Goal: Task Accomplishment & Management: Complete application form

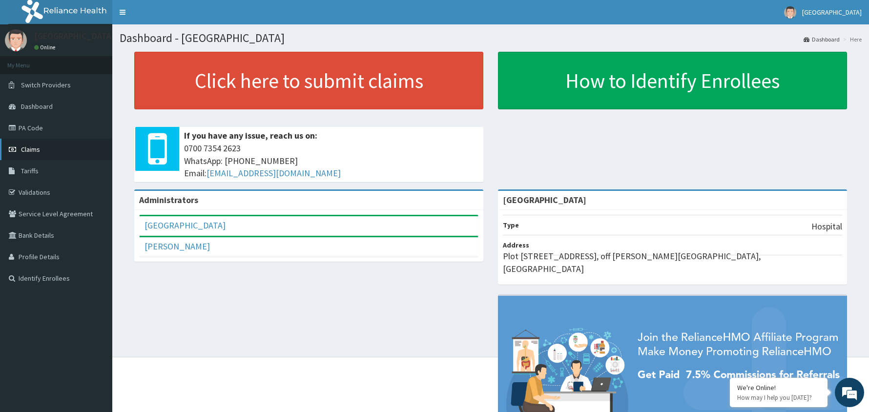
click at [29, 145] on link "Claims" at bounding box center [56, 149] width 112 height 21
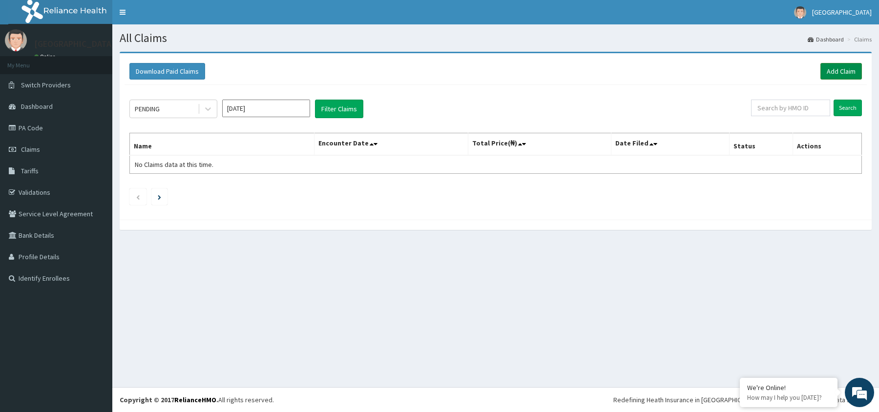
click at [839, 72] on link "Add Claim" at bounding box center [842, 71] width 42 height 17
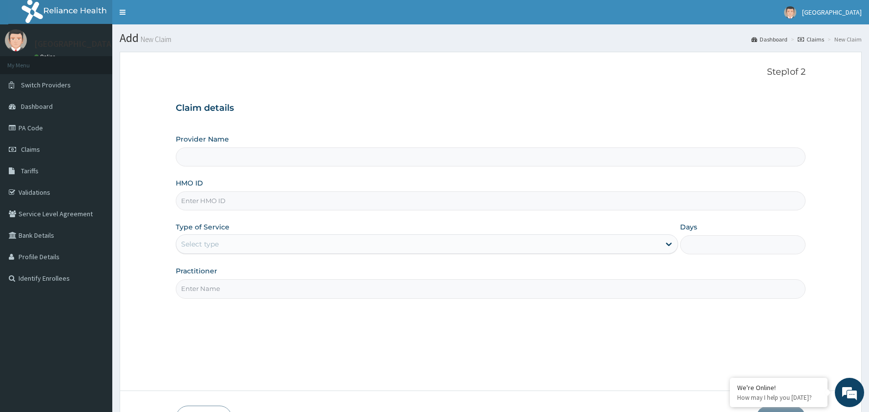
type input "[GEOGRAPHIC_DATA]"
click at [317, 199] on input "HMO ID" at bounding box center [491, 200] width 630 height 19
type input "SKN/10186/C"
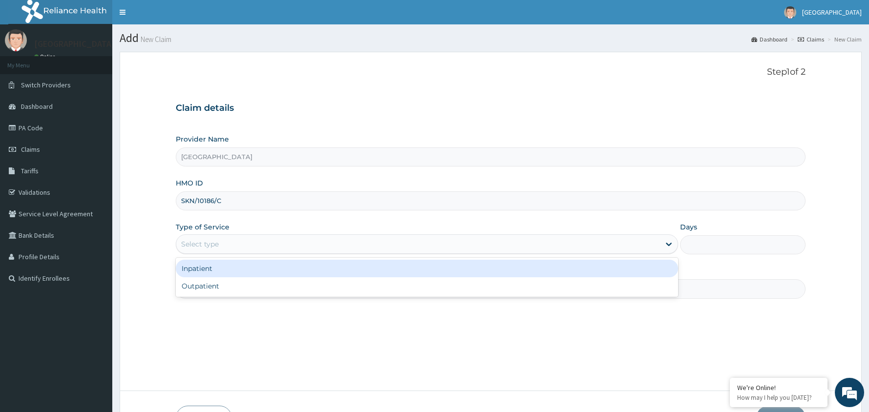
click at [247, 247] on div "Select type" at bounding box center [418, 244] width 484 height 16
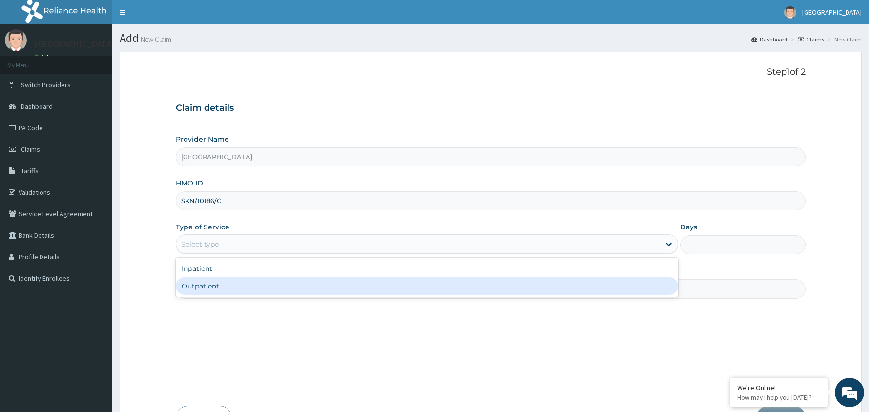
click at [237, 290] on div "Outpatient" at bounding box center [427, 286] width 503 height 18
type input "1"
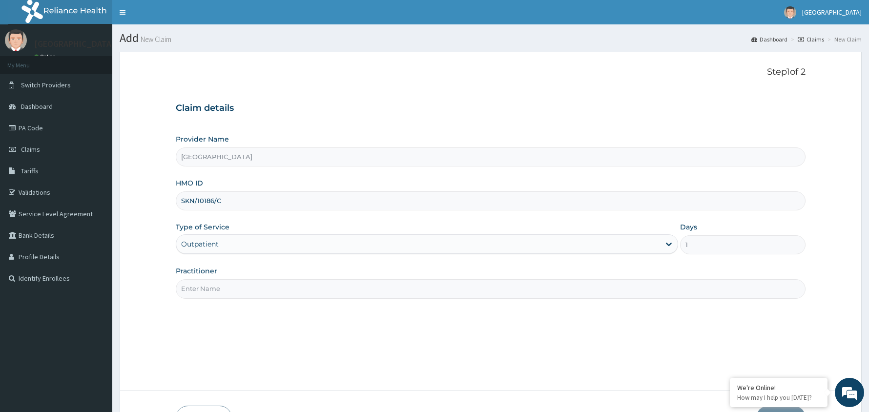
click at [235, 288] on input "Practitioner" at bounding box center [491, 288] width 630 height 19
type input "Dr Musa"
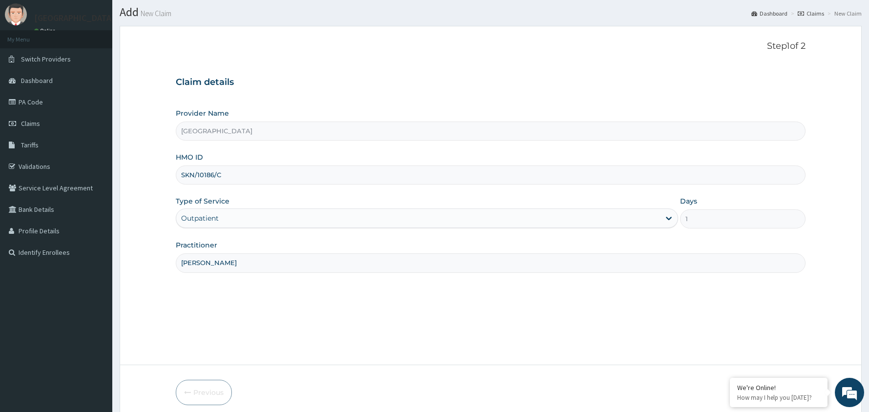
scroll to position [67, 0]
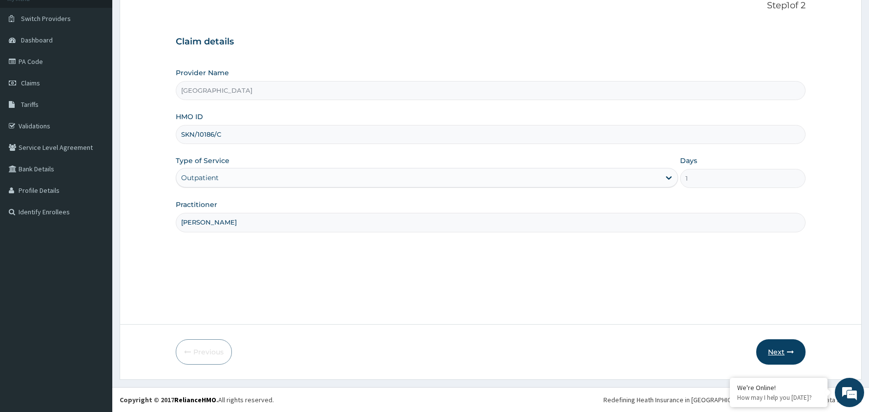
click at [778, 349] on button "Next" at bounding box center [781, 351] width 49 height 25
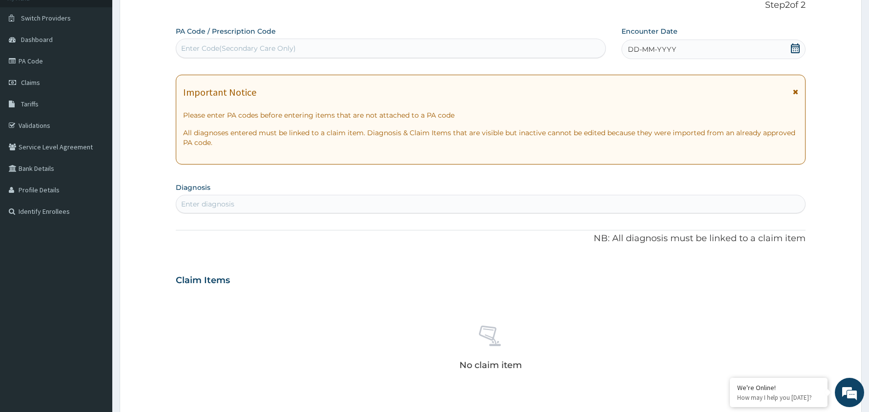
click at [795, 50] on icon at bounding box center [795, 48] width 9 height 10
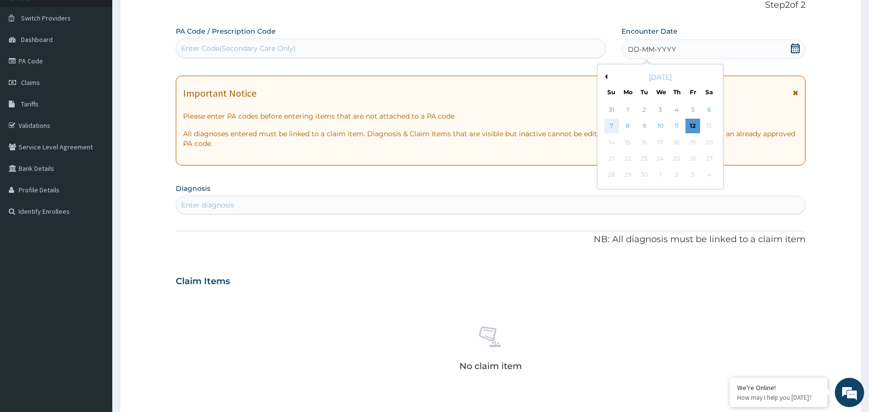
click at [612, 124] on div "7" at bounding box center [611, 126] width 15 height 15
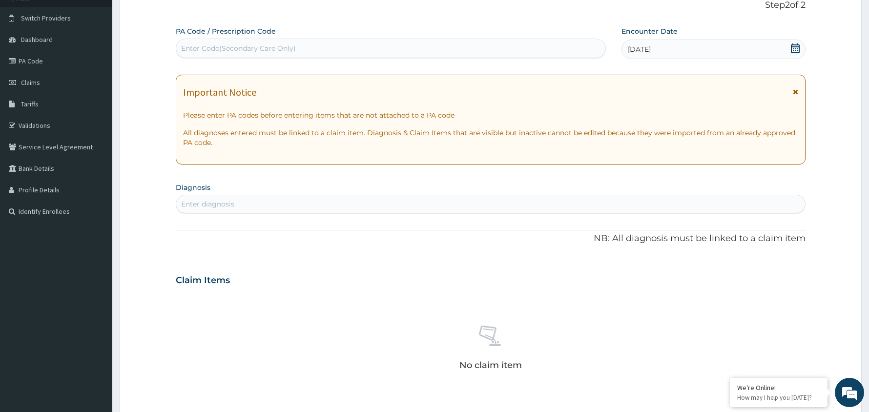
click at [220, 205] on div "Enter diagnosis" at bounding box center [207, 204] width 53 height 10
type input "upper resp"
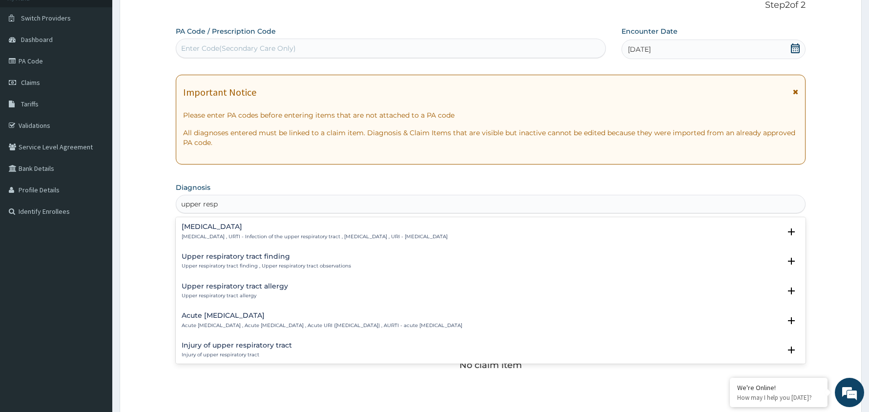
click at [219, 229] on h4 "[MEDICAL_DATA]" at bounding box center [315, 226] width 266 height 7
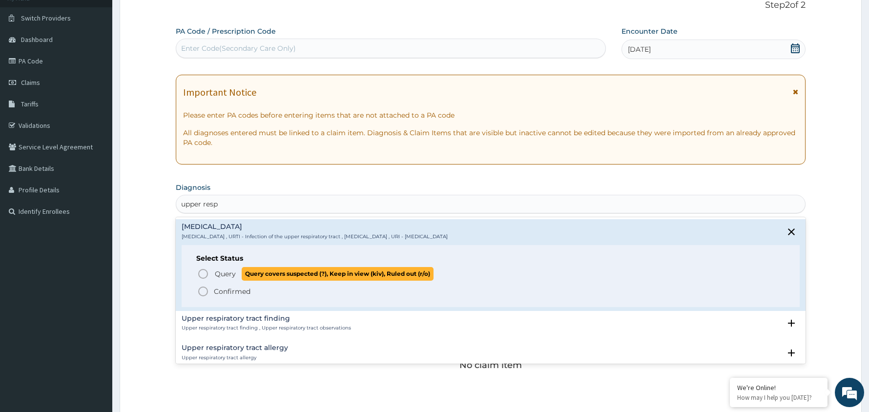
click at [206, 273] on icon "status option query" at bounding box center [203, 274] width 12 height 12
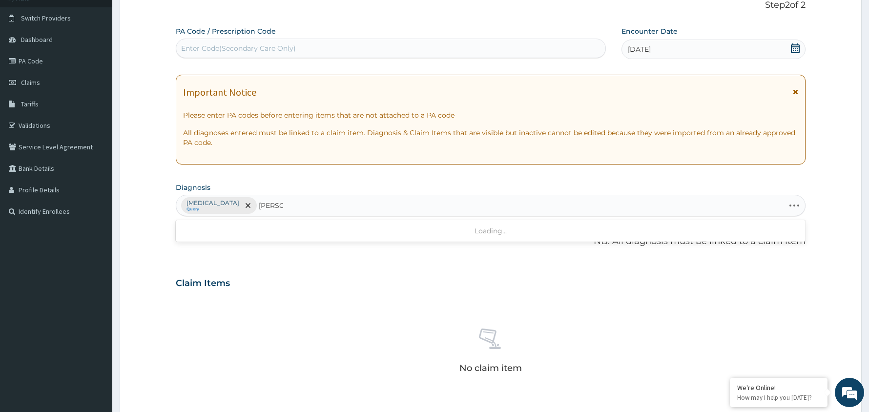
type input "malar"
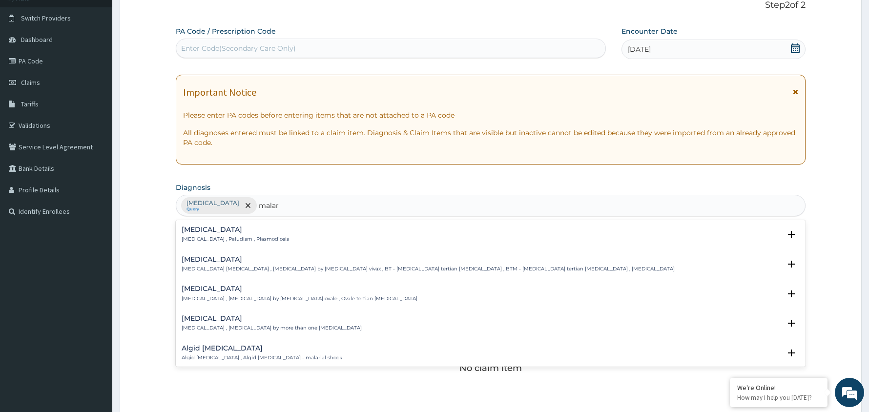
click at [222, 237] on p "Malaria , Paludism , Plasmodiosis" at bounding box center [235, 239] width 107 height 7
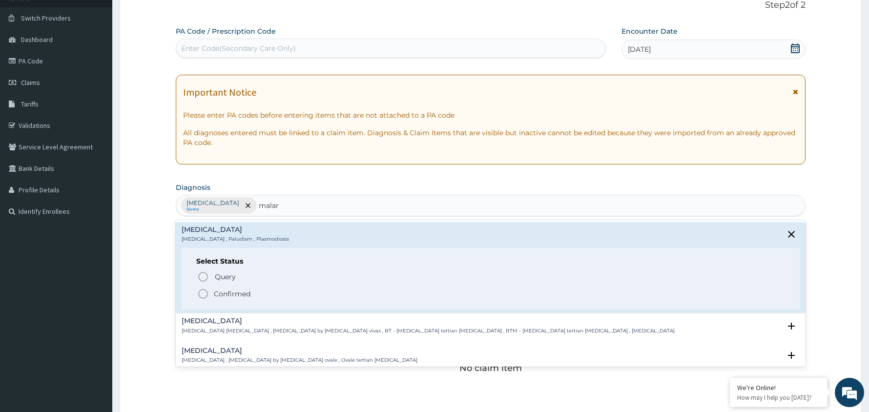
click at [204, 294] on icon "status option filled" at bounding box center [203, 294] width 12 height 12
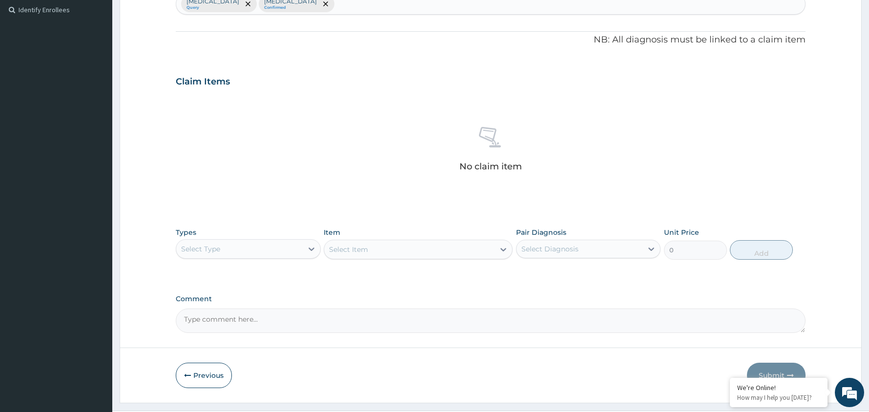
scroll to position [275, 0]
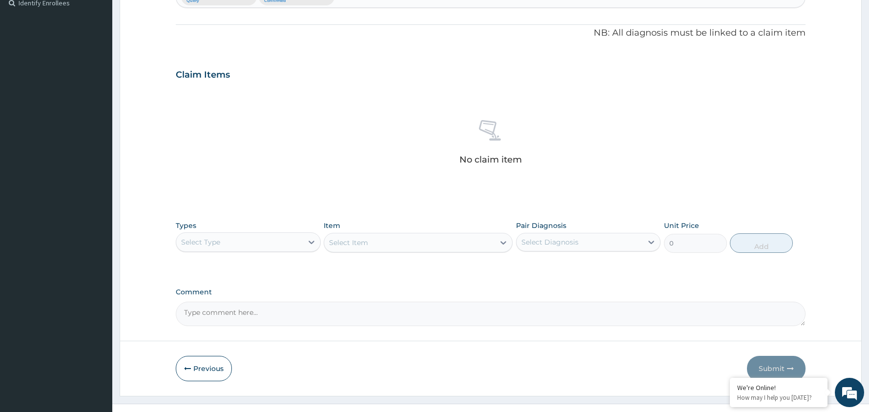
click at [621, 245] on div "Select Diagnosis" at bounding box center [580, 242] width 127 height 16
click at [591, 266] on label "[MEDICAL_DATA]" at bounding box center [562, 266] width 61 height 10
checkbox input "true"
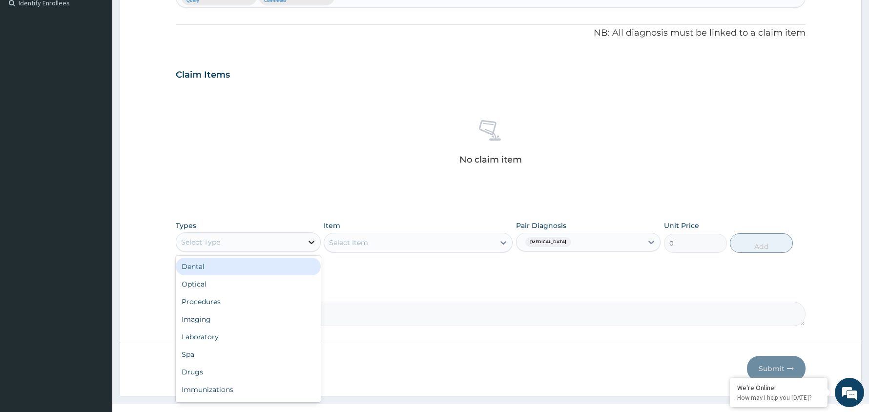
click at [311, 240] on icon at bounding box center [312, 242] width 10 height 10
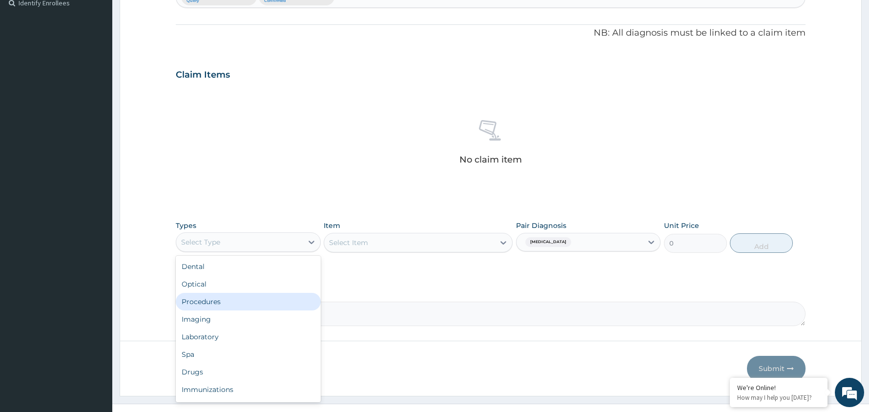
click at [251, 301] on div "Procedures" at bounding box center [248, 302] width 145 height 18
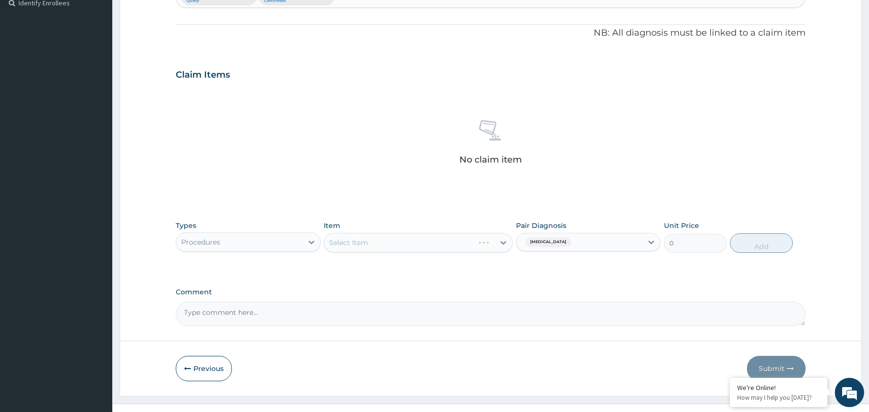
click at [472, 242] on div "Select Item" at bounding box center [418, 243] width 189 height 20
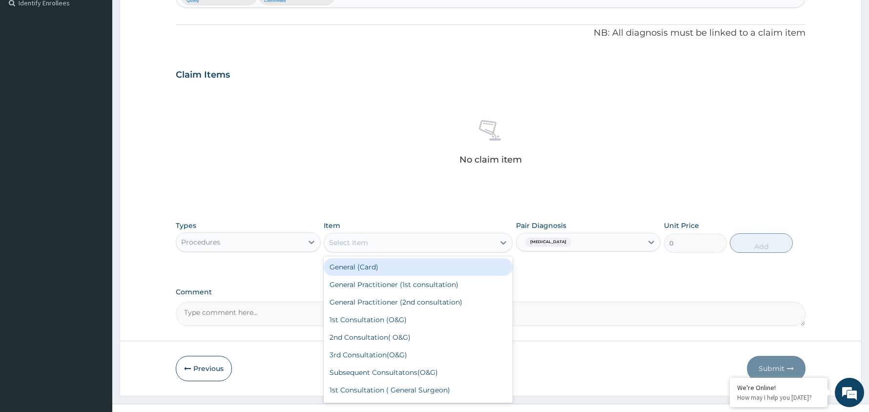
click at [472, 242] on div "Select Item" at bounding box center [409, 243] width 170 height 16
click at [424, 265] on div "General (Card)" at bounding box center [418, 267] width 189 height 18
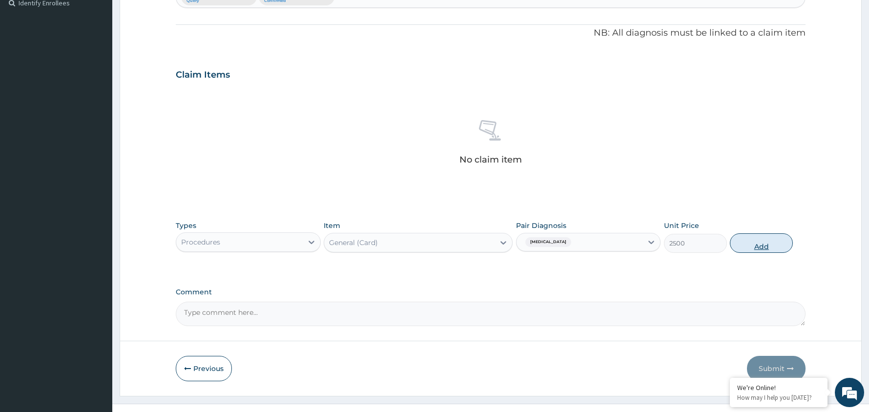
click at [758, 245] on button "Add" at bounding box center [761, 243] width 63 height 20
type input "0"
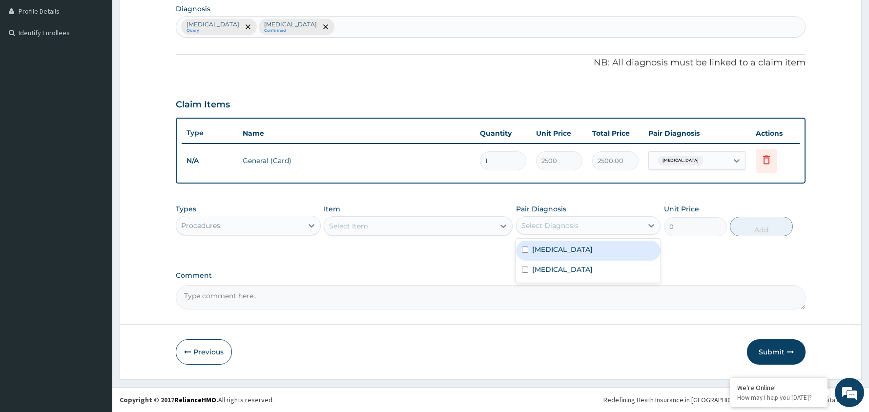
click at [633, 223] on div "Select Diagnosis" at bounding box center [580, 226] width 127 height 16
click at [627, 245] on div "[MEDICAL_DATA]" at bounding box center [588, 251] width 145 height 20
checkbox input "true"
click at [464, 225] on div "Select Item" at bounding box center [409, 226] width 170 height 16
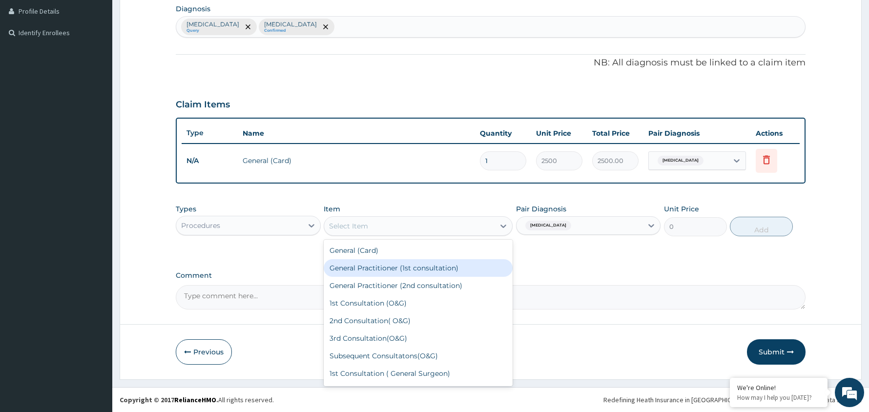
click at [440, 262] on div "General Practitioner (1st consultation)" at bounding box center [418, 268] width 189 height 18
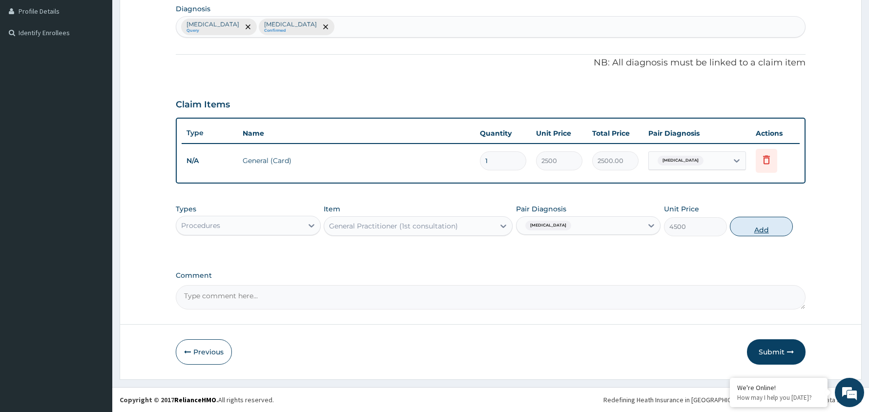
click at [761, 227] on button "Add" at bounding box center [761, 227] width 63 height 20
type input "0"
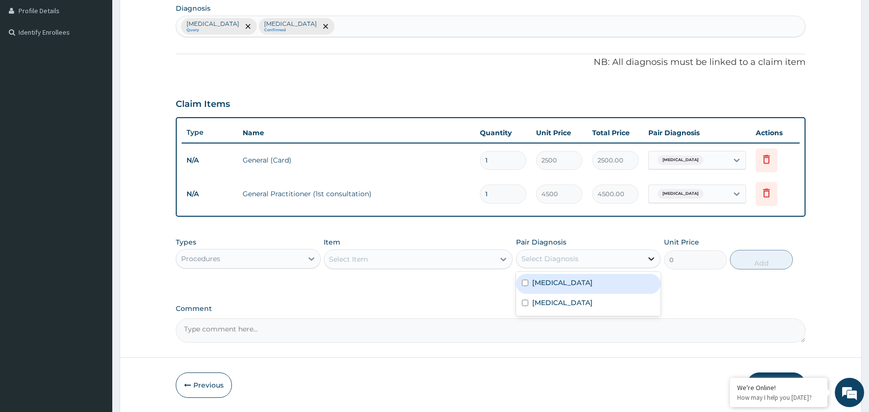
click at [651, 260] on icon at bounding box center [652, 258] width 6 height 3
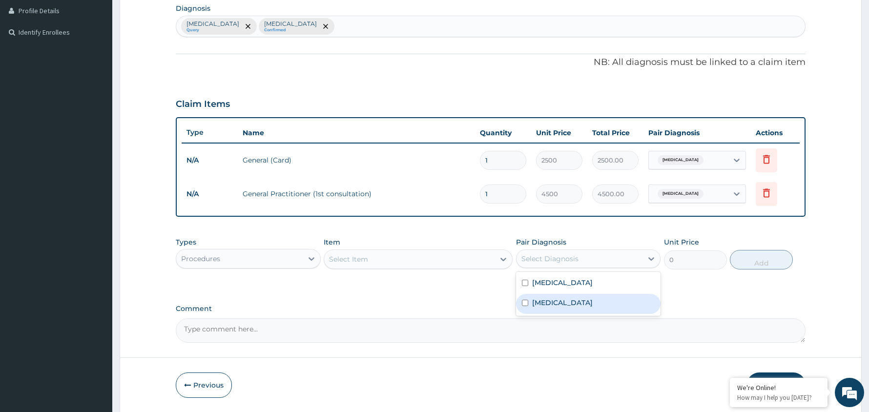
click at [560, 300] on div "Malaria" at bounding box center [588, 304] width 145 height 20
checkbox input "true"
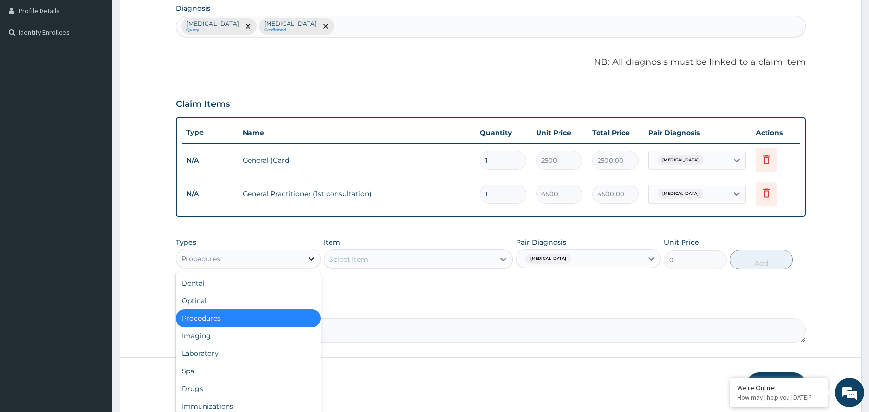
click at [307, 256] on icon at bounding box center [312, 259] width 10 height 10
click at [247, 351] on div "Laboratory" at bounding box center [248, 354] width 145 height 18
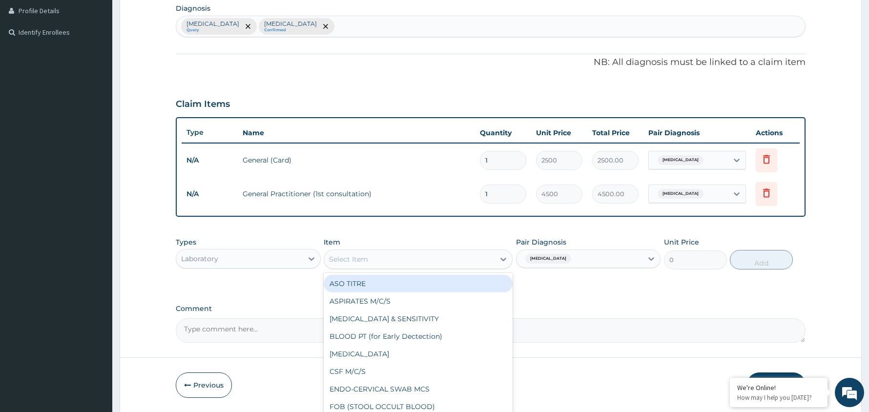
click at [412, 258] on div "Select Item" at bounding box center [409, 260] width 170 height 16
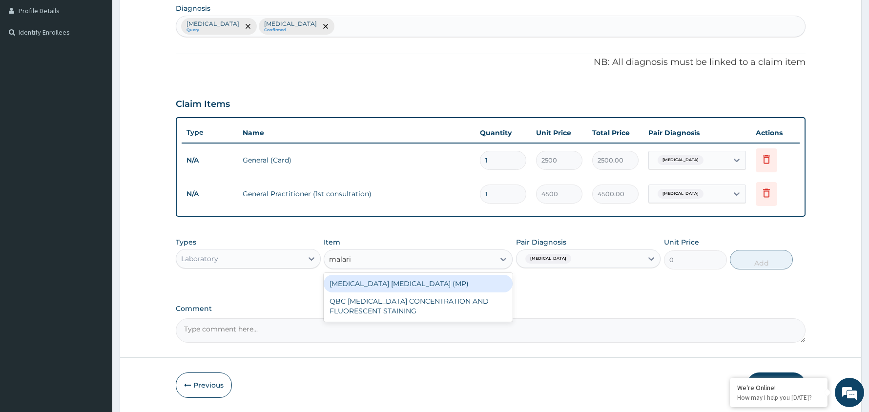
type input "malaria"
click at [397, 284] on div "MALARIA PARASITE (MP)" at bounding box center [418, 284] width 189 height 18
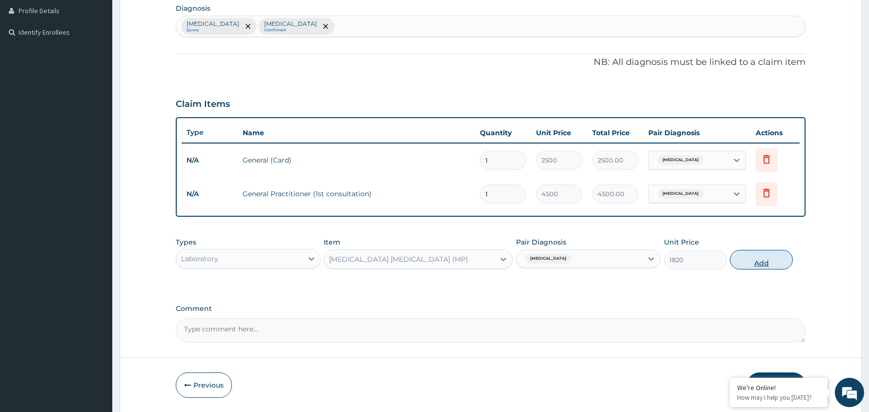
click at [762, 264] on button "Add" at bounding box center [761, 260] width 63 height 20
type input "0"
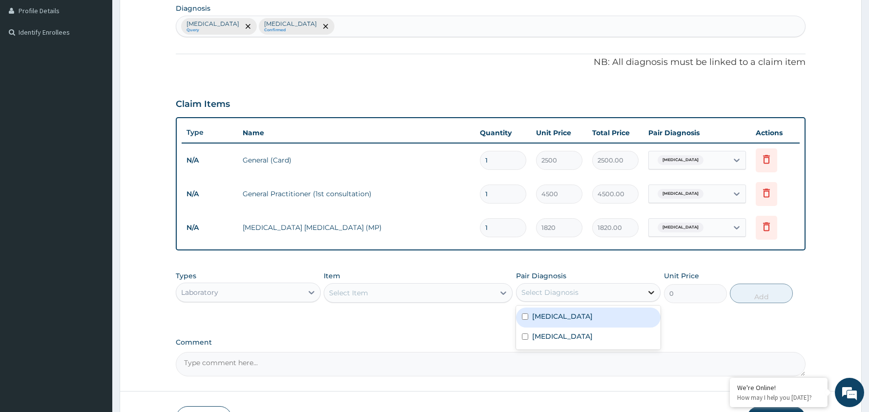
click at [649, 294] on icon at bounding box center [652, 293] width 10 height 10
click at [577, 336] on div "Malaria" at bounding box center [588, 338] width 145 height 20
checkbox input "true"
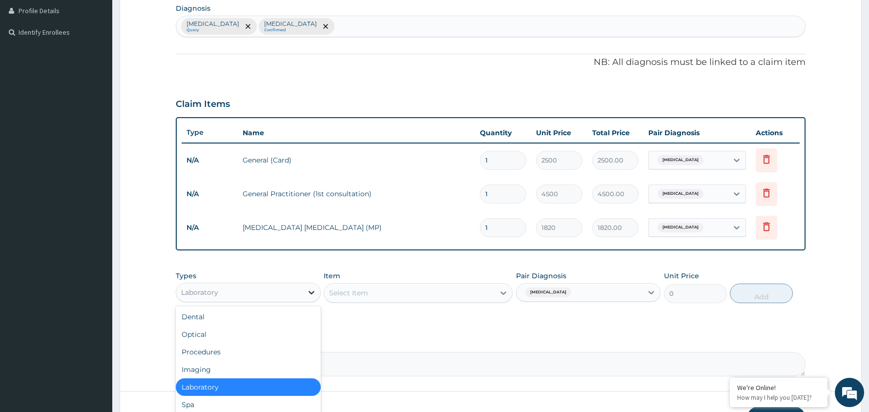
click at [309, 288] on icon at bounding box center [312, 293] width 10 height 10
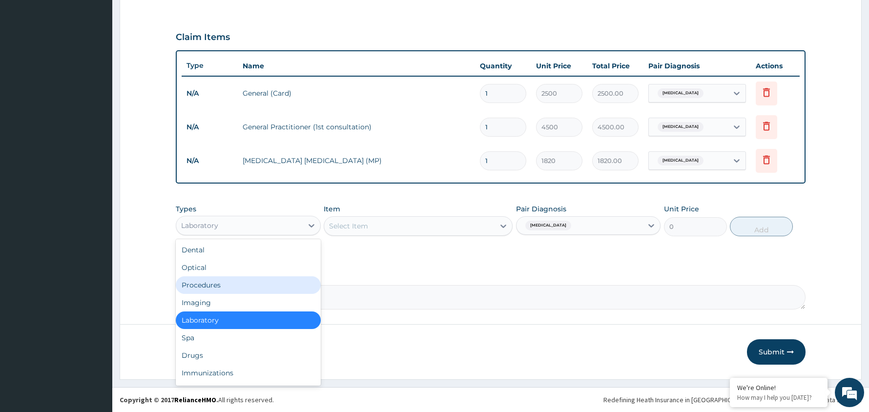
scroll to position [314, 0]
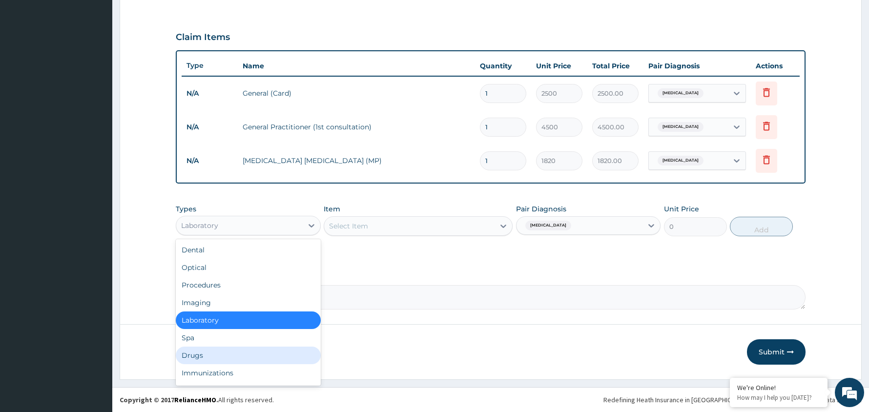
click at [199, 358] on div "Drugs" at bounding box center [248, 356] width 145 height 18
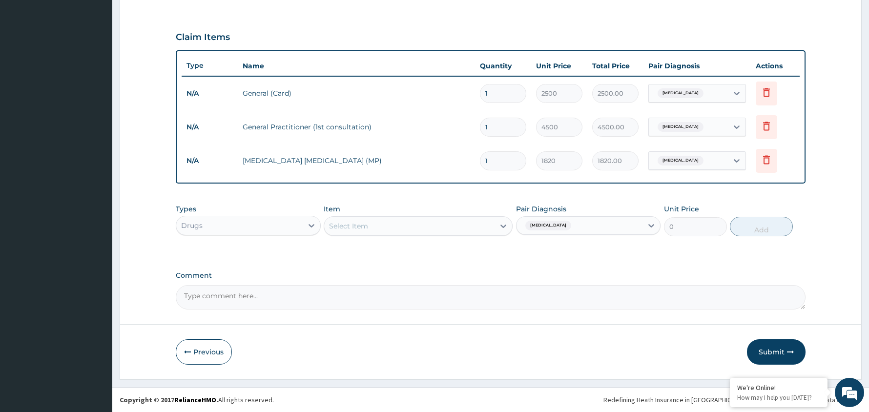
click at [466, 225] on div "Select Item" at bounding box center [409, 226] width 170 height 16
type input "lonart"
click at [424, 267] on div "Lonart syrup" at bounding box center [418, 268] width 189 height 18
click at [760, 230] on button "Add" at bounding box center [761, 227] width 63 height 20
type input "0"
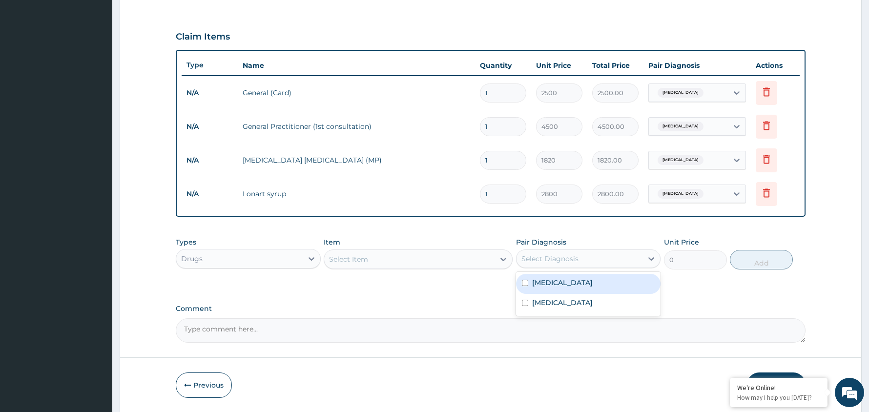
click at [600, 259] on div "Select Diagnosis" at bounding box center [580, 259] width 127 height 16
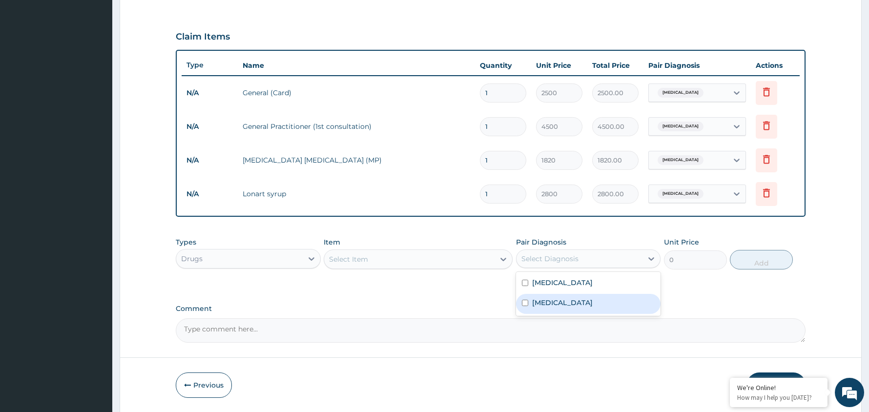
click at [575, 309] on div "Malaria" at bounding box center [588, 304] width 145 height 20
checkbox input "true"
click at [402, 261] on div "Select Item" at bounding box center [409, 260] width 170 height 16
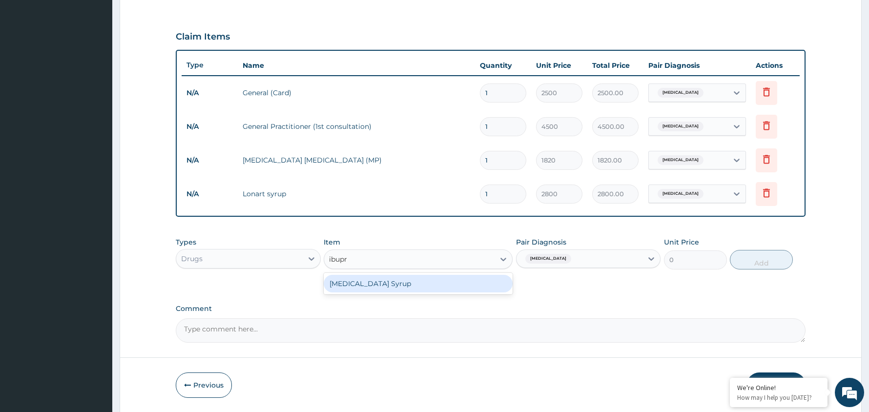
type input "ibupro"
click at [397, 284] on div "[MEDICAL_DATA] Syrup" at bounding box center [418, 284] width 189 height 18
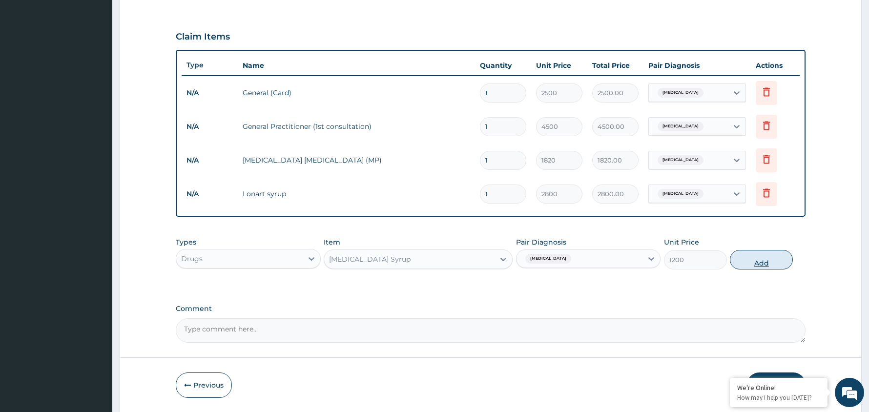
click at [764, 261] on button "Add" at bounding box center [761, 260] width 63 height 20
type input "0"
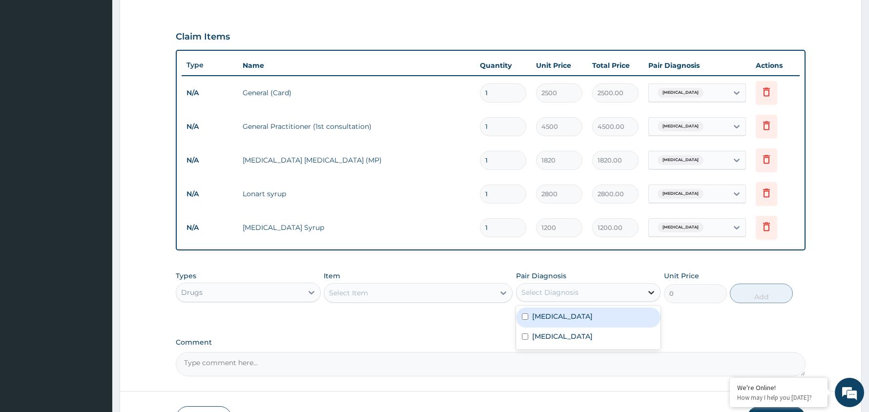
click at [644, 294] on div at bounding box center [652, 293] width 18 height 18
click at [593, 315] on label "Upper respiratory infection" at bounding box center [562, 317] width 61 height 10
checkbox input "true"
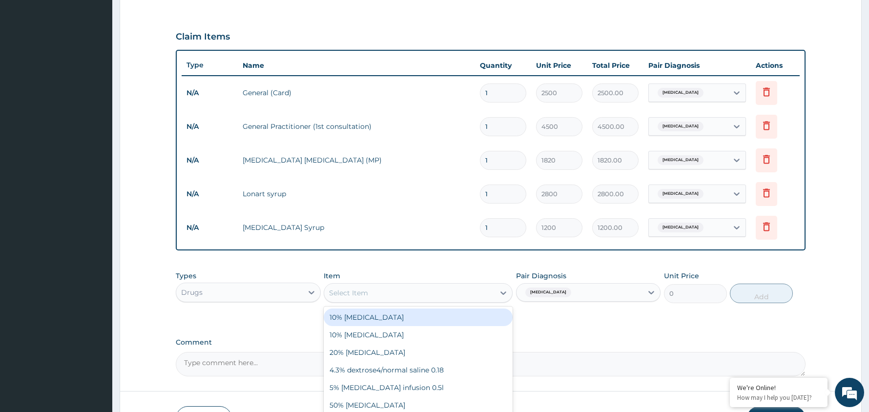
click at [360, 294] on div "Select Item" at bounding box center [348, 293] width 39 height 10
type input "azithr"
click at [399, 318] on div "[MEDICAL_DATA](other brands)200mg/ml susp" at bounding box center [418, 318] width 189 height 18
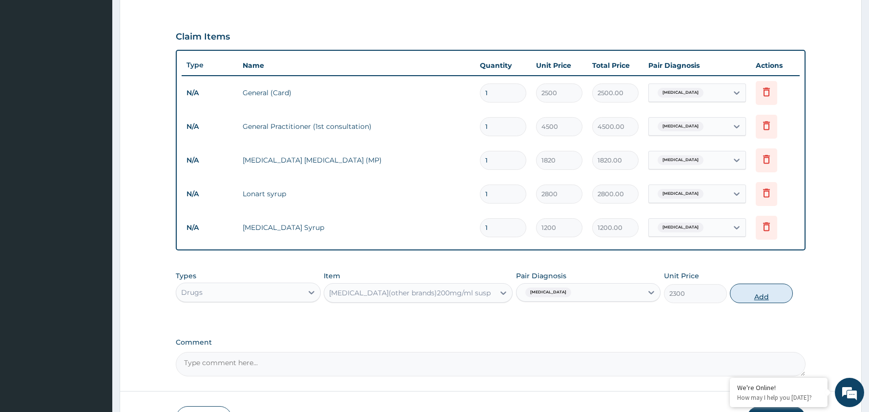
click at [759, 297] on button "Add" at bounding box center [761, 294] width 63 height 20
type input "0"
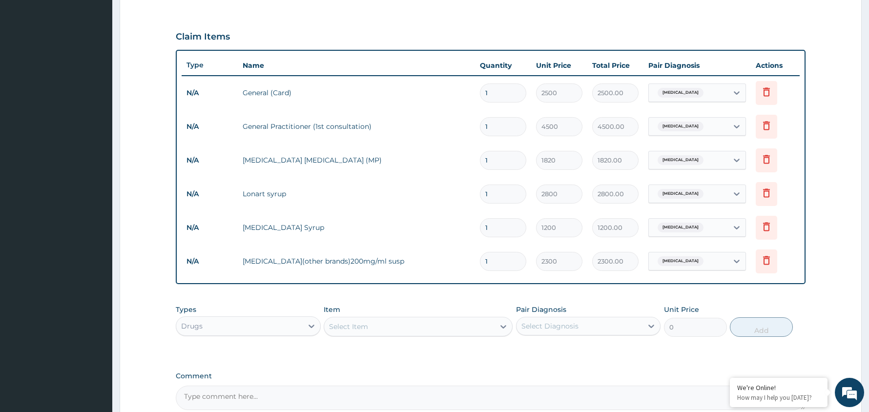
click at [595, 326] on div "Select Diagnosis" at bounding box center [580, 326] width 127 height 16
click at [591, 349] on label "Upper respiratory infection" at bounding box center [562, 350] width 61 height 10
checkbox input "true"
click at [466, 328] on div "Select Item" at bounding box center [409, 327] width 170 height 16
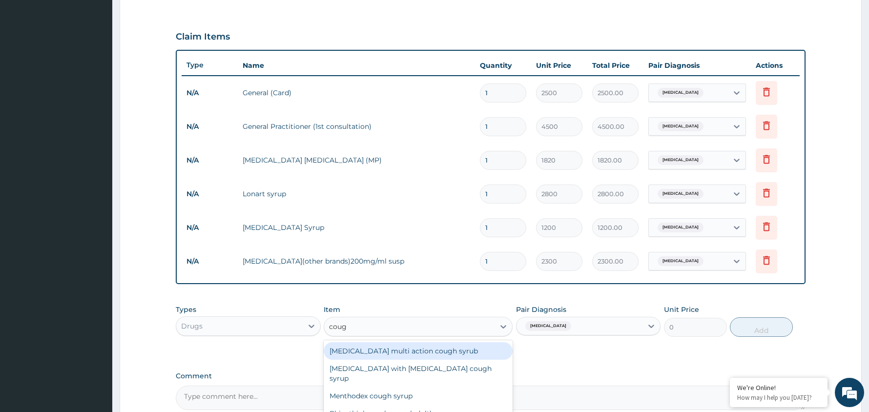
type input "cough"
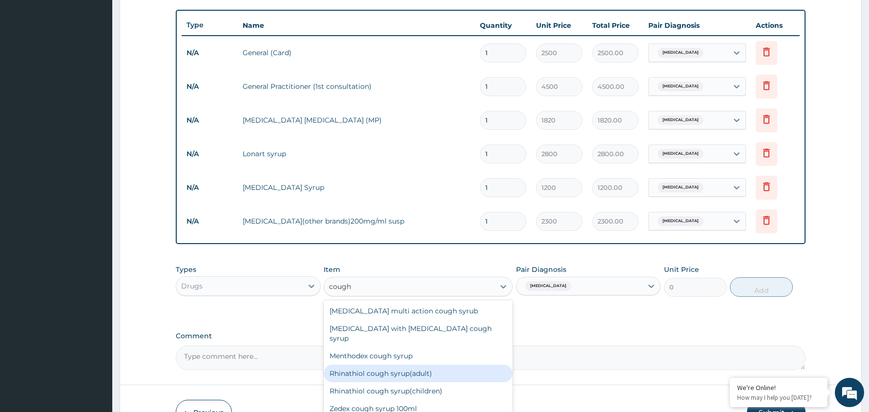
scroll to position [366, 0]
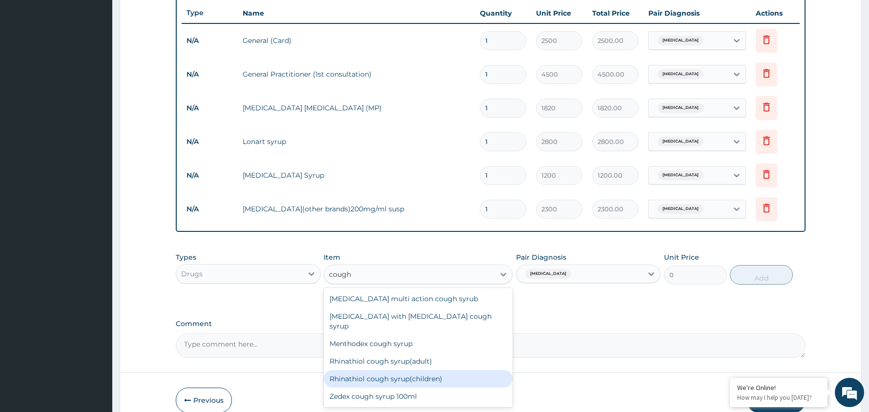
click at [444, 370] on div "Rhinathiol cough syrup(children)" at bounding box center [418, 379] width 189 height 18
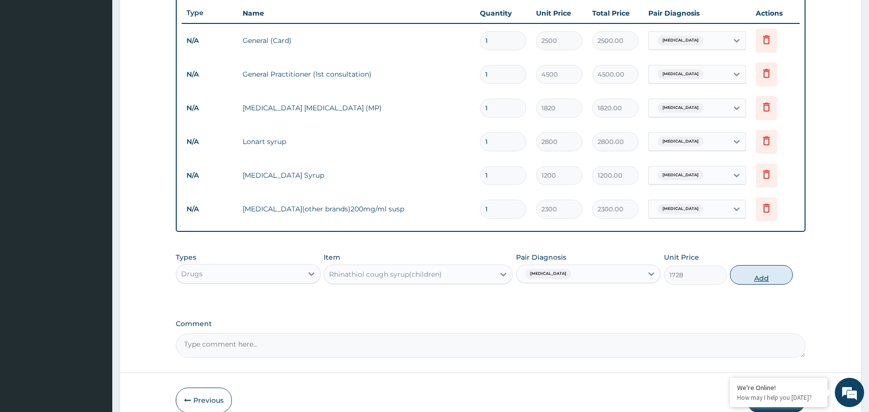
click at [763, 274] on button "Add" at bounding box center [761, 275] width 63 height 20
type input "0"
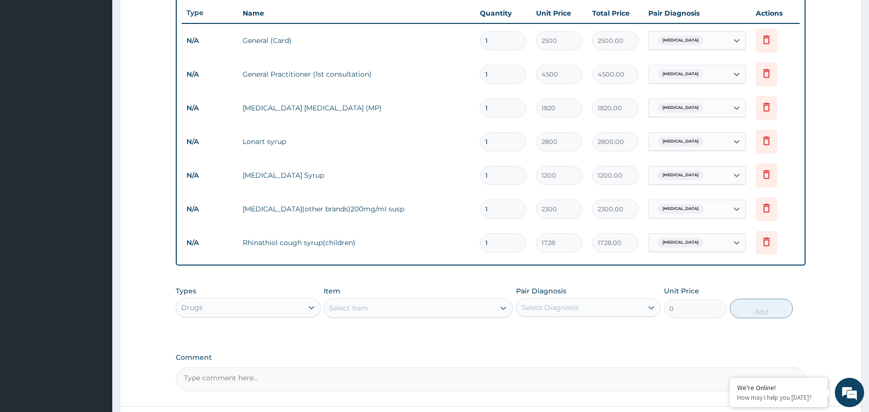
click at [630, 311] on div "Select Diagnosis" at bounding box center [580, 308] width 127 height 16
click at [593, 327] on label "Upper respiratory infection" at bounding box center [562, 332] width 61 height 10
checkbox input "true"
click at [464, 314] on div "Select Item" at bounding box center [409, 308] width 170 height 16
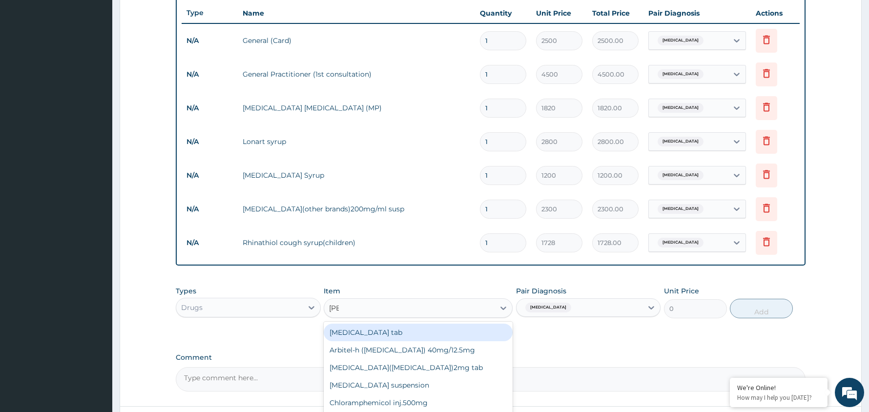
type input "lorat"
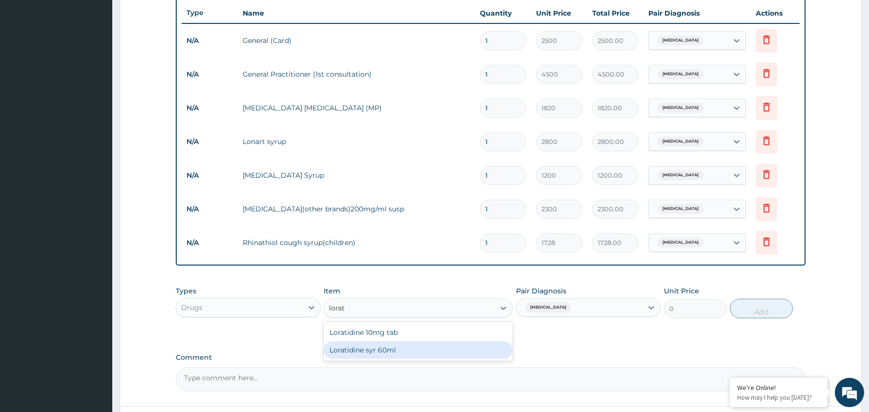
click at [424, 350] on div "Loratidine syr 60ml" at bounding box center [418, 350] width 189 height 18
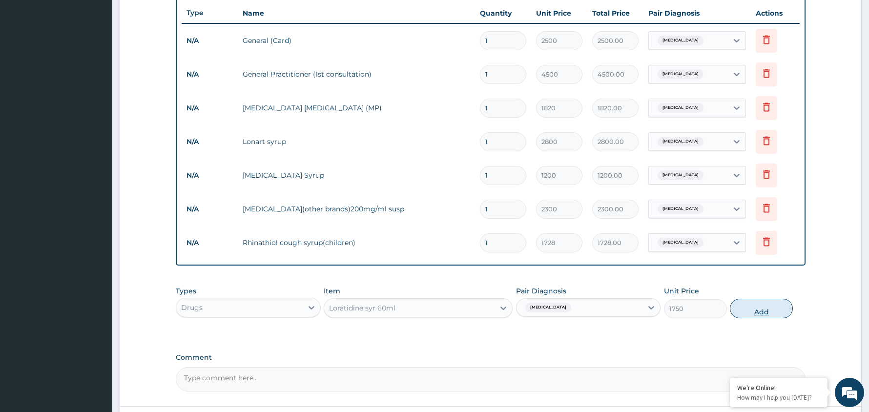
click at [759, 311] on button "Add" at bounding box center [761, 309] width 63 height 20
type input "0"
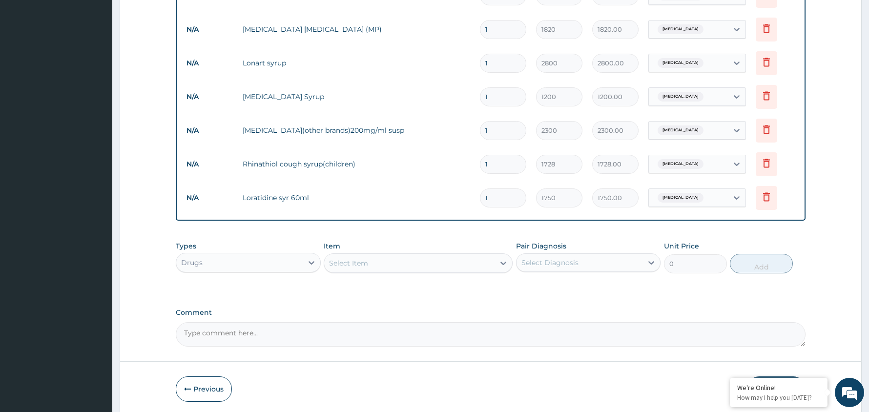
scroll to position [483, 0]
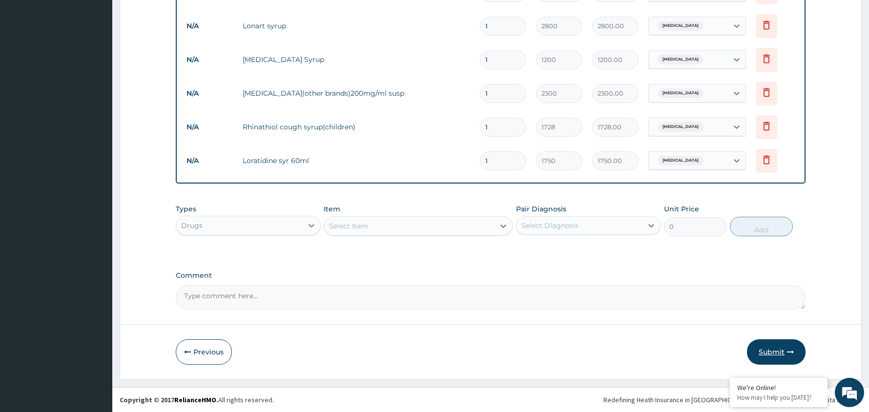
click at [772, 348] on button "Submit" at bounding box center [776, 351] width 59 height 25
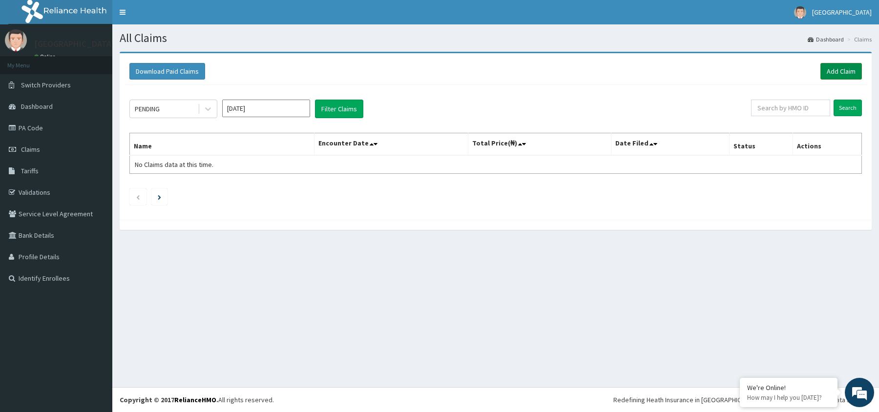
click at [841, 67] on link "Add Claim" at bounding box center [842, 71] width 42 height 17
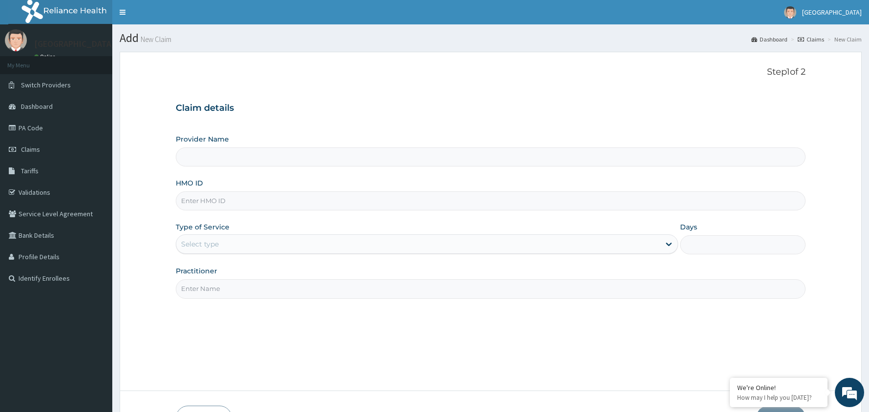
type input "[GEOGRAPHIC_DATA]"
click at [267, 198] on input "HMO ID" at bounding box center [491, 200] width 630 height 19
type input "VSN/10004/C"
click at [251, 243] on div "Select type" at bounding box center [418, 244] width 484 height 16
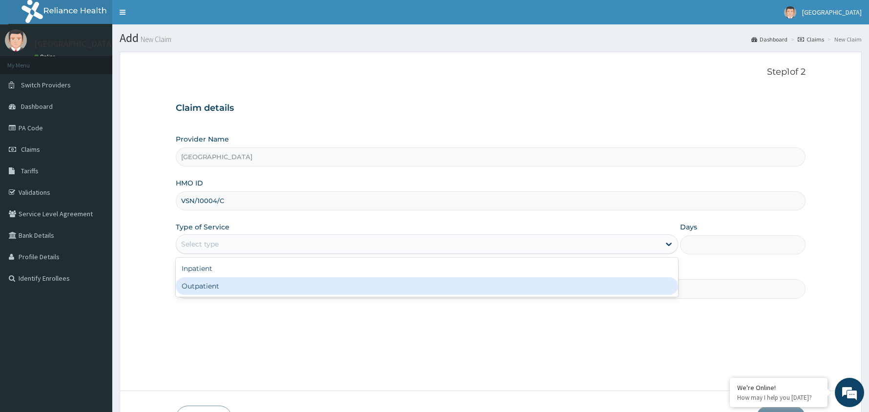
click at [247, 287] on div "Outpatient" at bounding box center [427, 286] width 503 height 18
type input "1"
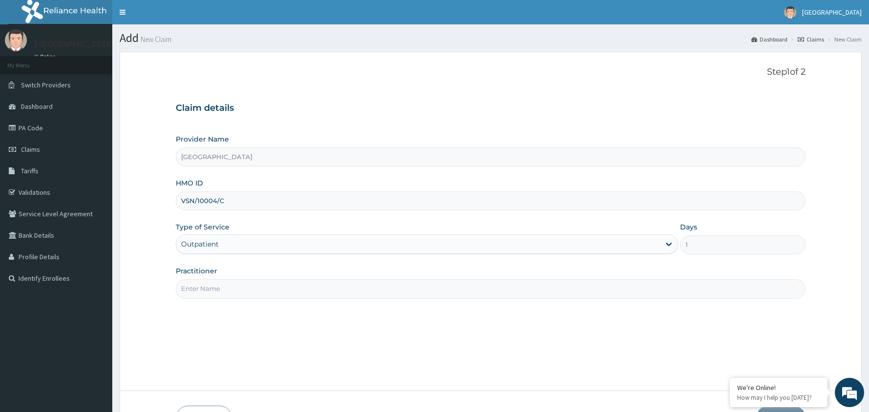
click at [248, 284] on input "Practitioner" at bounding box center [491, 288] width 630 height 19
type input "[PERSON_NAME]"
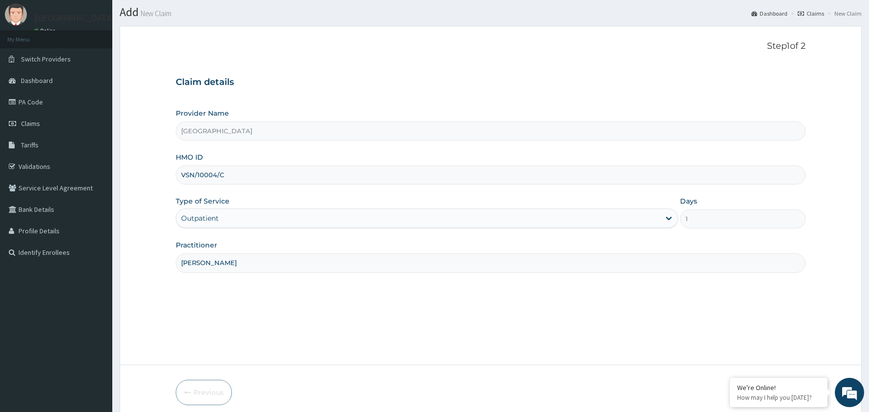
scroll to position [67, 0]
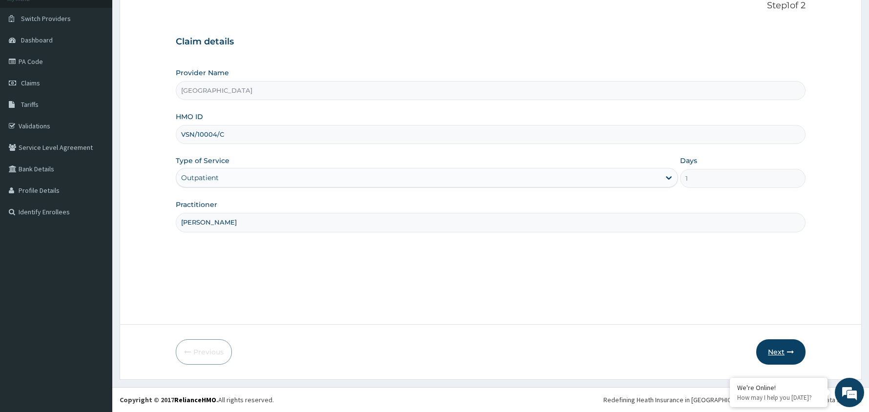
click at [779, 352] on button "Next" at bounding box center [781, 351] width 49 height 25
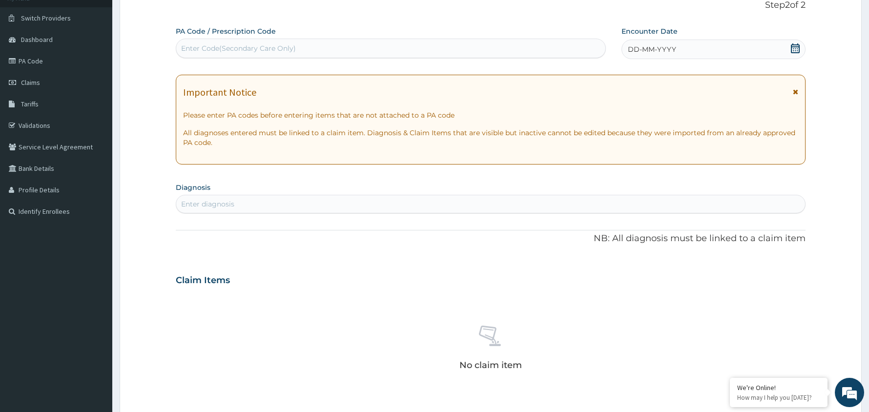
click at [799, 48] on icon at bounding box center [795, 48] width 9 height 10
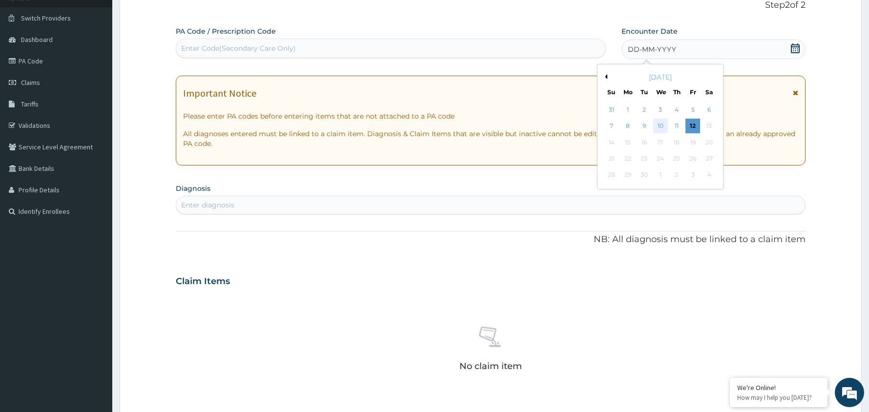
click at [661, 124] on div "10" at bounding box center [660, 126] width 15 height 15
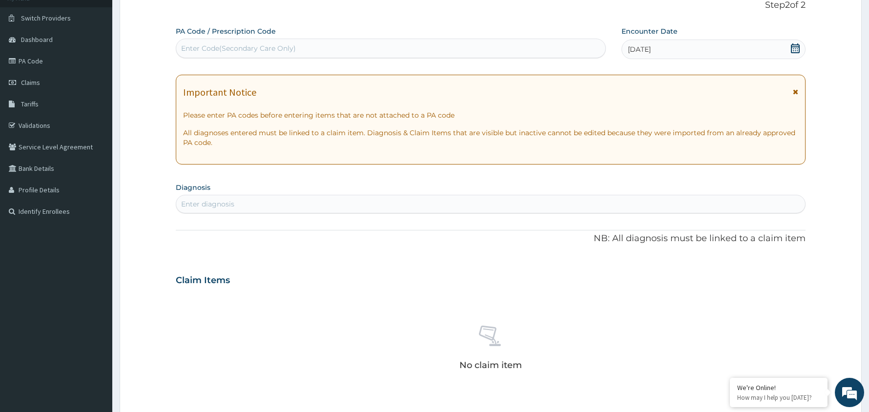
click at [246, 203] on div "Enter diagnosis" at bounding box center [490, 204] width 629 height 16
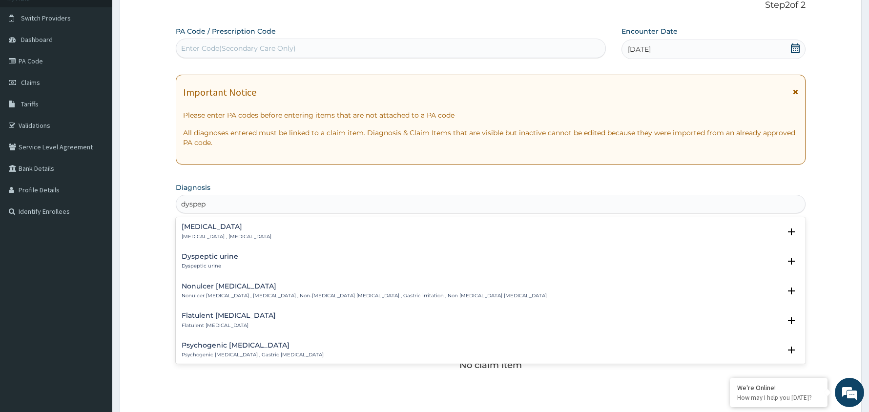
type input "dyspepsia"
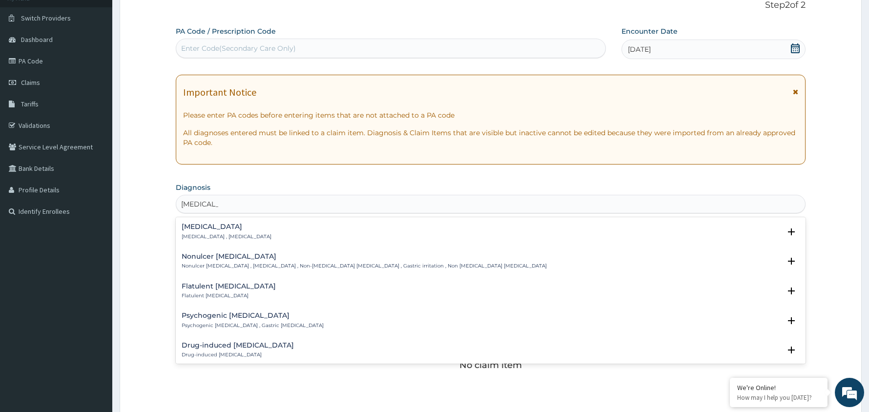
click at [206, 233] on div "Indigestion Indigestion , Dyspepsia" at bounding box center [227, 231] width 90 height 17
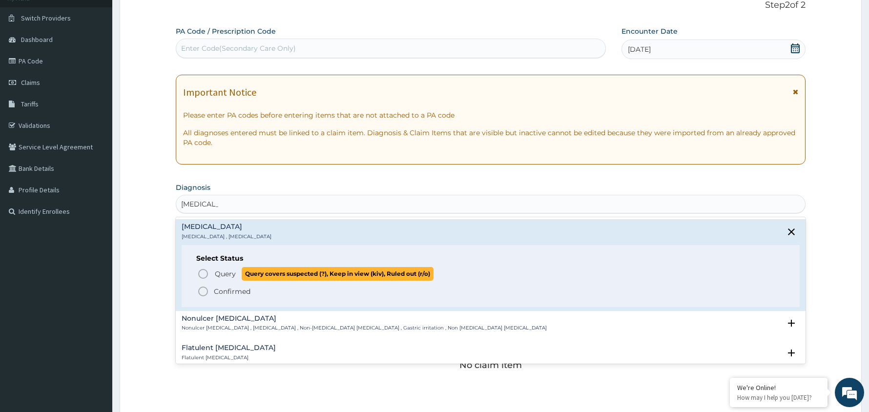
click at [202, 272] on icon "status option query" at bounding box center [203, 274] width 12 height 12
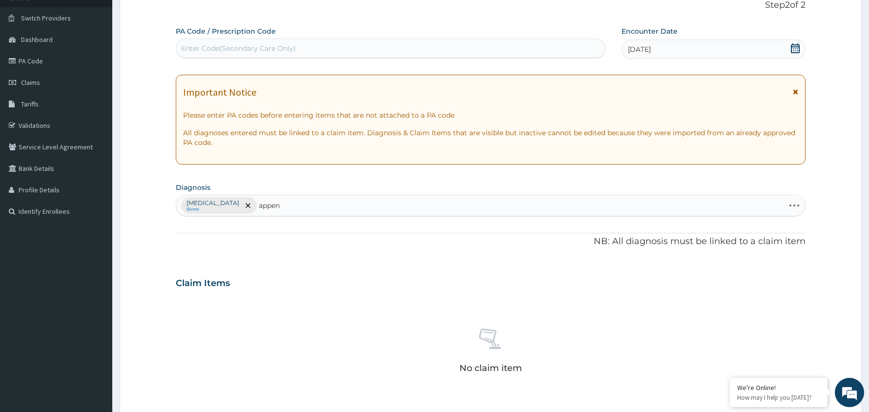
type input "append"
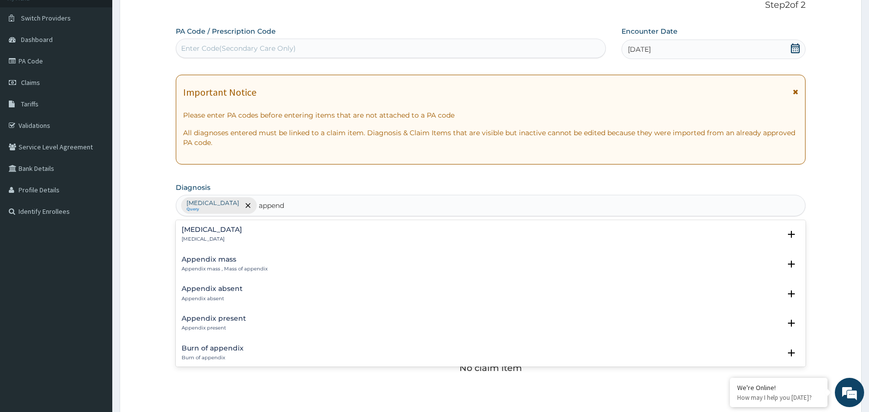
click at [211, 232] on h4 "Appendicitis" at bounding box center [212, 229] width 61 height 7
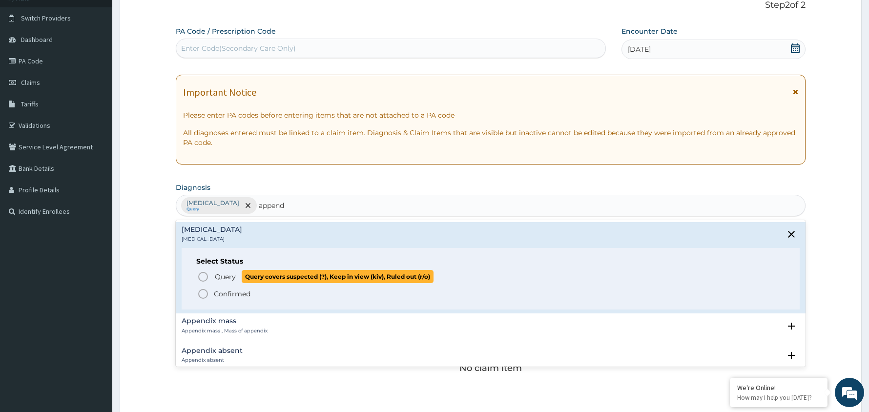
click at [204, 277] on icon "status option query" at bounding box center [203, 277] width 12 height 12
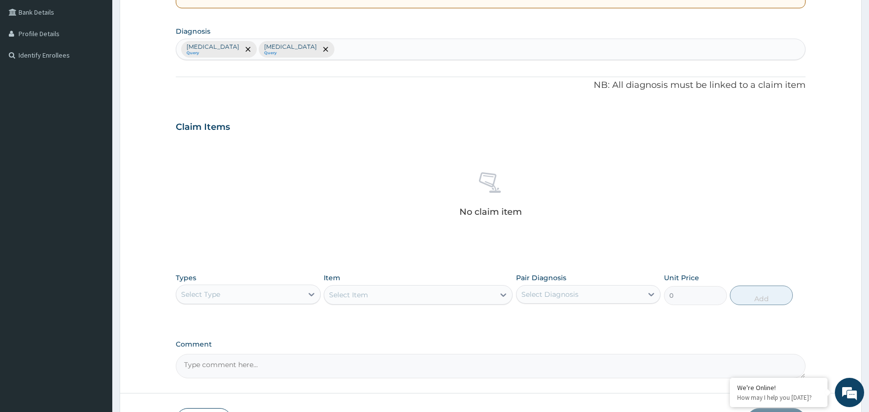
scroll to position [249, 0]
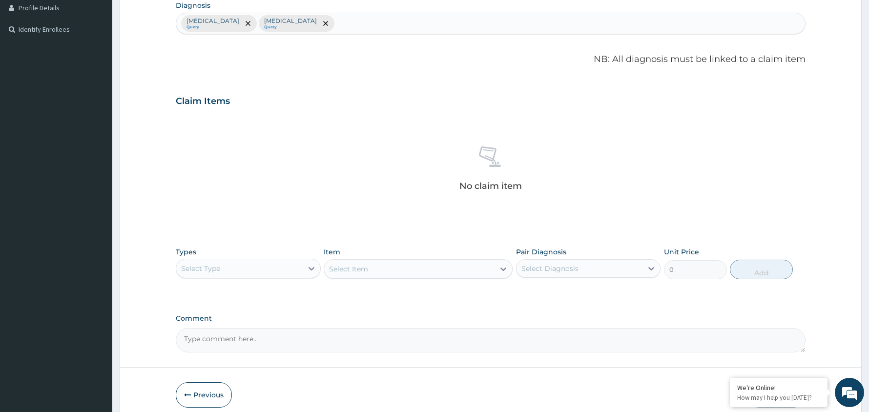
click at [619, 274] on div "Select Diagnosis" at bounding box center [580, 269] width 127 height 16
click at [593, 288] on div "Indigestion" at bounding box center [588, 294] width 145 height 20
checkbox input "true"
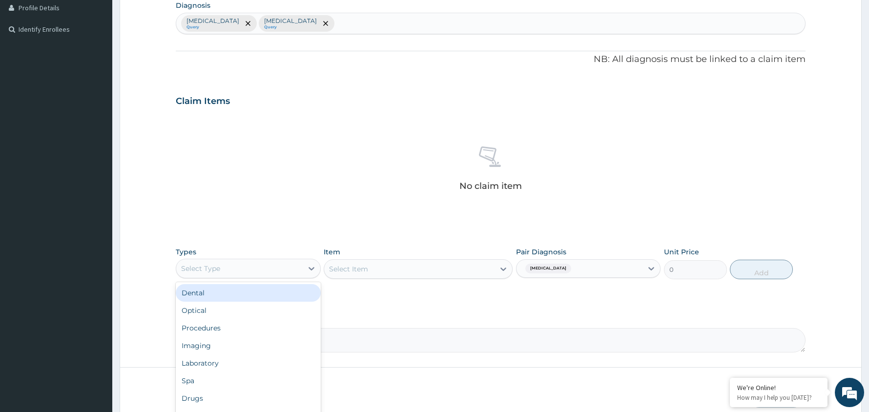
click at [297, 268] on div "Select Type" at bounding box center [239, 269] width 127 height 16
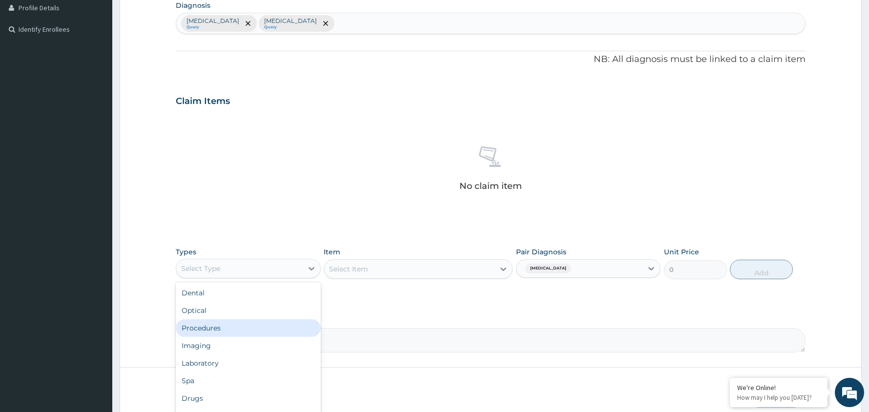
click at [256, 331] on div "Procedures" at bounding box center [248, 328] width 145 height 18
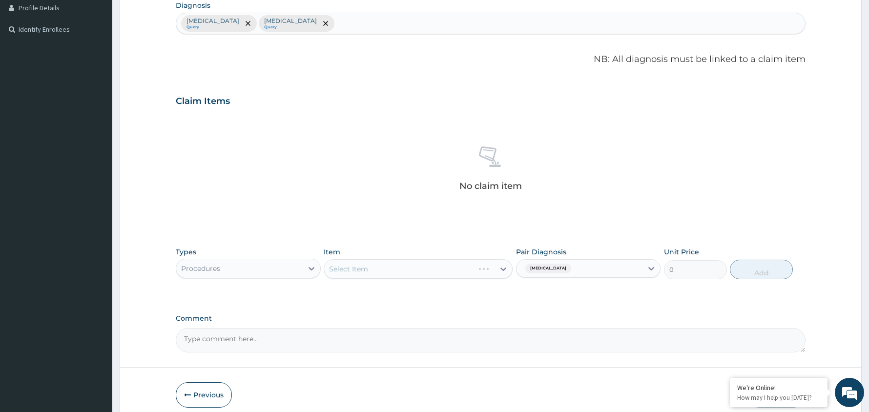
click at [450, 263] on div "Select Item" at bounding box center [418, 269] width 189 height 20
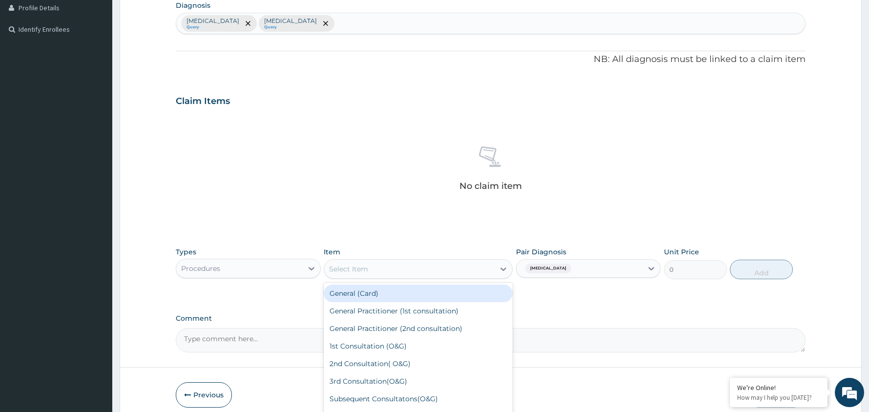
click at [450, 270] on div "Select Item" at bounding box center [409, 269] width 170 height 16
click at [424, 299] on div "General (Card)" at bounding box center [418, 294] width 189 height 18
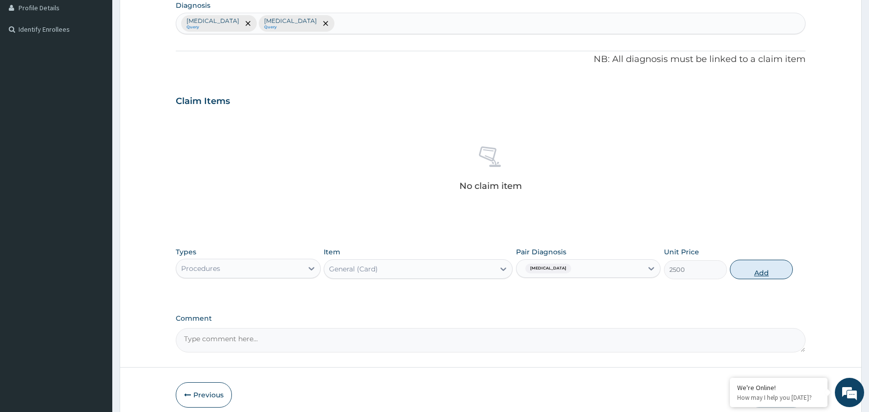
click at [765, 271] on button "Add" at bounding box center [761, 270] width 63 height 20
type input "0"
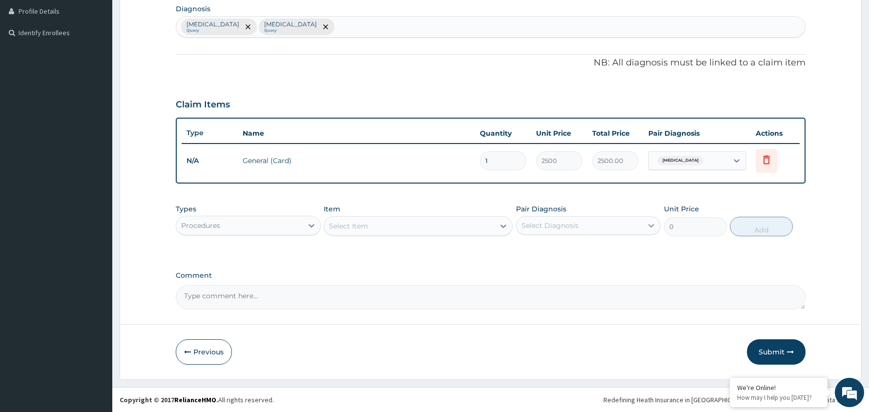
click at [645, 230] on div at bounding box center [652, 226] width 18 height 18
click at [626, 252] on div "Indigestion" at bounding box center [588, 251] width 145 height 20
checkbox input "true"
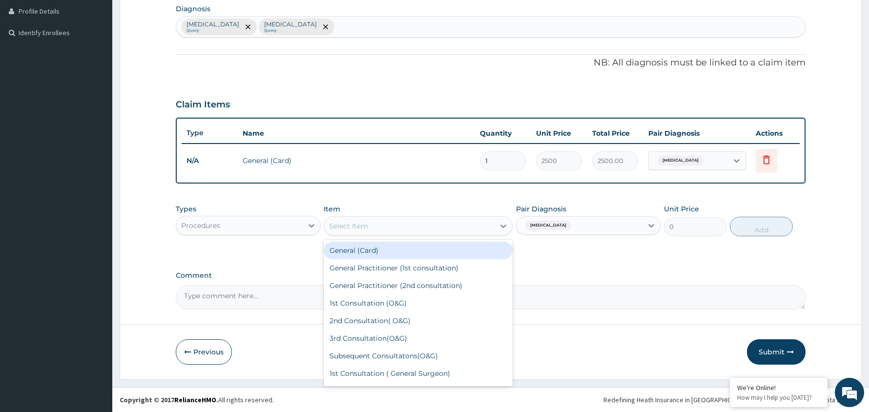
click at [479, 220] on div "Select Item" at bounding box center [409, 226] width 170 height 16
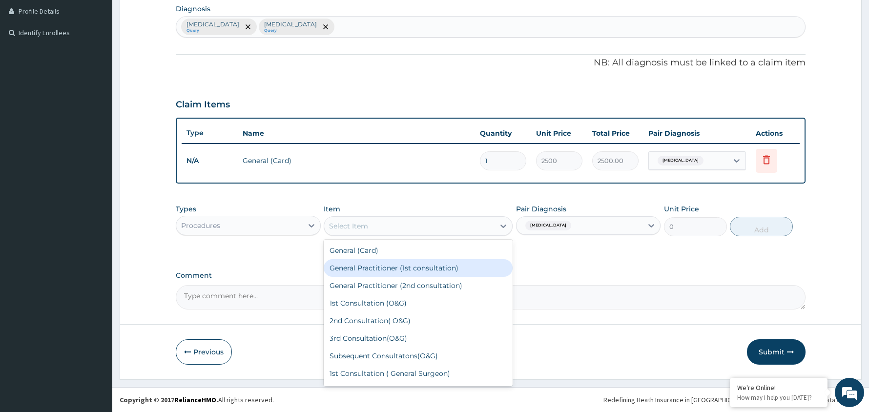
click at [421, 268] on div "General Practitioner (1st consultation)" at bounding box center [418, 268] width 189 height 18
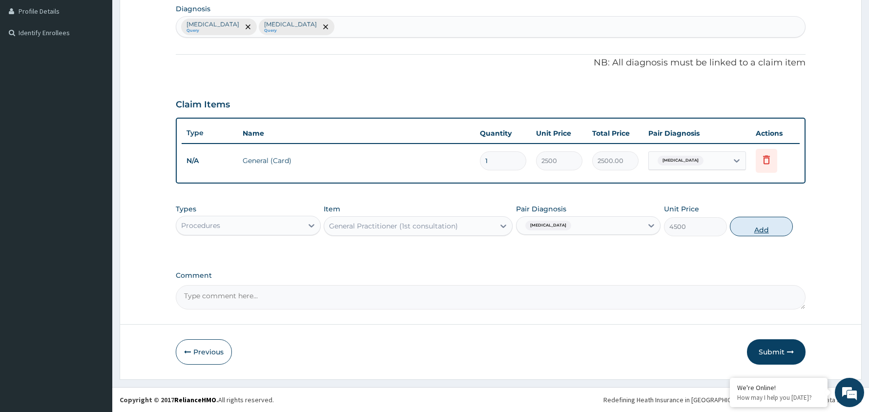
click at [766, 229] on button "Add" at bounding box center [761, 227] width 63 height 20
type input "0"
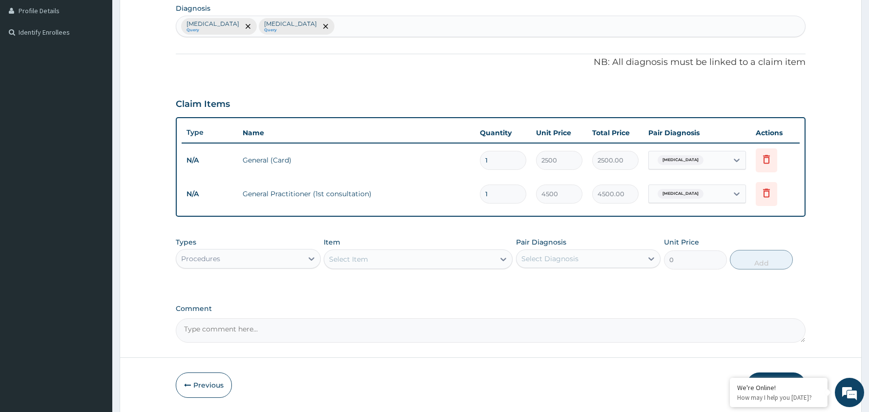
click at [639, 256] on div "Select Diagnosis" at bounding box center [580, 259] width 127 height 16
click at [604, 279] on div "Indigestion" at bounding box center [588, 284] width 145 height 20
checkbox input "true"
click at [266, 258] on div "Procedures" at bounding box center [239, 259] width 127 height 16
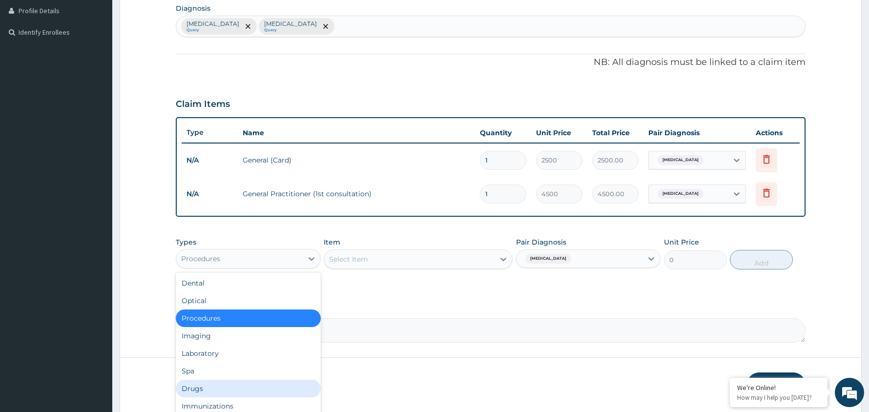
click at [227, 395] on div "Drugs" at bounding box center [248, 389] width 145 height 18
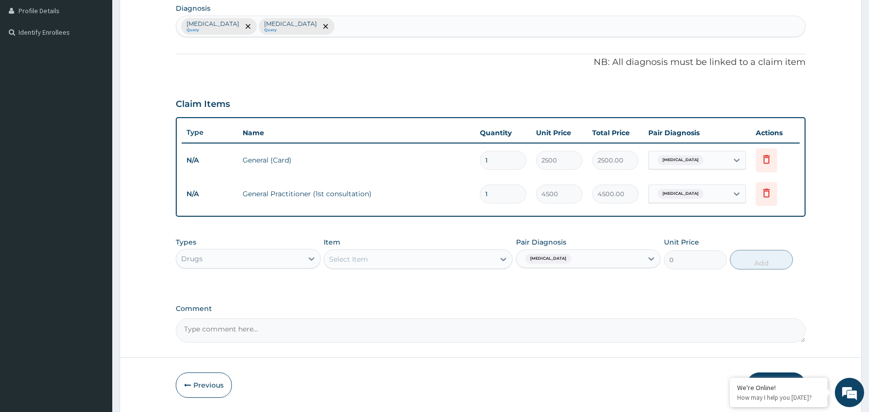
click at [444, 260] on div "Select Item" at bounding box center [409, 260] width 170 height 16
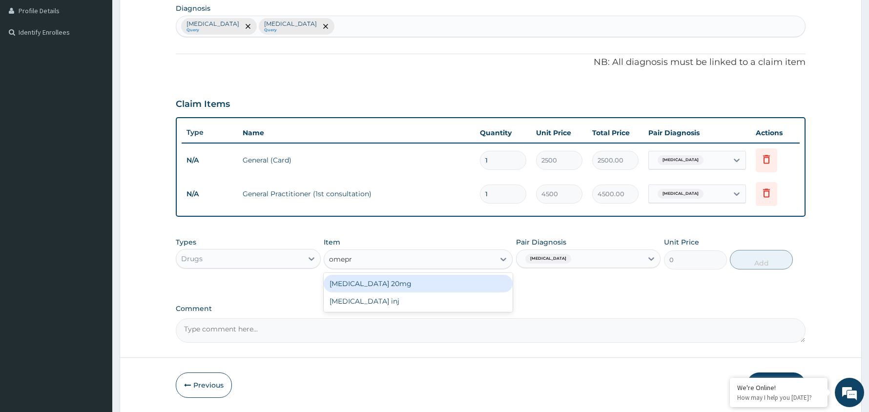
type input "omepra"
click at [383, 283] on div "[MEDICAL_DATA] 20mg" at bounding box center [418, 284] width 189 height 18
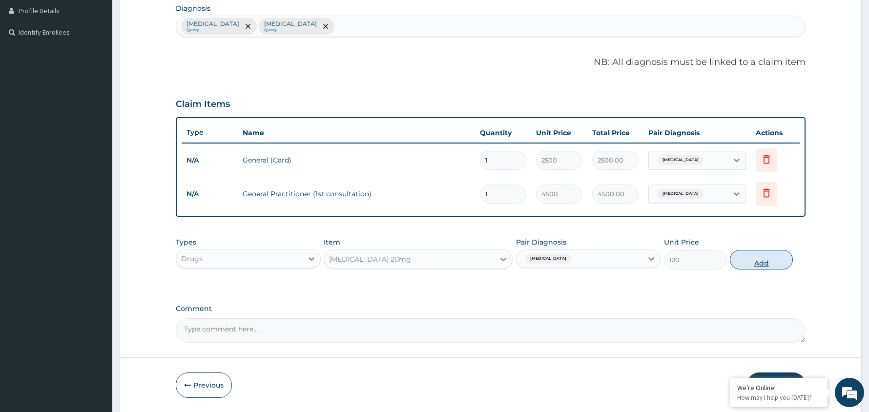
click at [761, 263] on button "Add" at bounding box center [761, 260] width 63 height 20
type input "0"
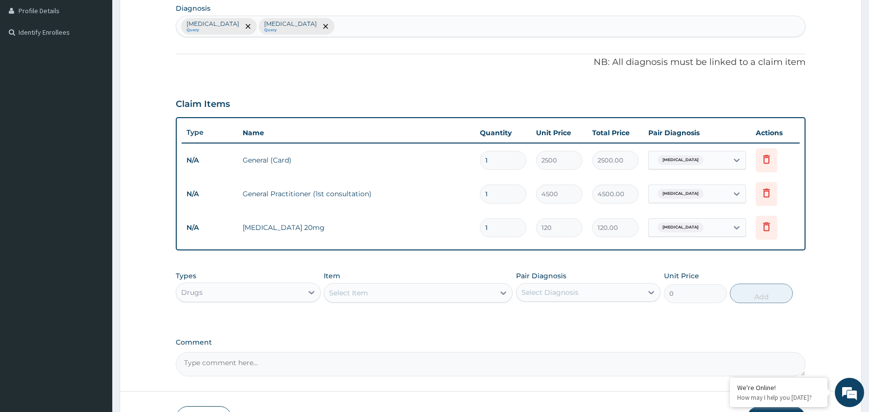
type input "10"
type input "1200.00"
type input "10"
click at [582, 290] on div "Select Diagnosis" at bounding box center [580, 293] width 127 height 16
click at [571, 315] on div "Indigestion" at bounding box center [588, 318] width 145 height 20
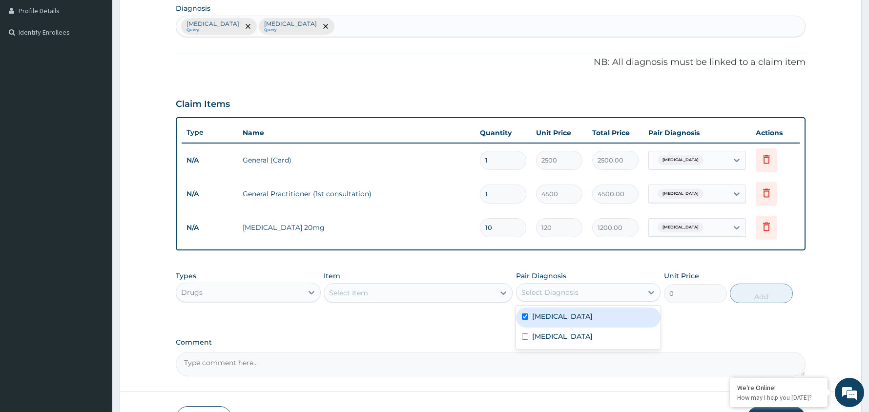
checkbox input "true"
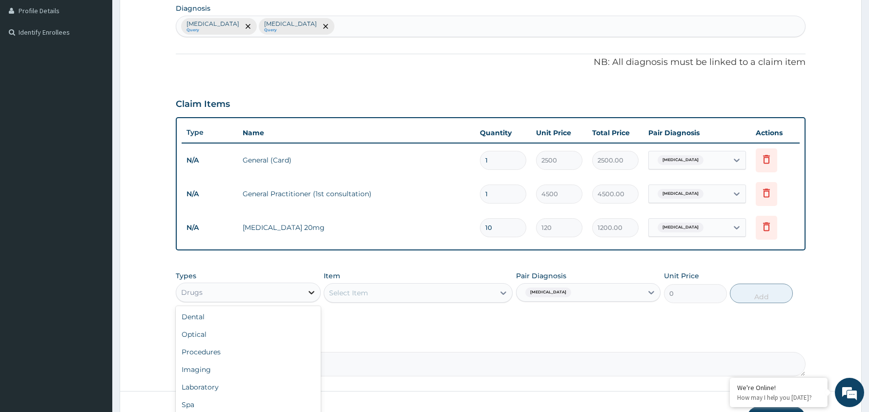
click at [307, 288] on icon at bounding box center [312, 293] width 10 height 10
click at [448, 292] on div "Select Item" at bounding box center [409, 293] width 170 height 16
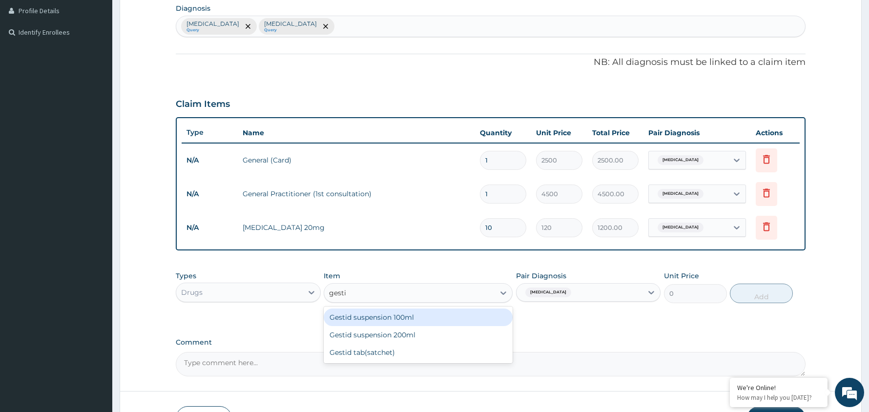
type input "gestid"
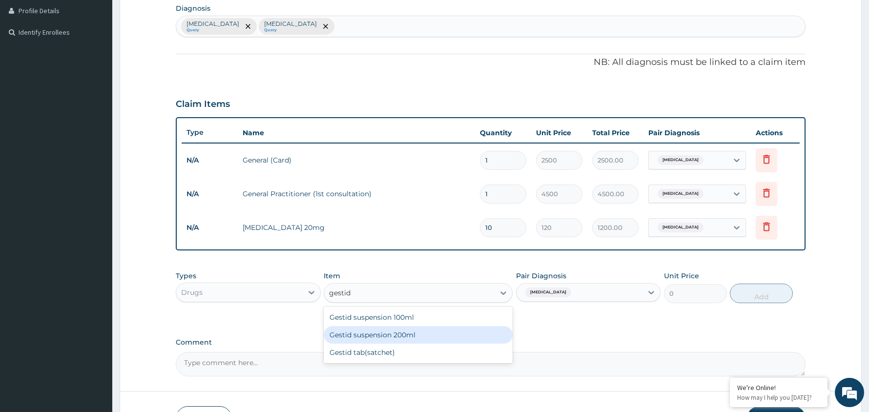
click at [405, 335] on div "Gestid suspension 200ml" at bounding box center [418, 335] width 189 height 18
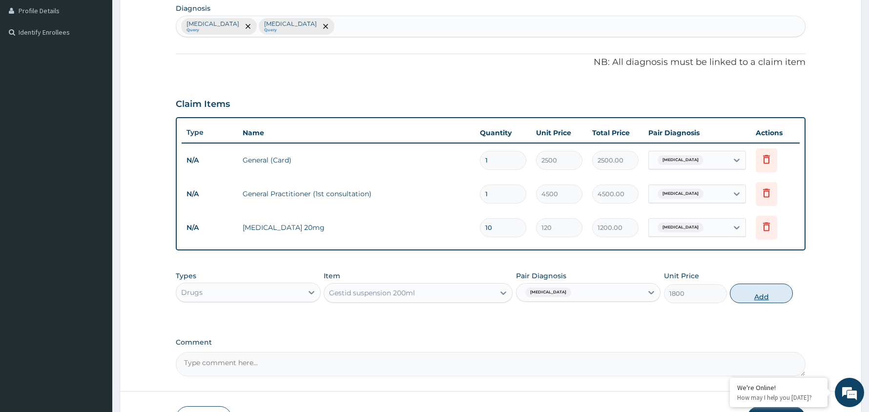
click at [762, 293] on button "Add" at bounding box center [761, 294] width 63 height 20
type input "0"
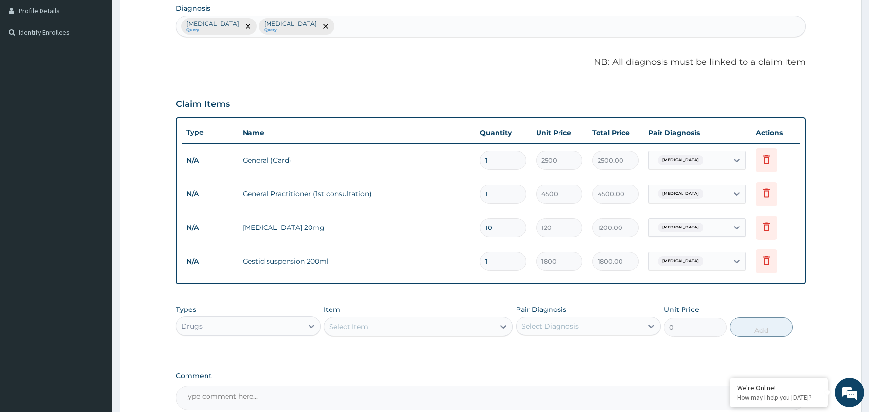
click at [622, 321] on div "Select Diagnosis" at bounding box center [580, 326] width 127 height 16
click at [594, 350] on div "Indigestion" at bounding box center [588, 351] width 145 height 20
checkbox input "true"
click at [416, 327] on div "Select Item" at bounding box center [409, 327] width 170 height 16
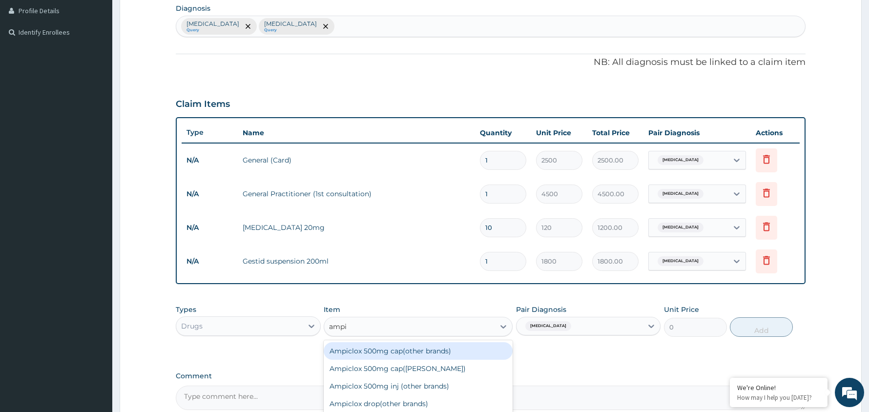
type input "ampic"
click at [403, 353] on div "Ampiclox 500mg cap(other brands)" at bounding box center [418, 351] width 189 height 18
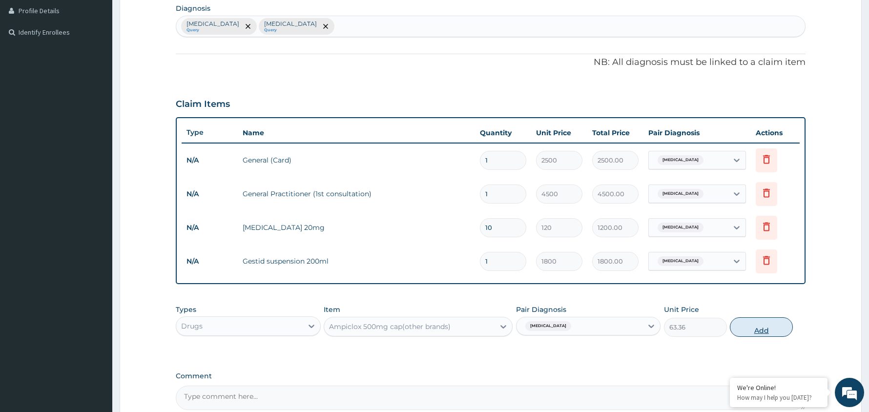
click at [764, 327] on button "Add" at bounding box center [761, 327] width 63 height 20
type input "0"
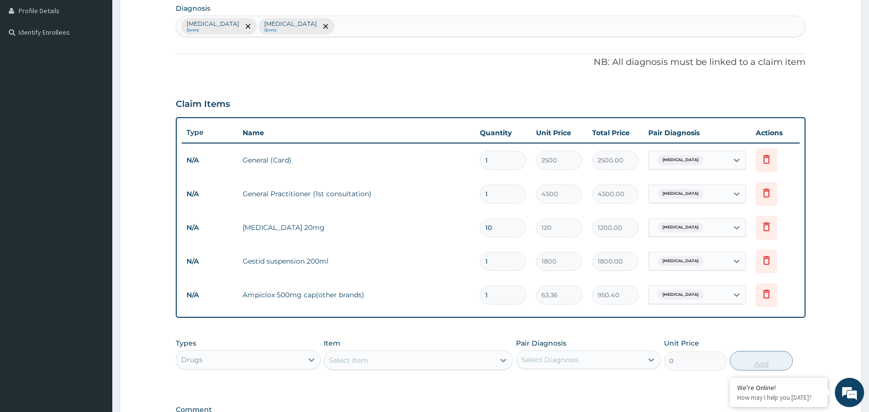
type input "15"
type input "950.40"
type input "15"
click at [634, 360] on div "Select Diagnosis" at bounding box center [580, 360] width 127 height 16
click at [617, 401] on div "Appendicitis" at bounding box center [588, 405] width 145 height 20
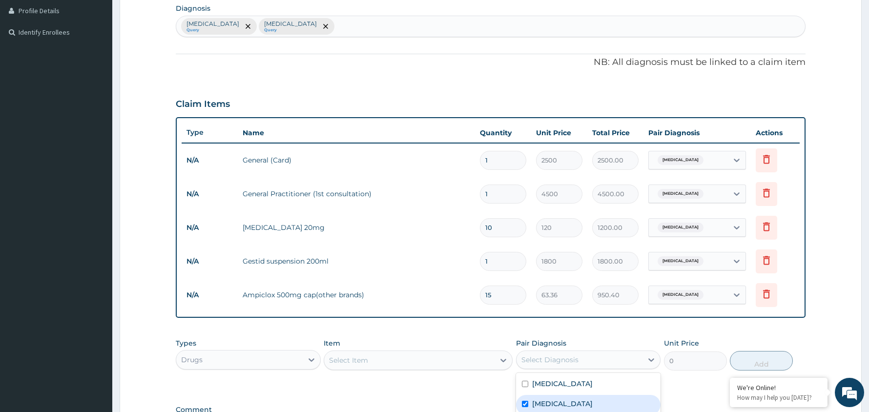
checkbox input "true"
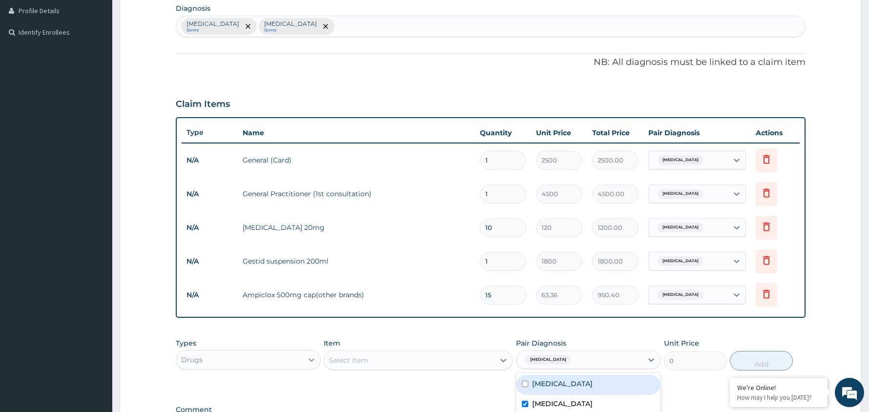
click at [307, 357] on icon at bounding box center [312, 360] width 10 height 10
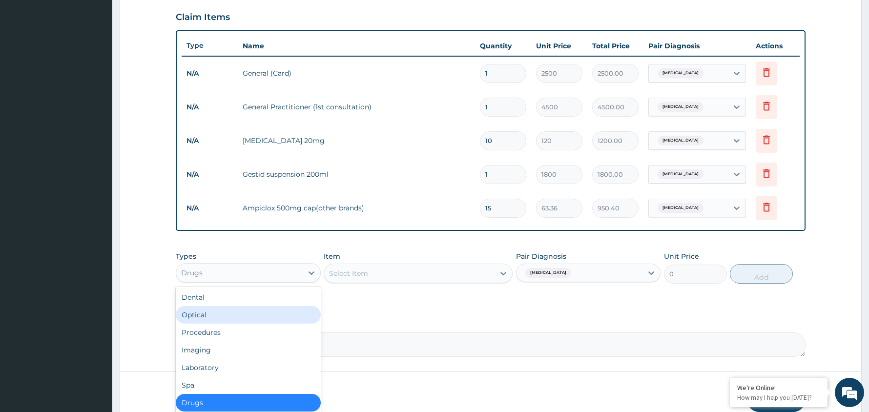
scroll to position [381, 0]
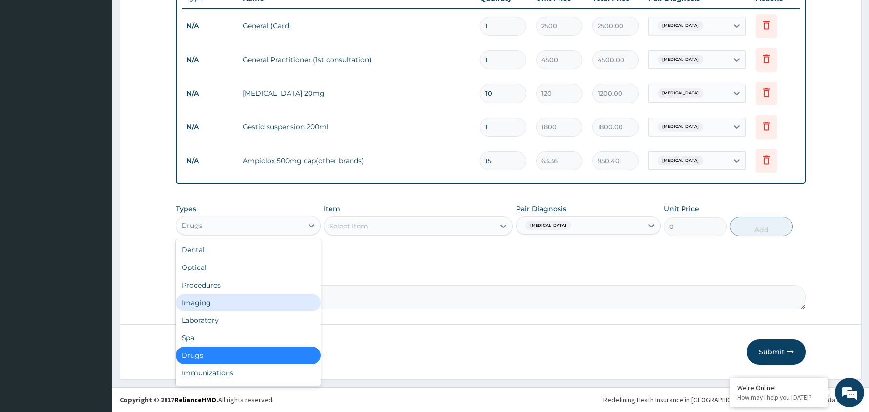
click at [256, 301] on div "Imaging" at bounding box center [248, 303] width 145 height 18
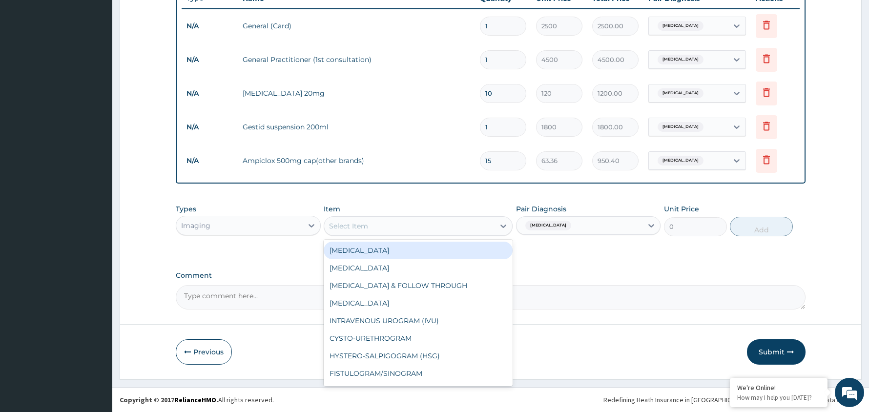
click at [471, 223] on div "Select Item" at bounding box center [409, 226] width 170 height 16
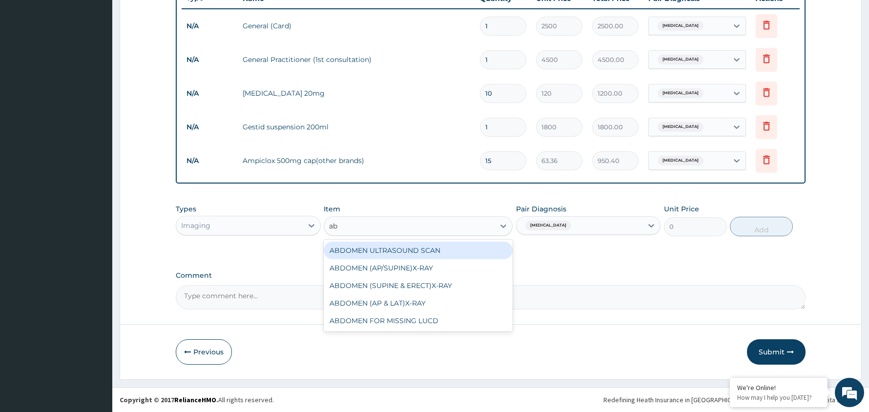
type input "abd"
click at [436, 249] on div "ABDOMEN ULTRASOUND SCAN" at bounding box center [418, 251] width 189 height 18
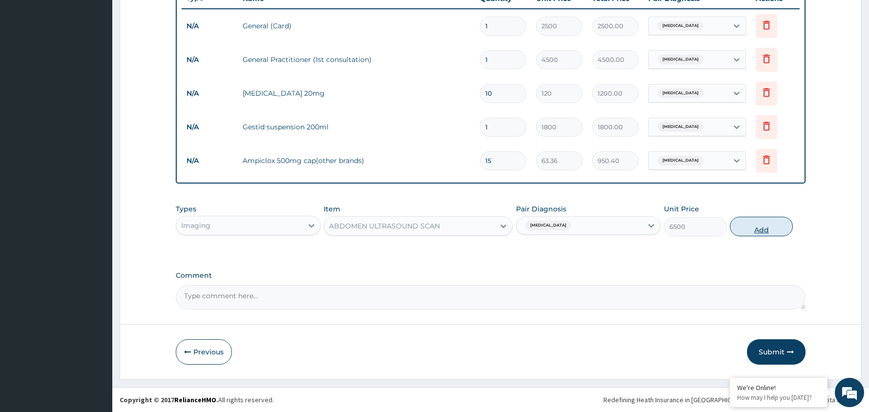
click at [765, 227] on button "Add" at bounding box center [761, 227] width 63 height 20
type input "0"
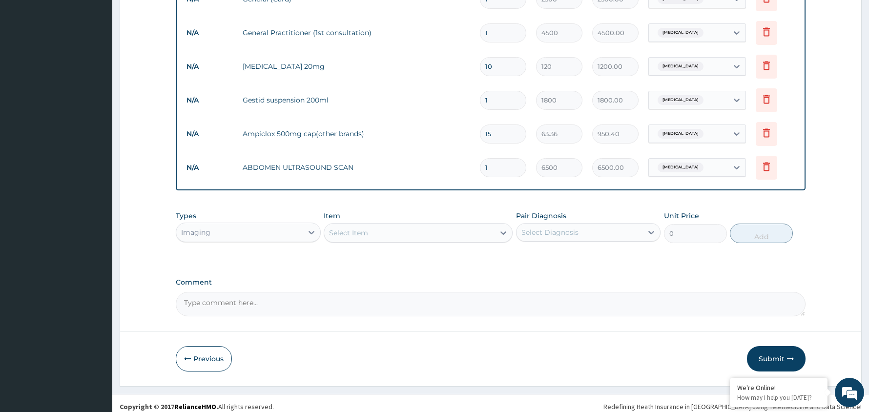
scroll to position [415, 0]
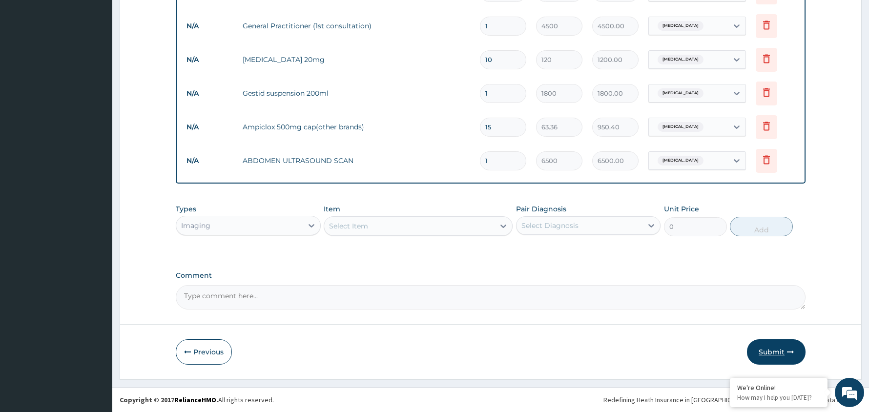
click at [770, 351] on button "Submit" at bounding box center [776, 351] width 59 height 25
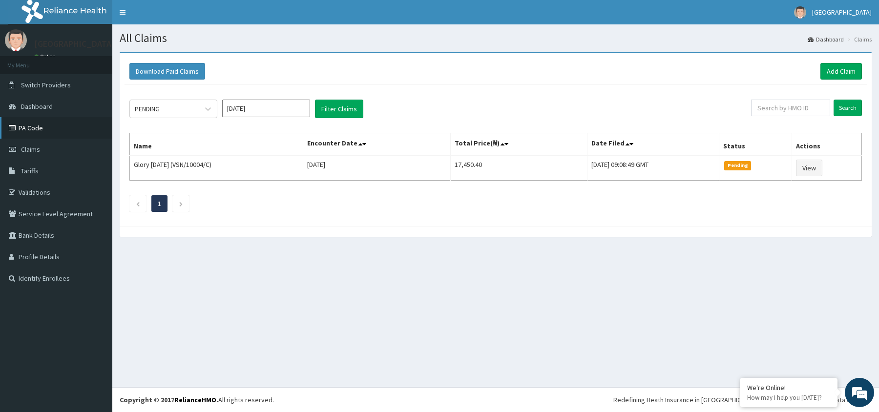
click at [29, 125] on link "PA Code" at bounding box center [56, 127] width 112 height 21
click at [839, 69] on link "Add Claim" at bounding box center [842, 71] width 42 height 17
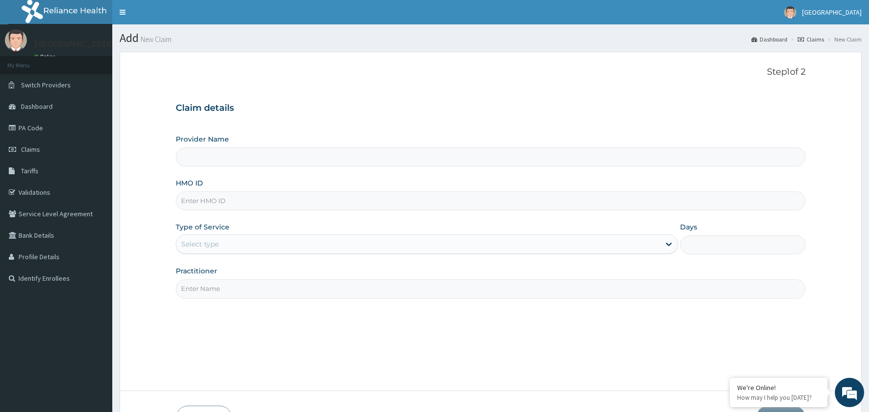
type input "[GEOGRAPHIC_DATA]"
click at [258, 206] on input "HMO ID" at bounding box center [491, 200] width 630 height 19
type input "S"
type input "GBI/10335/B"
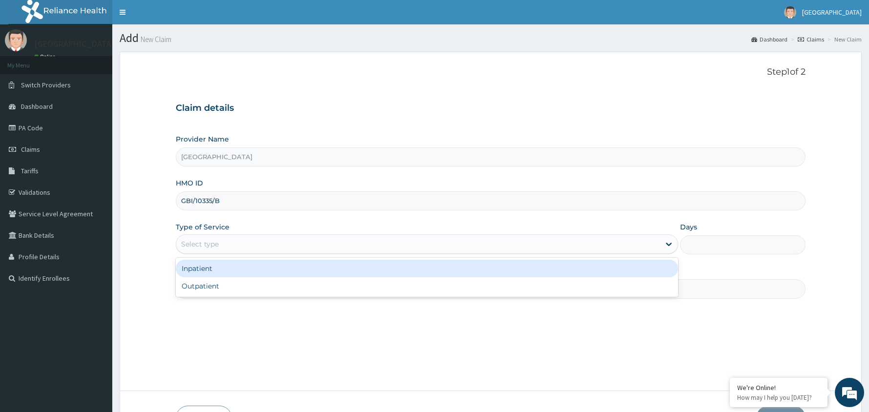
click at [273, 240] on div "Select type" at bounding box center [418, 244] width 484 height 16
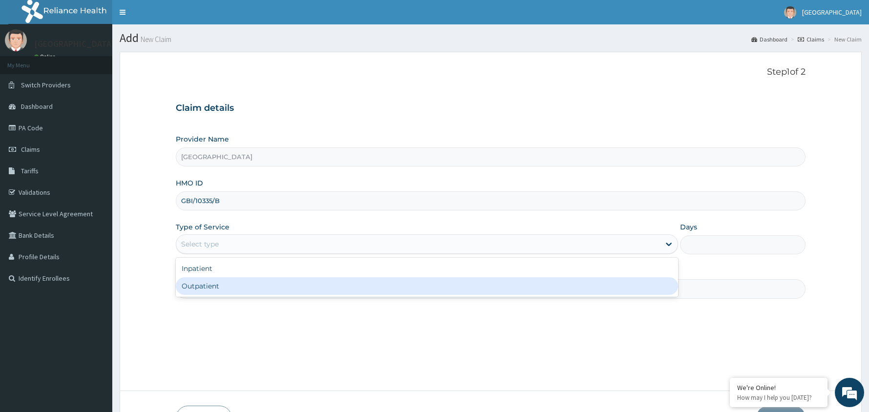
click at [266, 285] on div "Outpatient" at bounding box center [427, 286] width 503 height 18
type input "1"
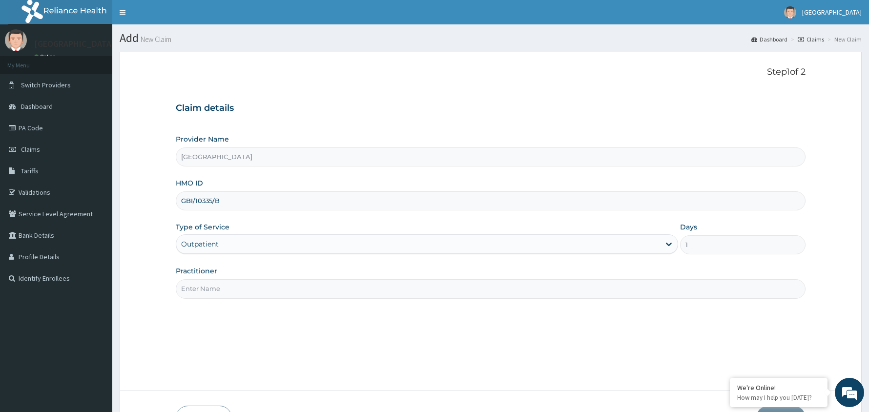
click at [263, 284] on input "Practitioner" at bounding box center [491, 288] width 630 height 19
type input "[PERSON_NAME]"
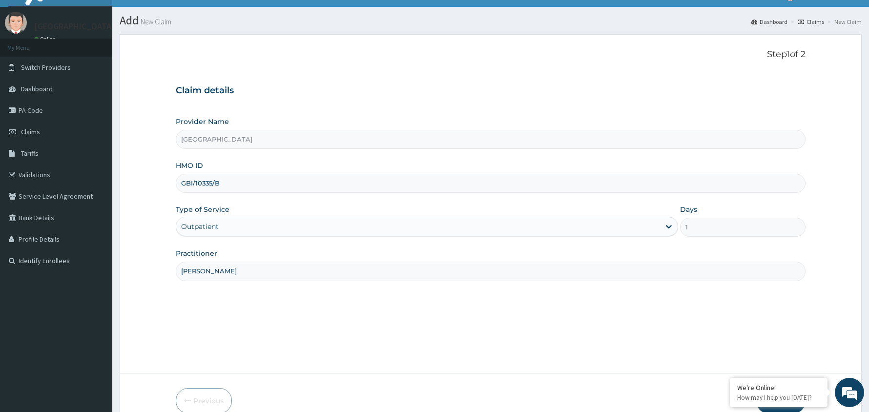
scroll to position [67, 0]
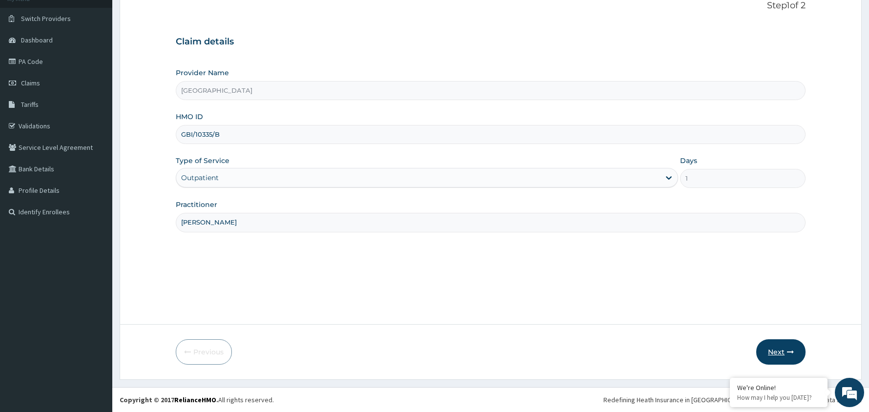
click at [775, 349] on button "Next" at bounding box center [781, 351] width 49 height 25
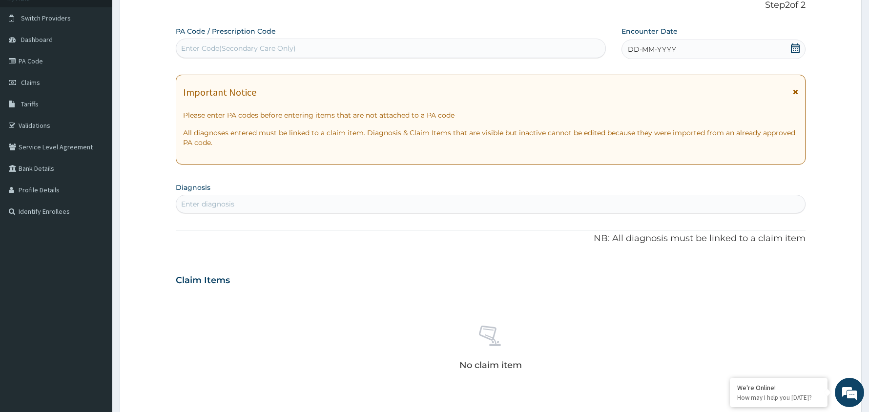
click at [680, 43] on div "DD-MM-YYYY" at bounding box center [714, 50] width 184 height 20
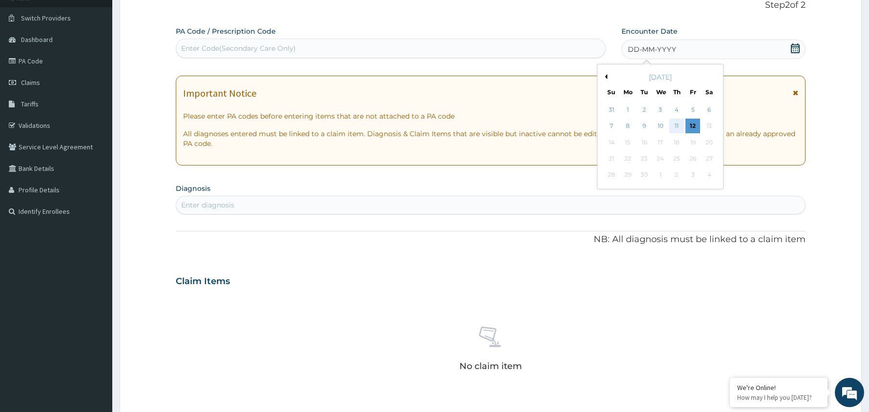
click at [678, 122] on div "11" at bounding box center [677, 126] width 15 height 15
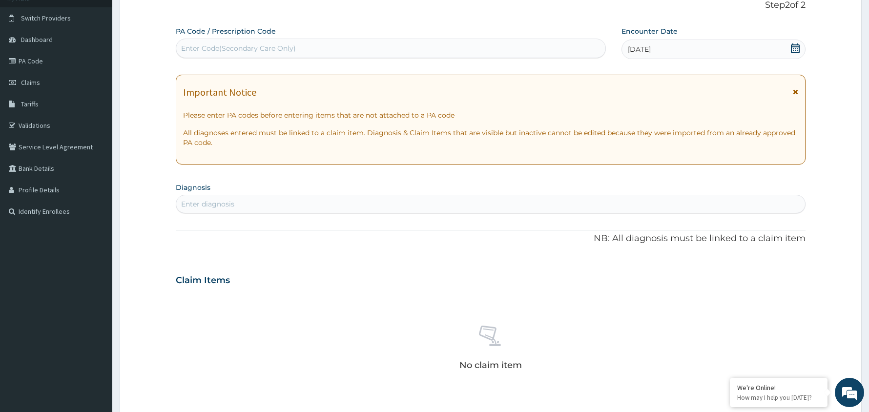
click at [374, 202] on div "Enter diagnosis" at bounding box center [490, 204] width 629 height 16
type input "UPPER RESP"
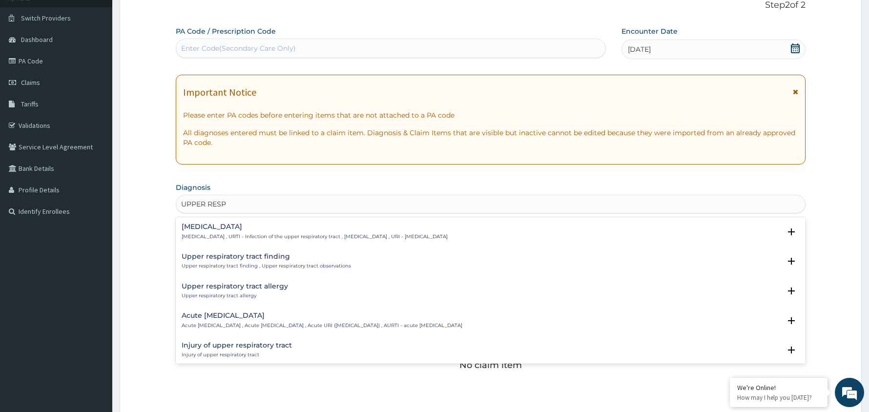
click at [274, 231] on h4 "[MEDICAL_DATA]" at bounding box center [315, 226] width 266 height 7
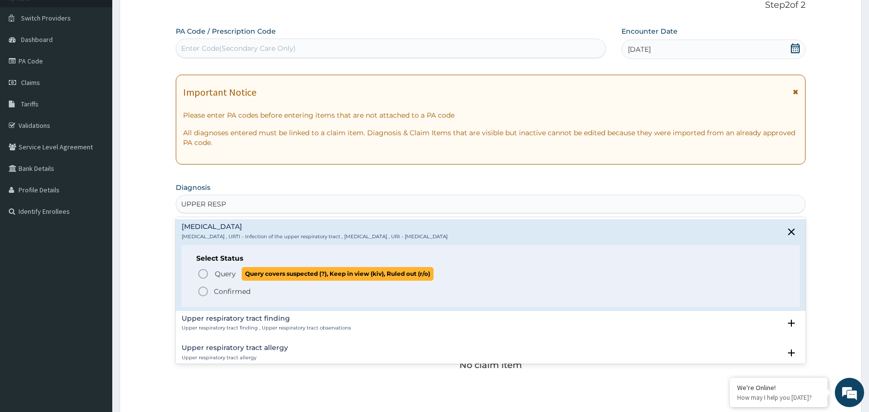
click at [203, 274] on icon "status option query" at bounding box center [203, 274] width 12 height 12
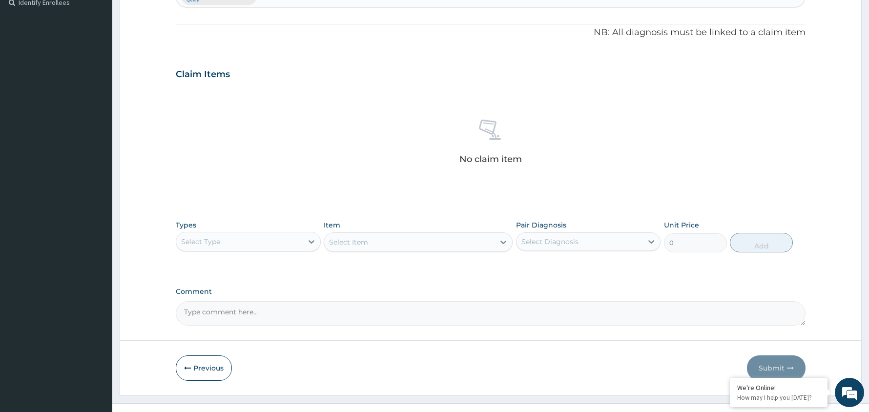
scroll to position [294, 0]
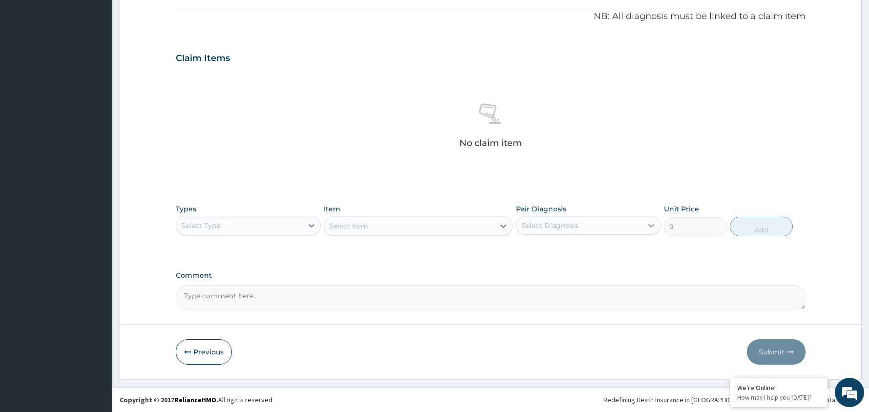
click at [647, 224] on icon at bounding box center [652, 226] width 10 height 10
click at [623, 243] on div "[MEDICAL_DATA]" at bounding box center [588, 251] width 145 height 20
checkbox input "true"
click at [309, 222] on icon at bounding box center [312, 226] width 10 height 10
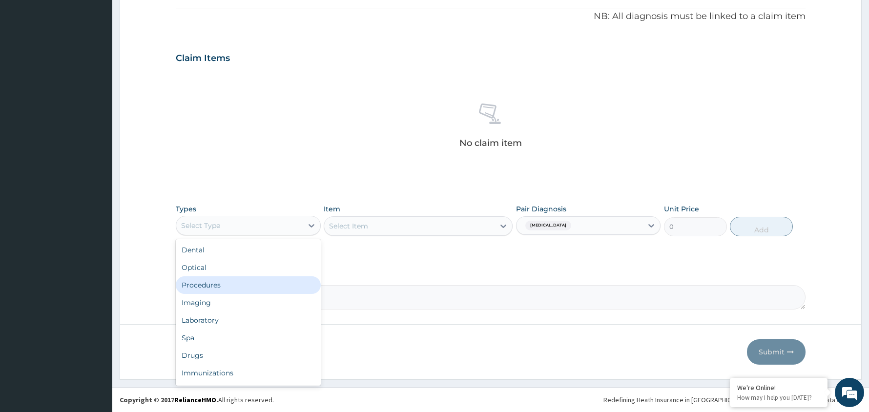
click at [259, 284] on div "Procedures" at bounding box center [248, 285] width 145 height 18
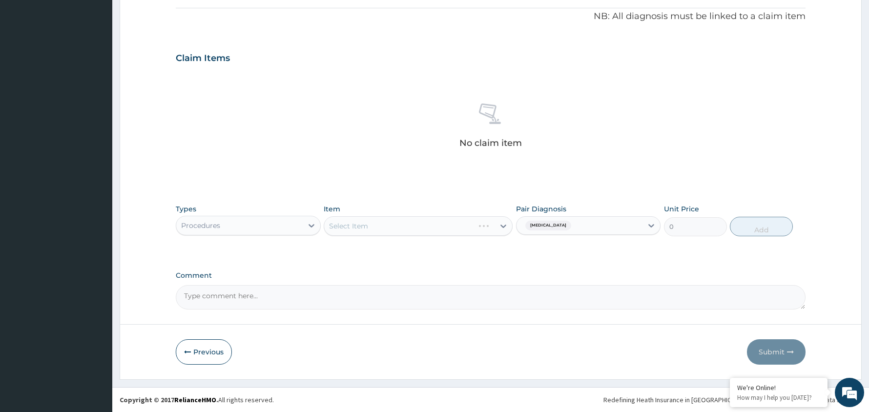
click at [471, 221] on div "Select Item" at bounding box center [418, 226] width 189 height 20
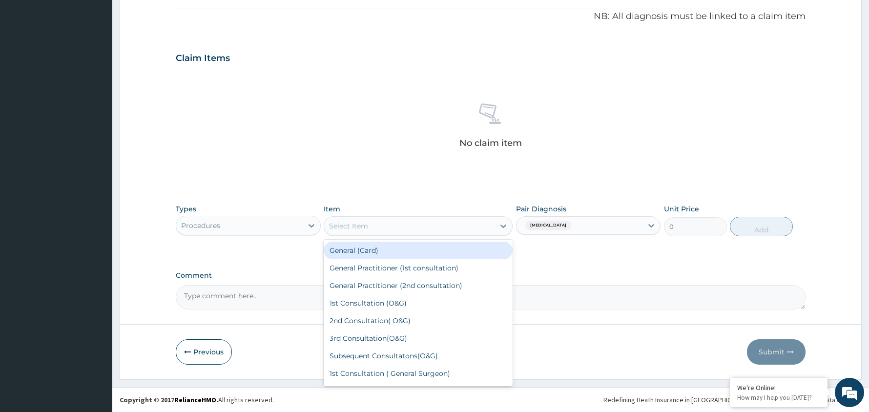
click at [438, 225] on div "Select Item" at bounding box center [409, 226] width 170 height 16
click at [421, 245] on div "General (Card)" at bounding box center [418, 251] width 189 height 18
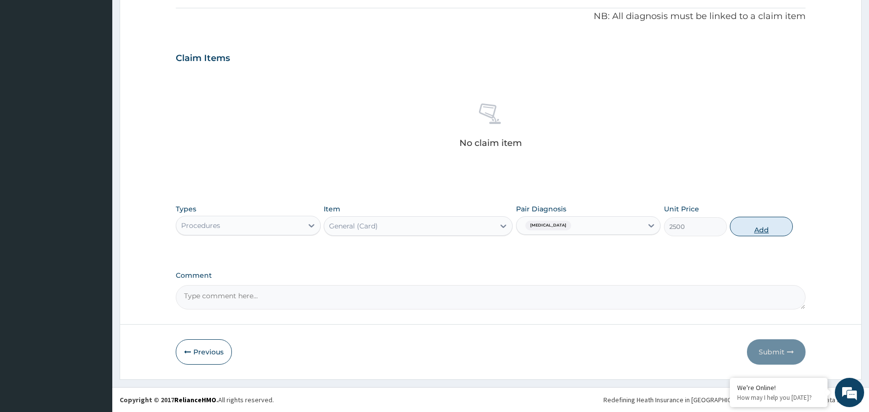
click at [764, 227] on button "Add" at bounding box center [761, 227] width 63 height 20
type input "0"
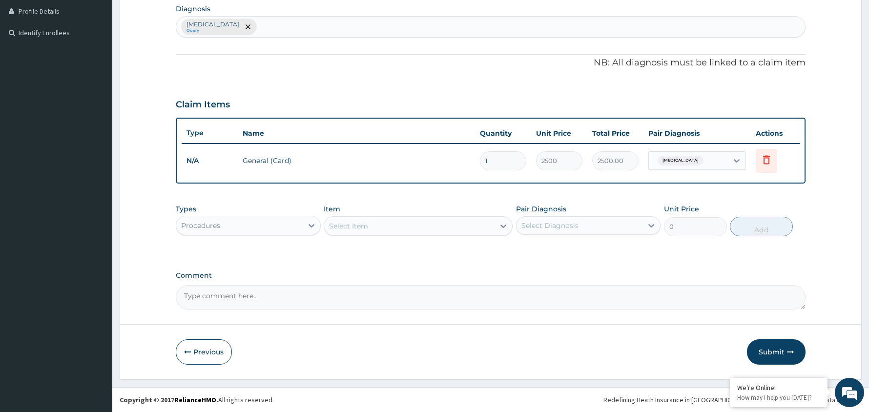
scroll to position [246, 0]
click at [600, 226] on div "Select Diagnosis" at bounding box center [580, 226] width 127 height 16
click at [587, 255] on div "[MEDICAL_DATA]" at bounding box center [588, 251] width 145 height 20
checkbox input "true"
click at [464, 222] on div "Select Item" at bounding box center [409, 226] width 170 height 16
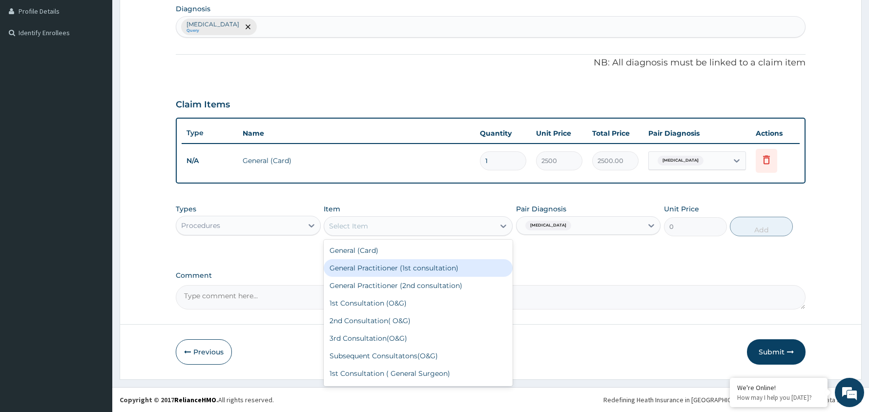
click at [430, 266] on div "General Practitioner (1st consultation)" at bounding box center [418, 268] width 189 height 18
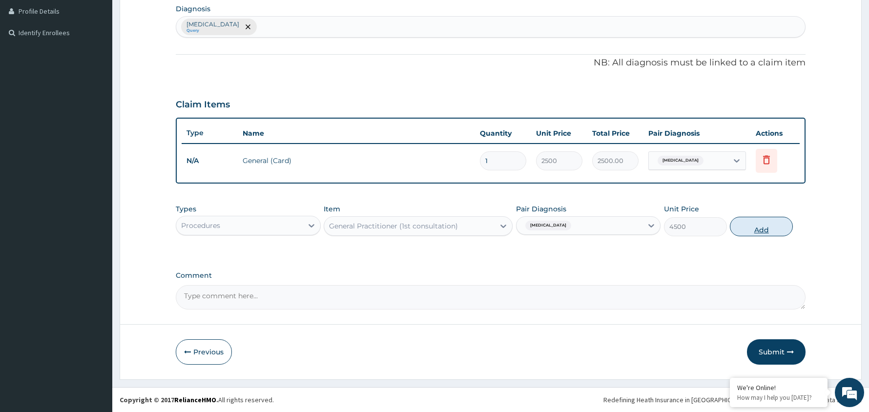
click at [761, 225] on button "Add" at bounding box center [761, 227] width 63 height 20
type input "0"
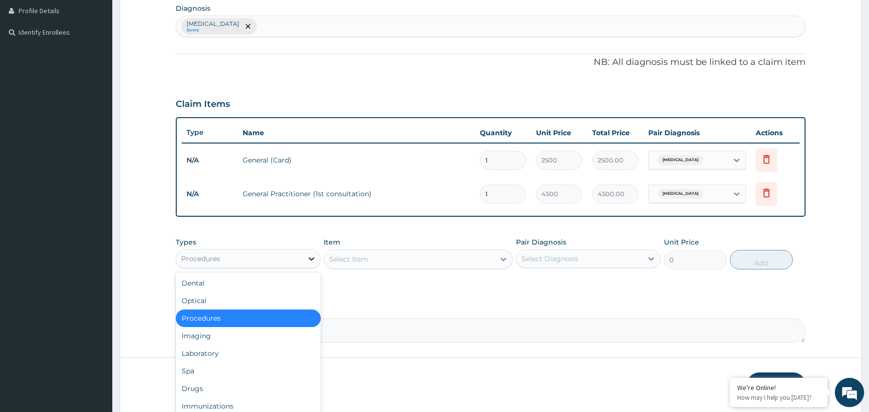
click at [309, 257] on icon at bounding box center [312, 259] width 10 height 10
click at [243, 391] on div "Drugs" at bounding box center [248, 389] width 145 height 18
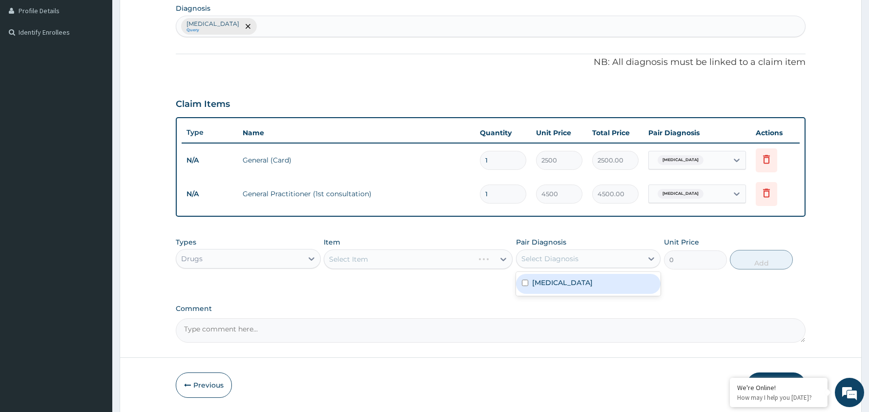
click at [598, 258] on div "Select Diagnosis" at bounding box center [580, 259] width 127 height 16
click at [593, 277] on div "Upper respiratory infection" at bounding box center [588, 284] width 145 height 20
checkbox input "true"
click at [453, 259] on div "Select Item" at bounding box center [409, 260] width 170 height 16
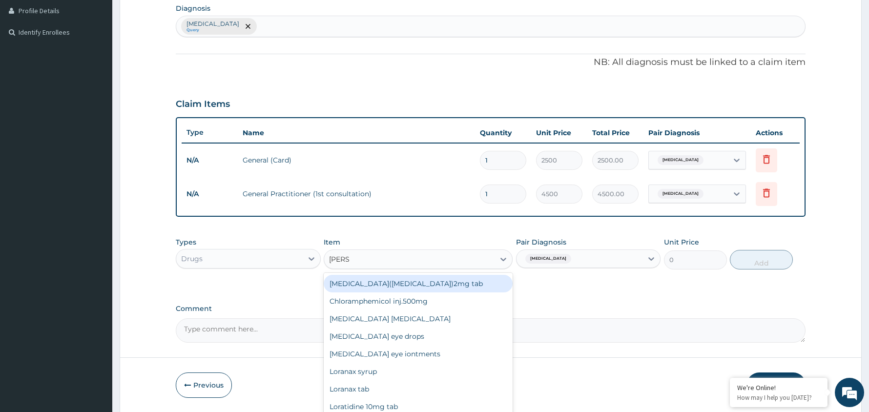
type input "LORAT"
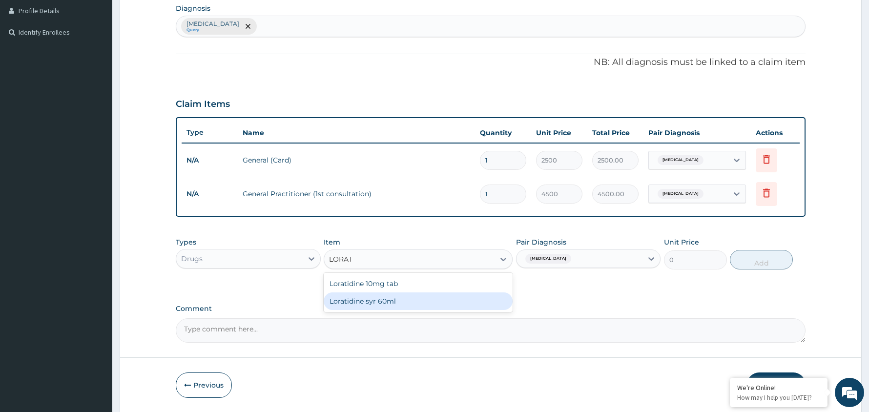
click at [396, 301] on div "Loratidine syr 60ml" at bounding box center [418, 302] width 189 height 18
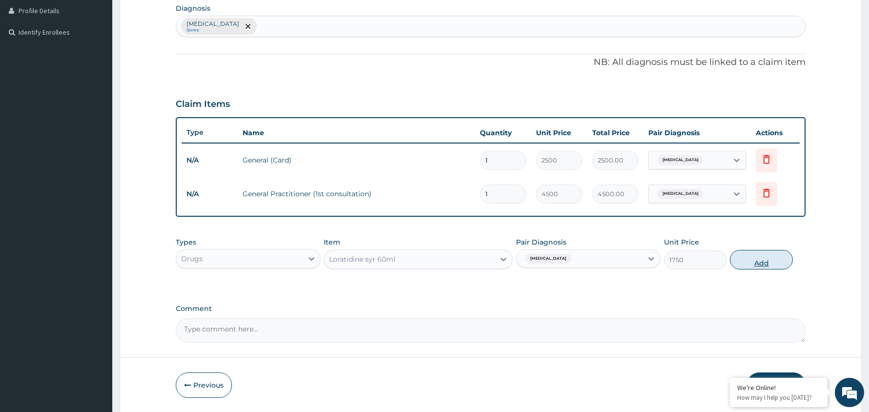
click at [773, 259] on button "Add" at bounding box center [761, 260] width 63 height 20
type input "0"
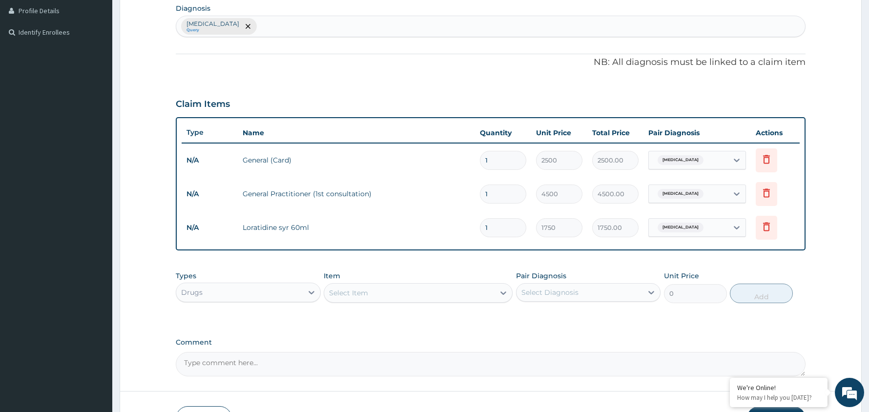
click at [600, 285] on div "Select Diagnosis" at bounding box center [580, 293] width 127 height 16
click at [585, 311] on div "Upper respiratory infection" at bounding box center [588, 318] width 145 height 20
checkbox input "true"
click at [460, 294] on div "Select Item" at bounding box center [409, 293] width 170 height 16
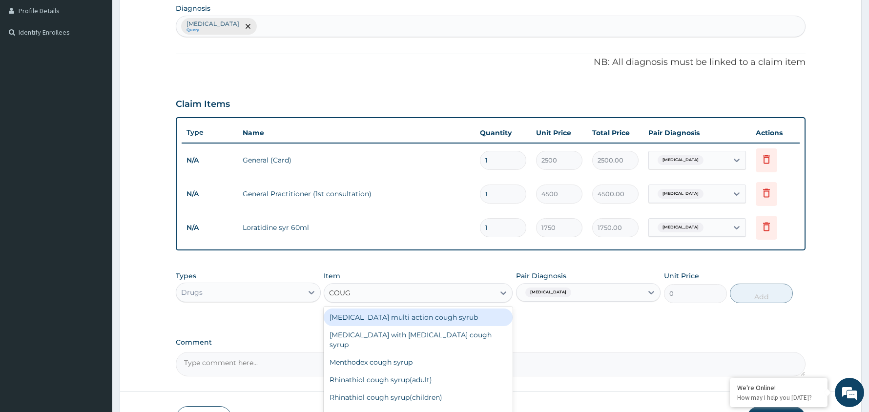
type input "COUGH"
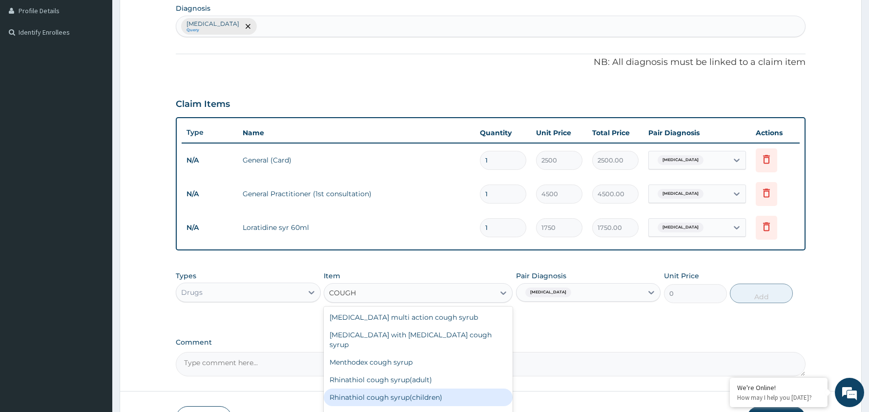
click at [408, 389] on div "Rhinathiol cough syrup(children)" at bounding box center [418, 398] width 189 height 18
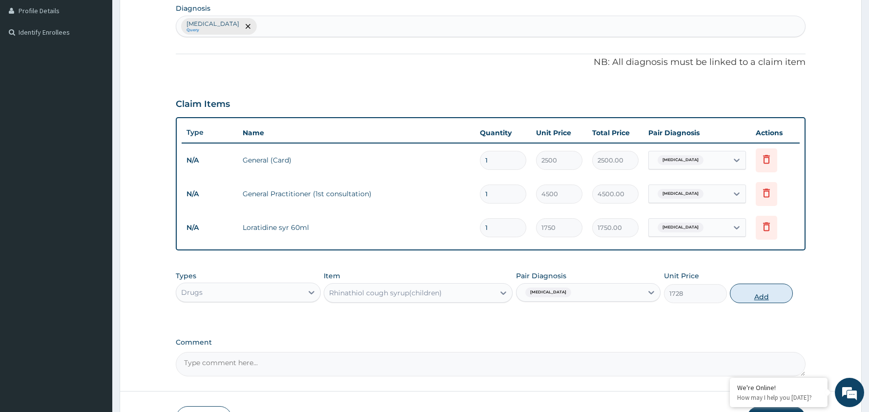
click at [761, 297] on button "Add" at bounding box center [761, 294] width 63 height 20
type input "0"
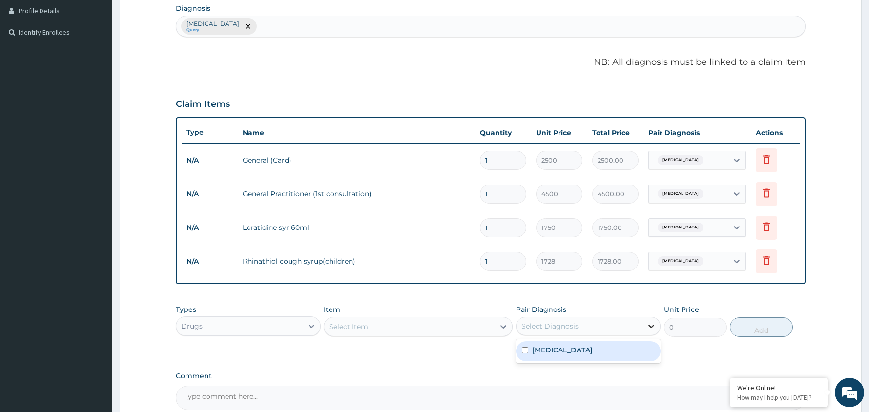
click at [648, 319] on div at bounding box center [652, 326] width 18 height 18
click at [593, 351] on label "Upper respiratory infection" at bounding box center [562, 350] width 61 height 10
checkbox input "true"
click at [483, 326] on div "Select Item" at bounding box center [409, 327] width 170 height 16
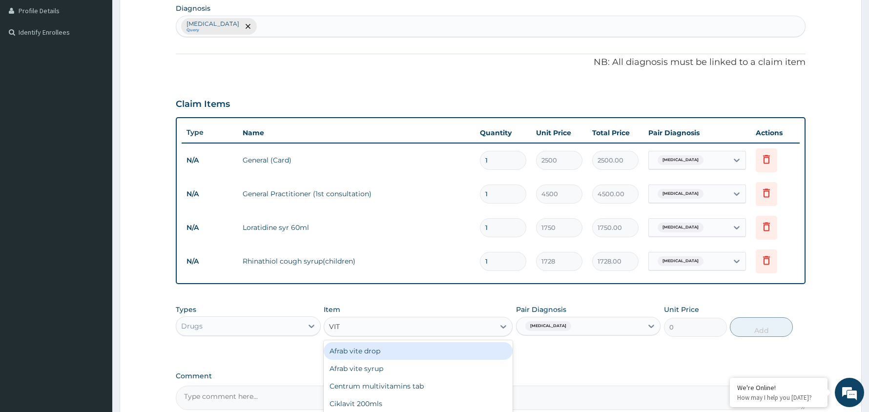
type input "VIT C"
click at [384, 352] on div "Emvit c syrup" at bounding box center [418, 351] width 189 height 18
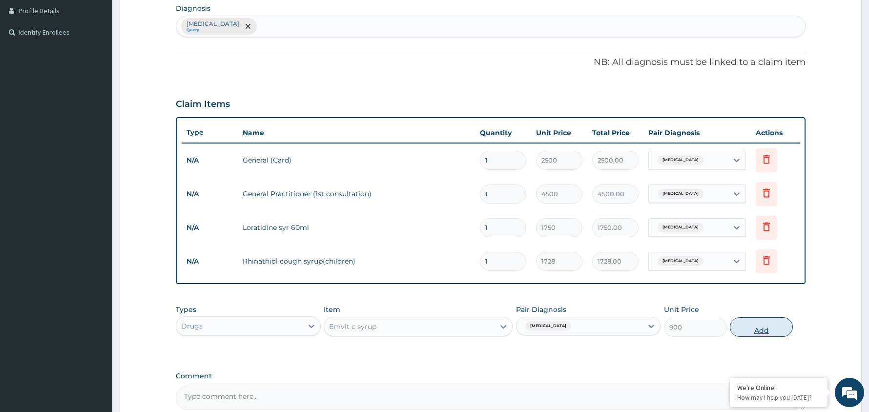
click at [766, 331] on button "Add" at bounding box center [761, 327] width 63 height 20
type input "0"
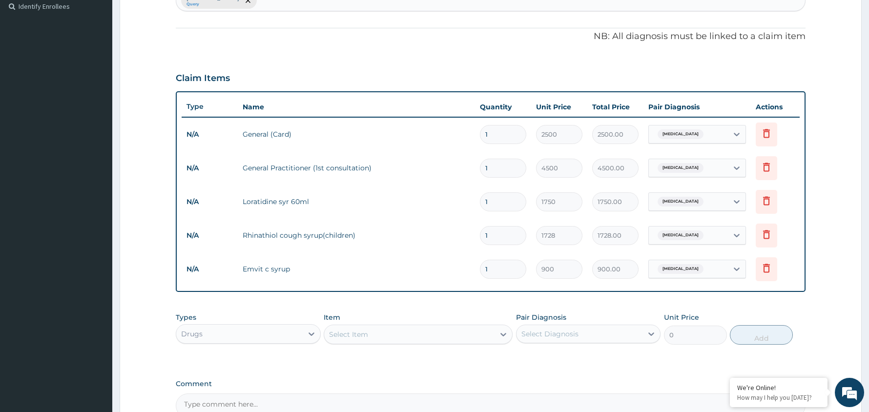
scroll to position [376, 0]
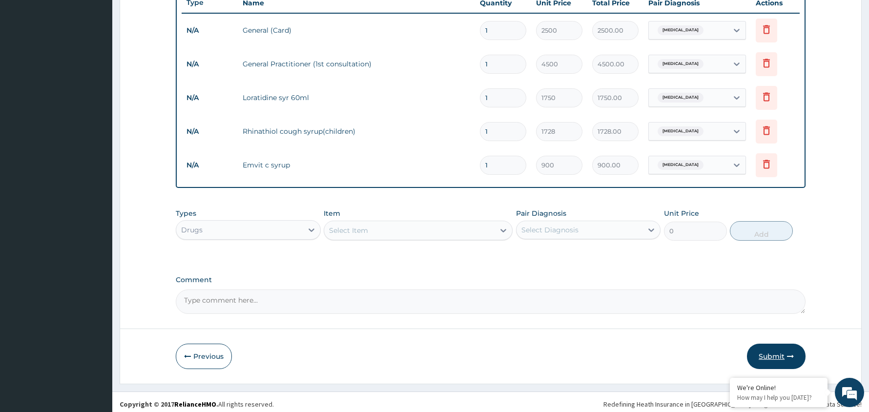
click at [772, 357] on button "Submit" at bounding box center [776, 356] width 59 height 25
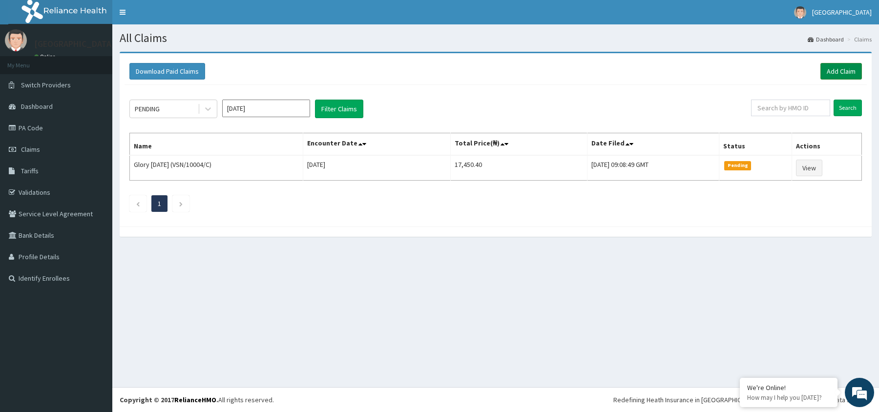
click at [842, 67] on link "Add Claim" at bounding box center [842, 71] width 42 height 17
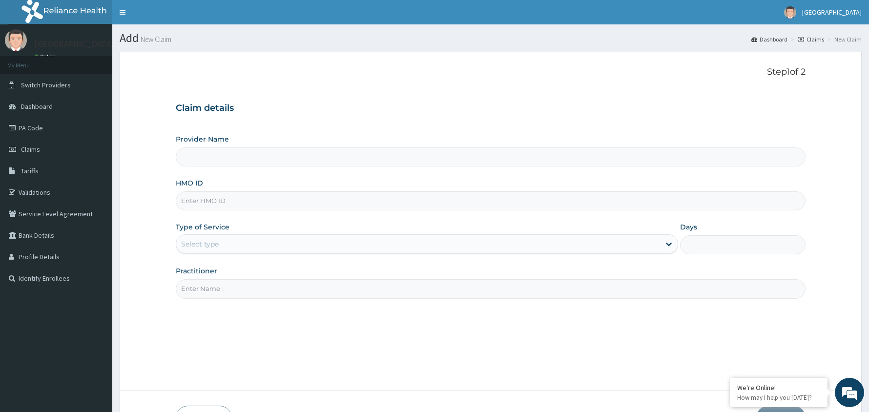
click at [312, 198] on input "HMO ID" at bounding box center [491, 200] width 630 height 19
type input "BG"
type input "[GEOGRAPHIC_DATA]"
type input "B"
type input "GBI/10335/E"
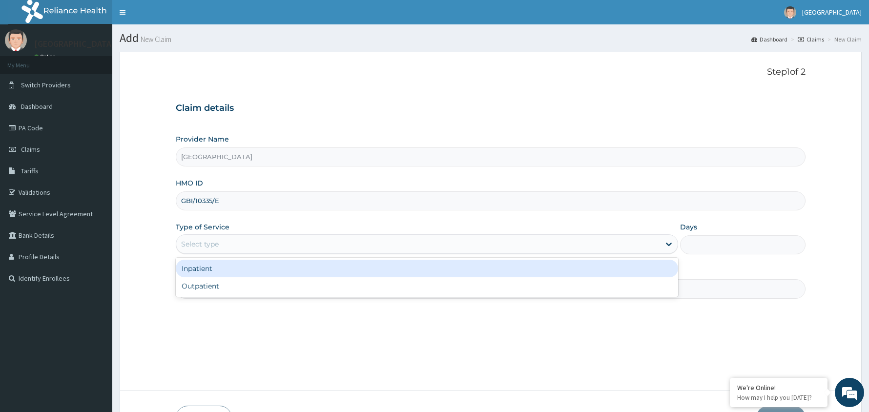
click at [287, 242] on div "Select type" at bounding box center [418, 244] width 484 height 16
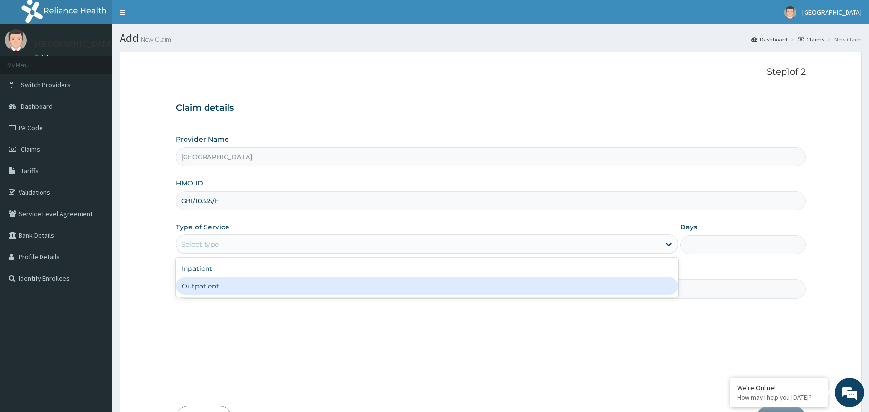
click at [262, 288] on div "Outpatient" at bounding box center [427, 286] width 503 height 18
type input "1"
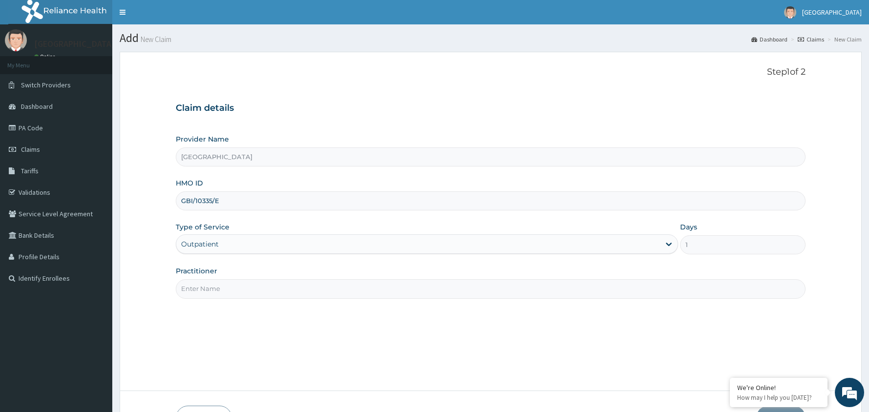
click at [257, 288] on input "Practitioner" at bounding box center [491, 288] width 630 height 19
type input "[PERSON_NAME]"
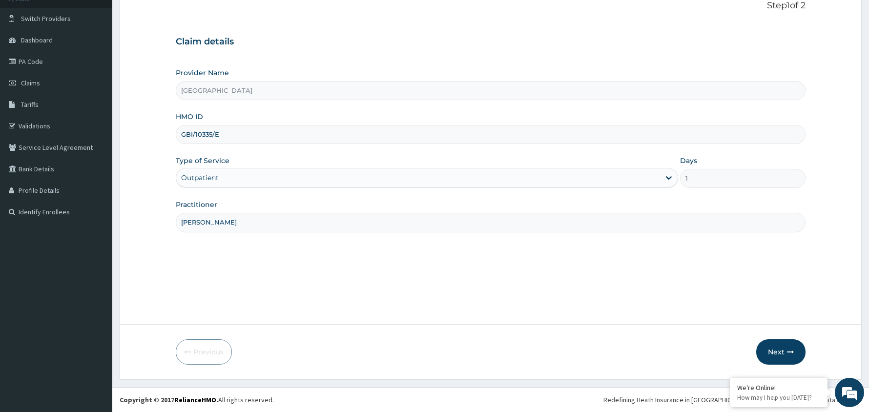
scroll to position [67, 0]
click at [779, 350] on button "Next" at bounding box center [781, 351] width 49 height 25
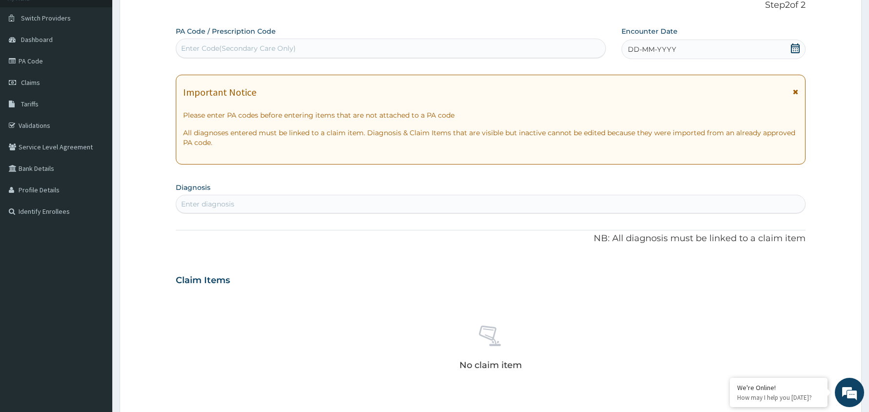
click at [796, 43] on icon at bounding box center [796, 48] width 10 height 10
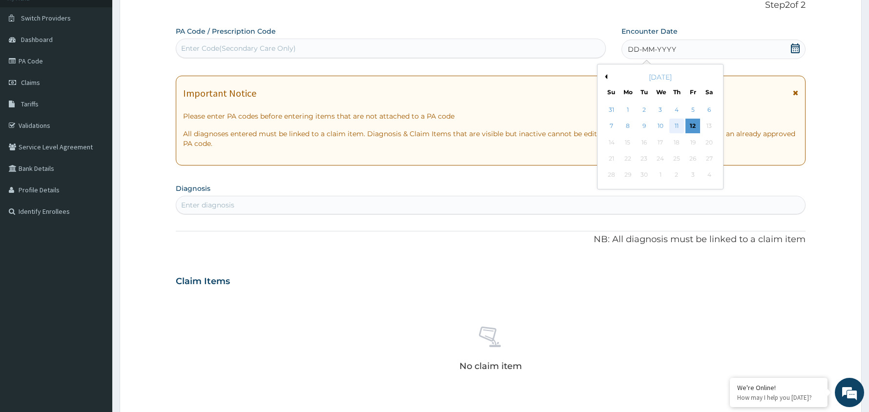
click at [678, 124] on div "11" at bounding box center [677, 126] width 15 height 15
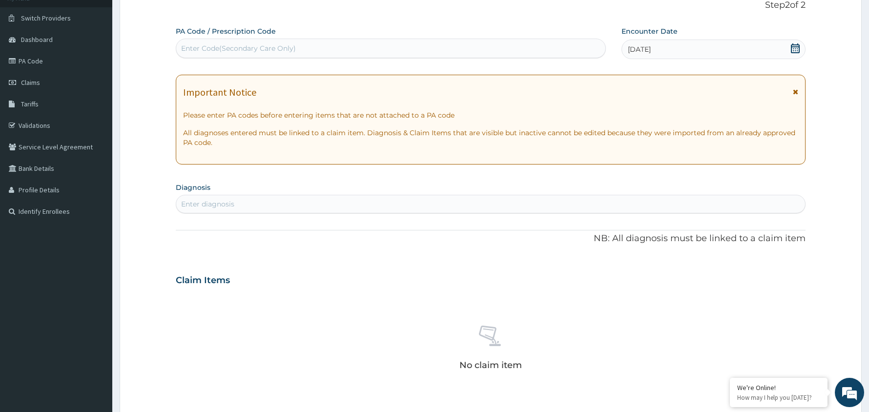
click at [401, 197] on div "Enter diagnosis" at bounding box center [490, 204] width 629 height 16
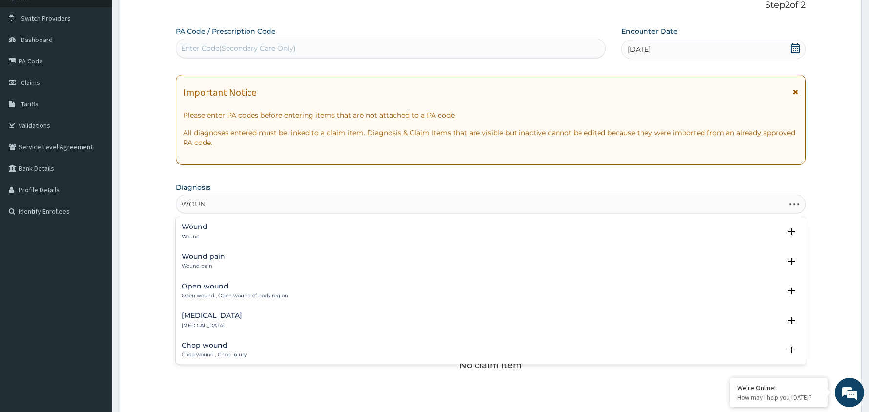
type input "WOUND"
click at [197, 232] on div "Wound Wound" at bounding box center [195, 231] width 26 height 17
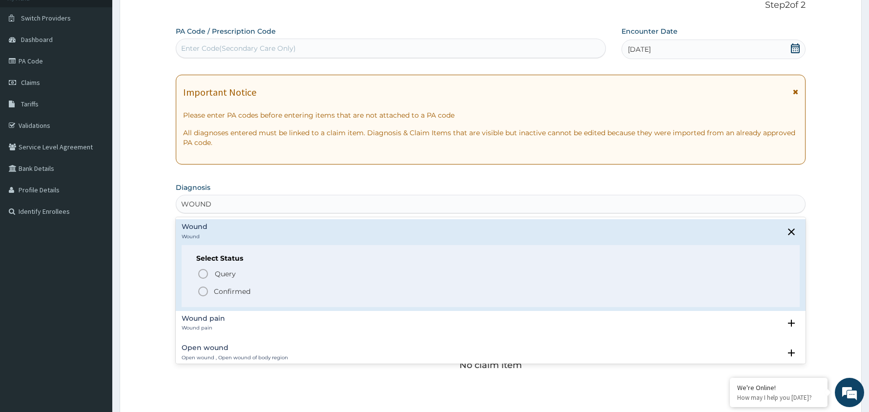
click at [204, 292] on icon "status option filled" at bounding box center [203, 292] width 12 height 12
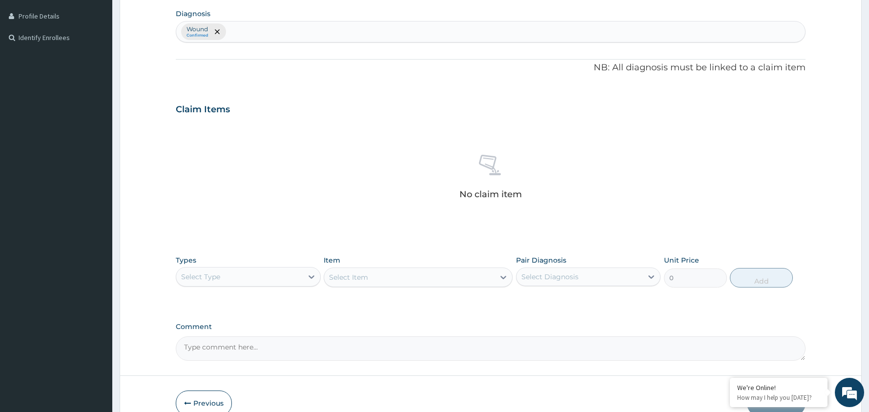
scroll to position [294, 0]
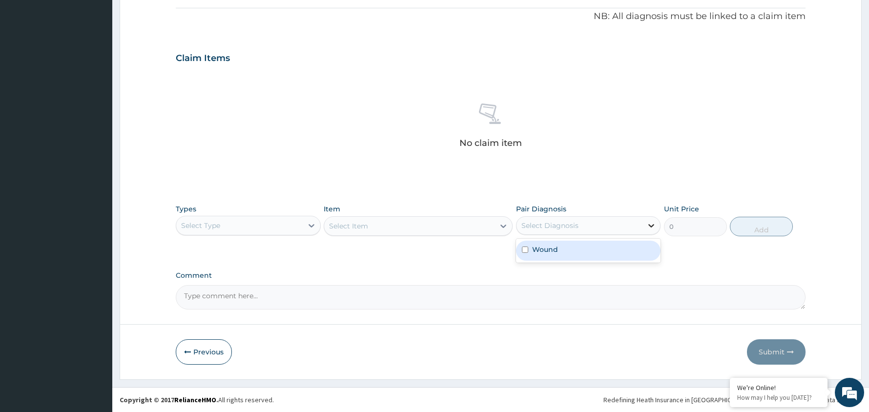
click at [649, 218] on div at bounding box center [652, 226] width 18 height 18
click at [618, 247] on div "Wound" at bounding box center [588, 251] width 145 height 20
checkbox input "true"
click at [307, 221] on icon at bounding box center [312, 226] width 10 height 10
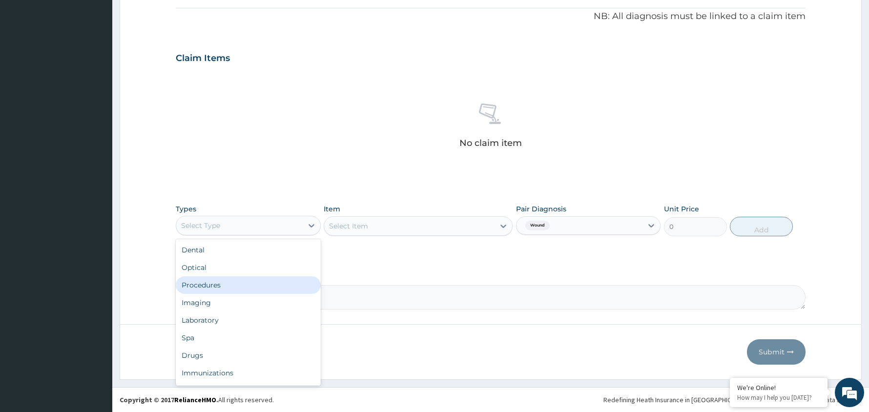
click at [276, 279] on div "Procedures" at bounding box center [248, 285] width 145 height 18
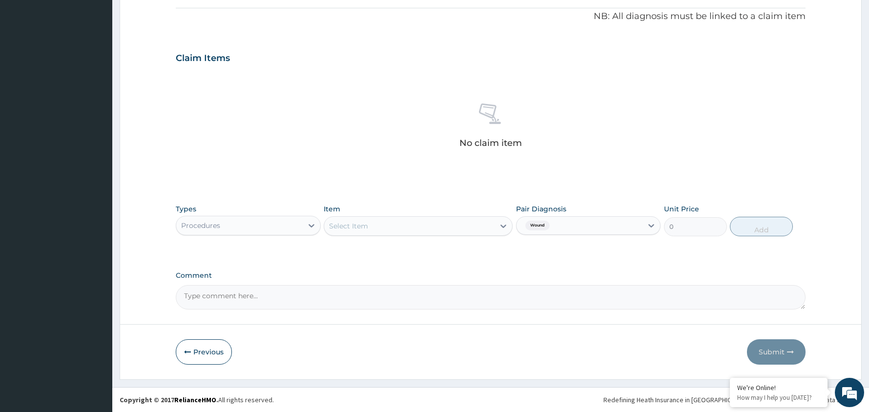
click at [499, 223] on div "Select Item" at bounding box center [418, 226] width 189 height 20
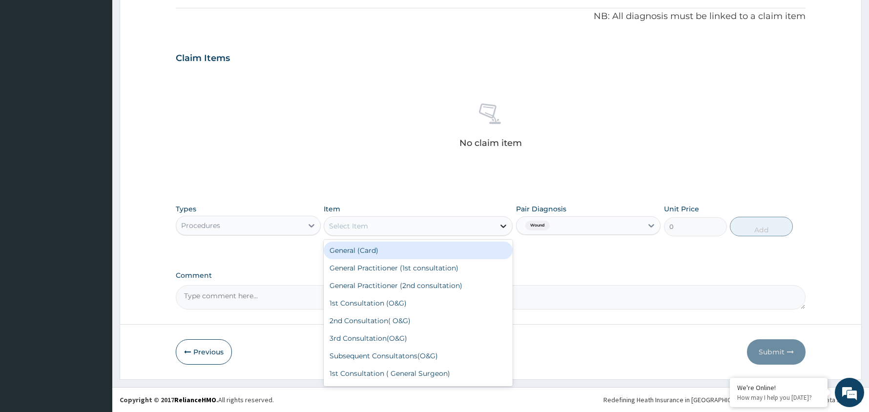
click at [504, 223] on icon at bounding box center [504, 226] width 10 height 10
click at [426, 251] on div "General (Card)" at bounding box center [418, 251] width 189 height 18
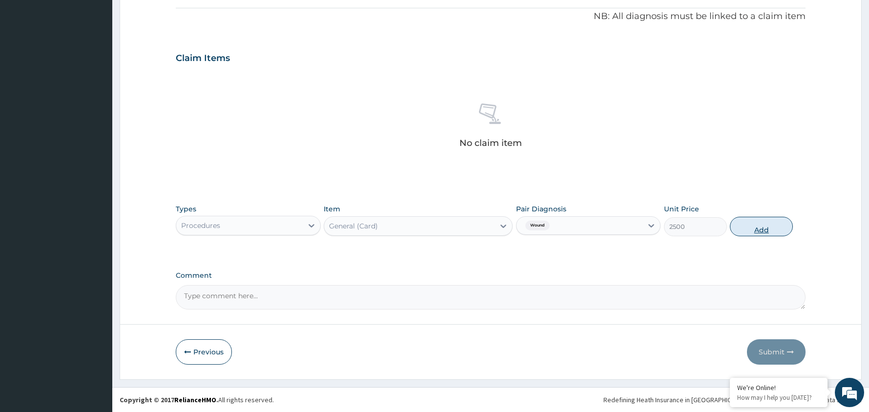
click at [757, 224] on button "Add" at bounding box center [761, 227] width 63 height 20
type input "0"
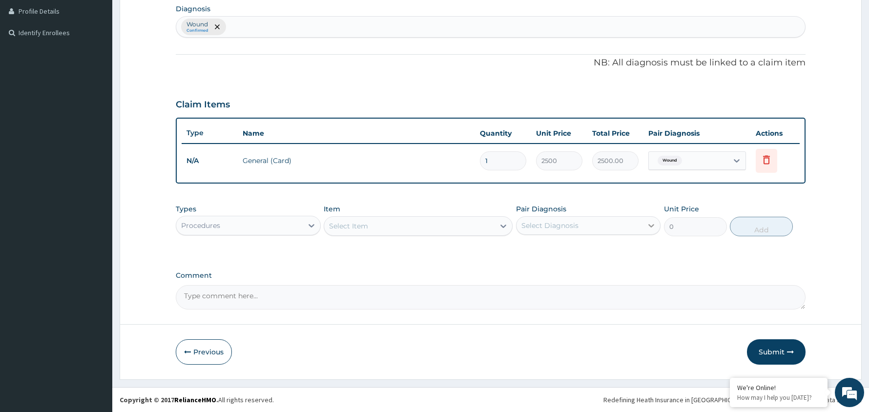
click at [647, 226] on icon at bounding box center [652, 226] width 10 height 10
click at [613, 254] on div "Wound" at bounding box center [588, 251] width 145 height 20
checkbox input "true"
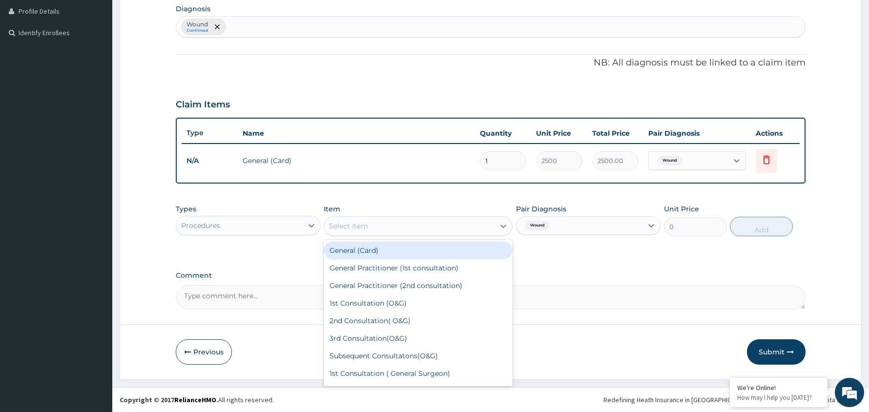
click at [413, 220] on div "Select Item" at bounding box center [409, 226] width 170 height 16
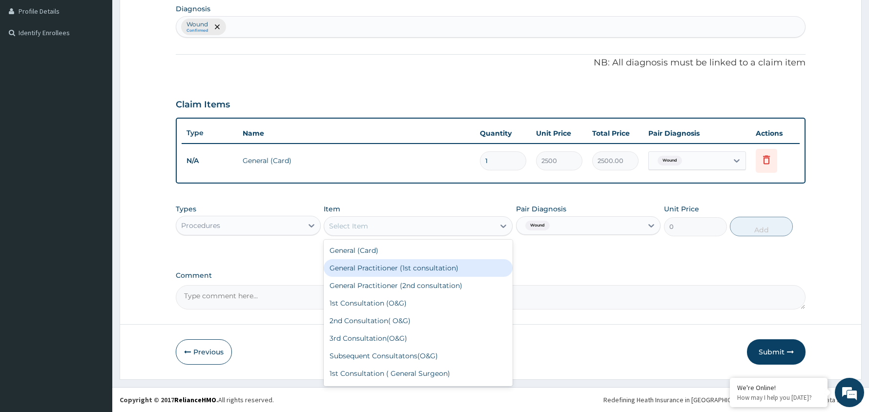
click at [401, 266] on div "General Practitioner (1st consultation)" at bounding box center [418, 268] width 189 height 18
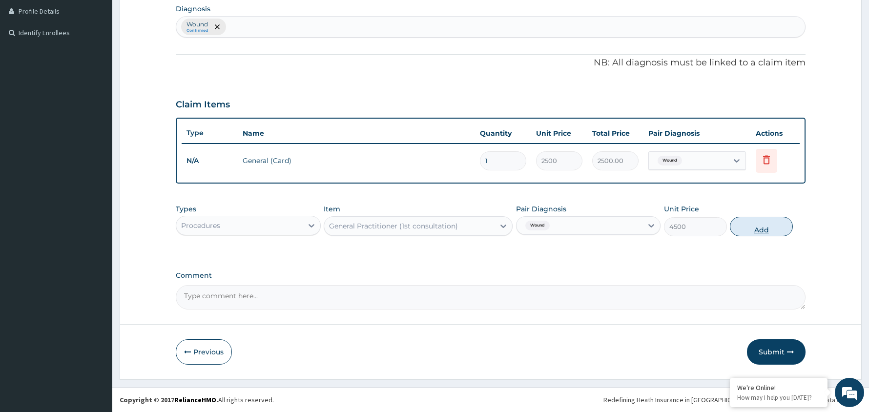
click at [762, 224] on button "Add" at bounding box center [761, 227] width 63 height 20
type input "0"
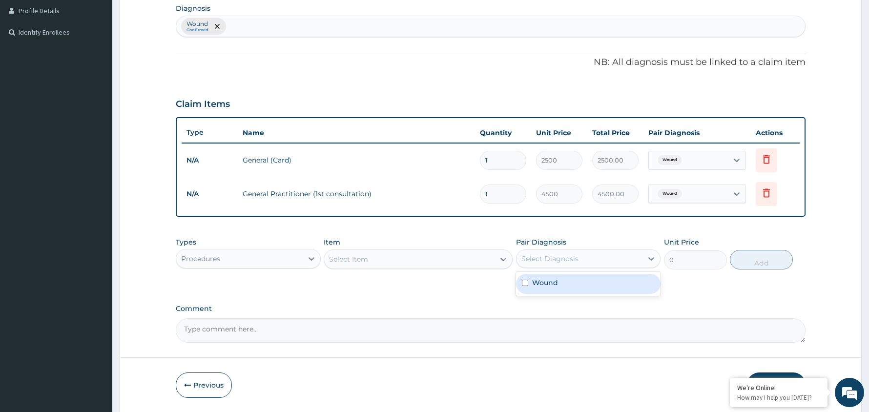
click at [642, 256] on div "Select Diagnosis" at bounding box center [580, 259] width 127 height 16
click at [553, 278] on label "Wound" at bounding box center [545, 283] width 26 height 10
checkbox input "true"
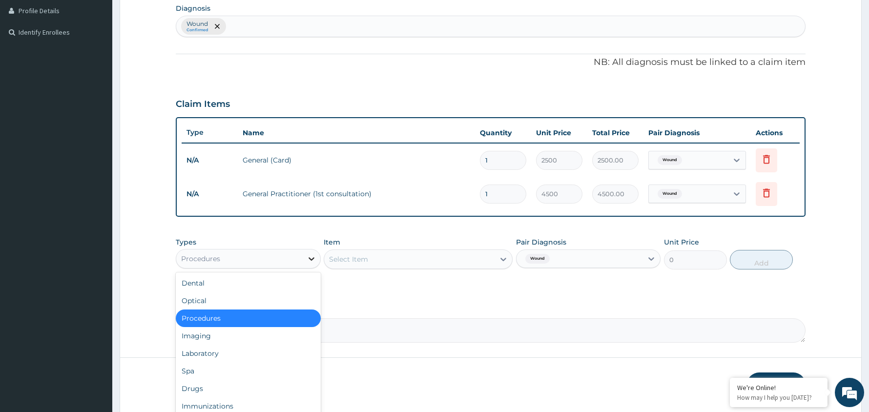
click at [310, 254] on icon at bounding box center [312, 259] width 10 height 10
click at [279, 391] on div "Drugs" at bounding box center [248, 389] width 145 height 18
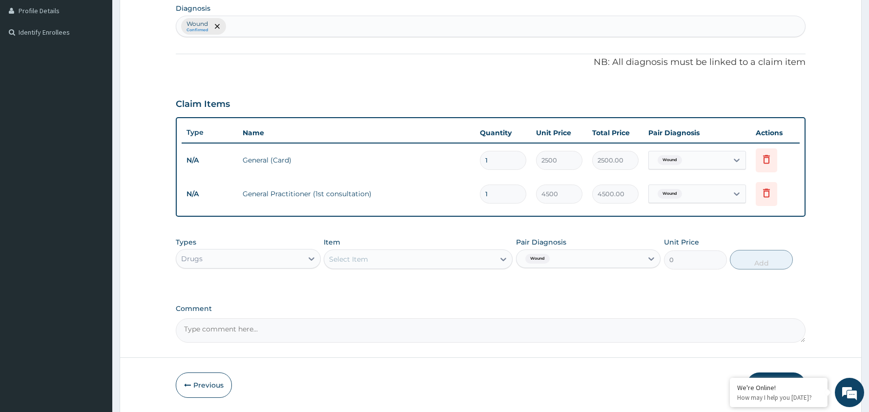
click at [493, 260] on div "Select Item" at bounding box center [409, 260] width 170 height 16
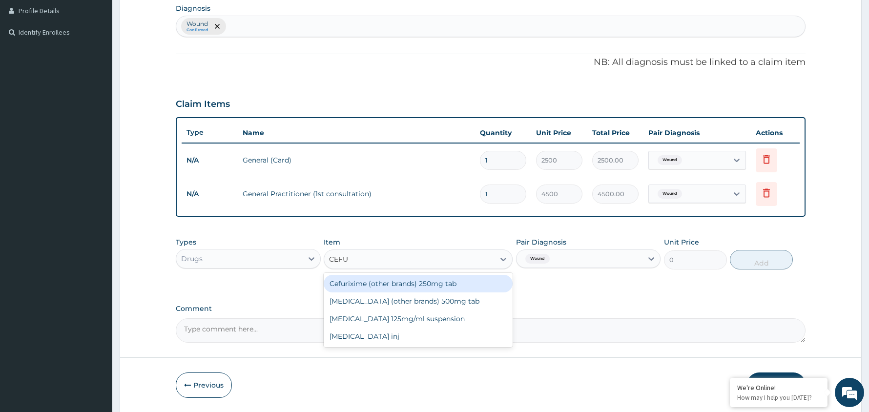
type input "CEFUR"
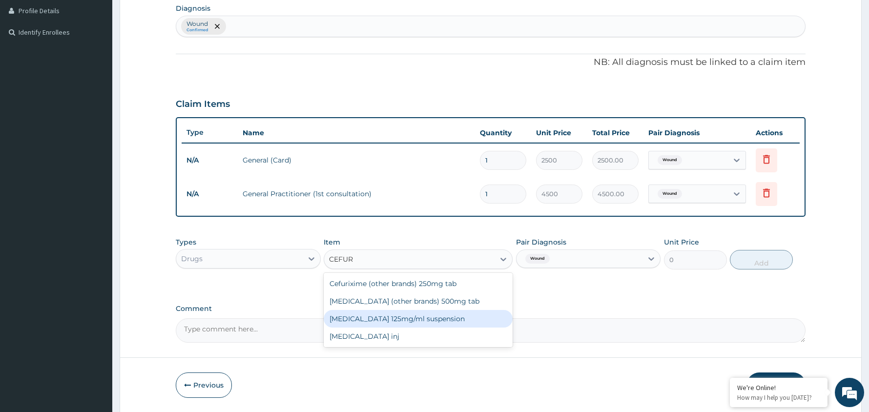
click at [444, 315] on div "Cefuroxime 125mg/ml suspension" at bounding box center [418, 319] width 189 height 18
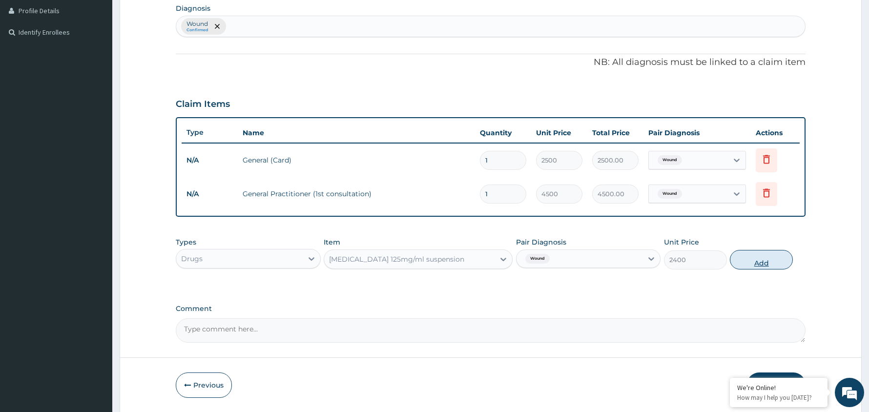
click at [761, 262] on button "Add" at bounding box center [761, 260] width 63 height 20
type input "0"
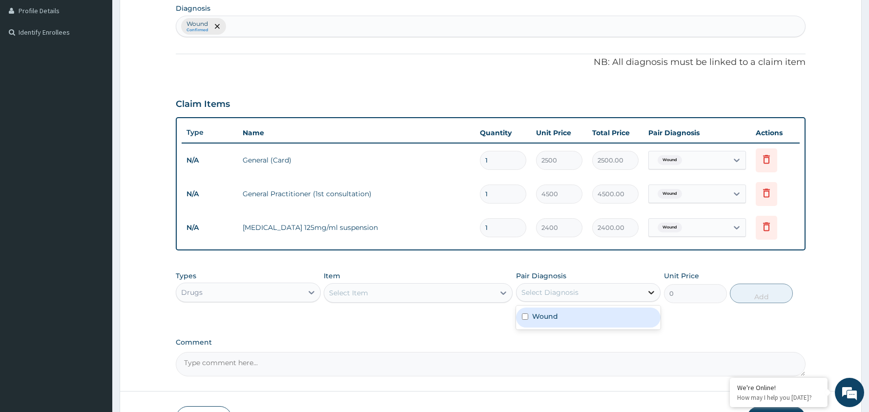
click at [649, 293] on icon at bounding box center [652, 293] width 10 height 10
click at [624, 312] on div "Wound" at bounding box center [588, 318] width 145 height 20
checkbox input "true"
click at [445, 295] on div "Select Item" at bounding box center [409, 293] width 170 height 16
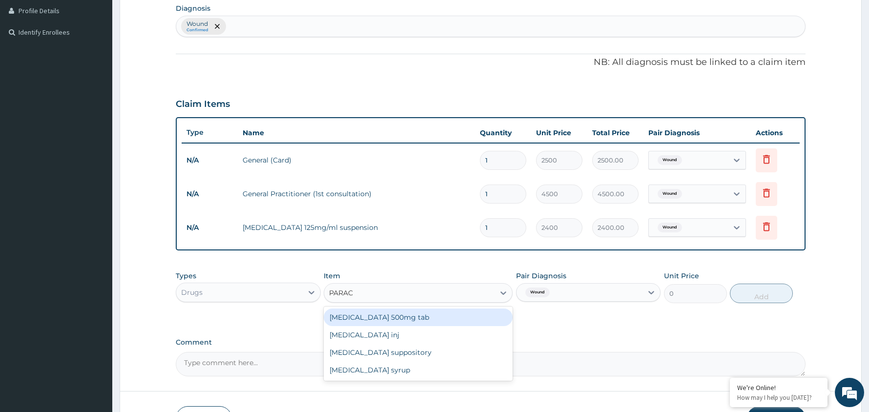
type input "PARACE"
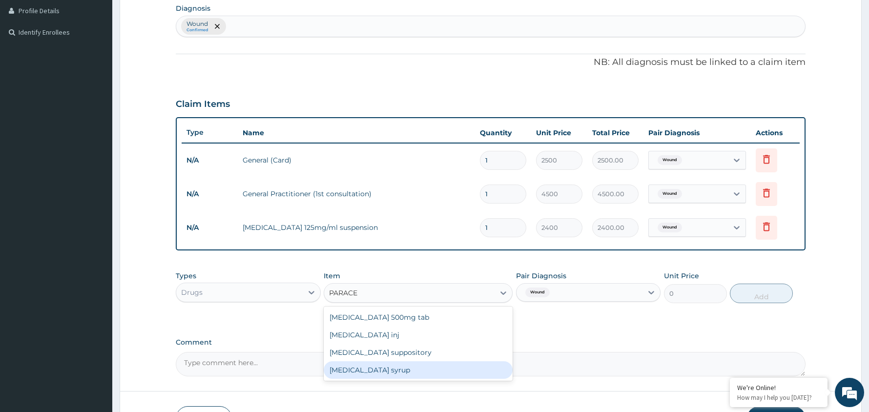
click at [413, 372] on div "Paracetamol syrup" at bounding box center [418, 370] width 189 height 18
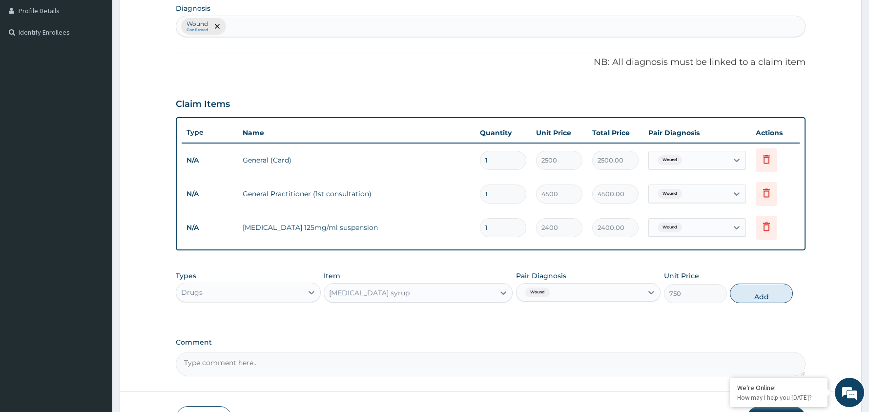
click at [761, 295] on button "Add" at bounding box center [761, 294] width 63 height 20
type input "0"
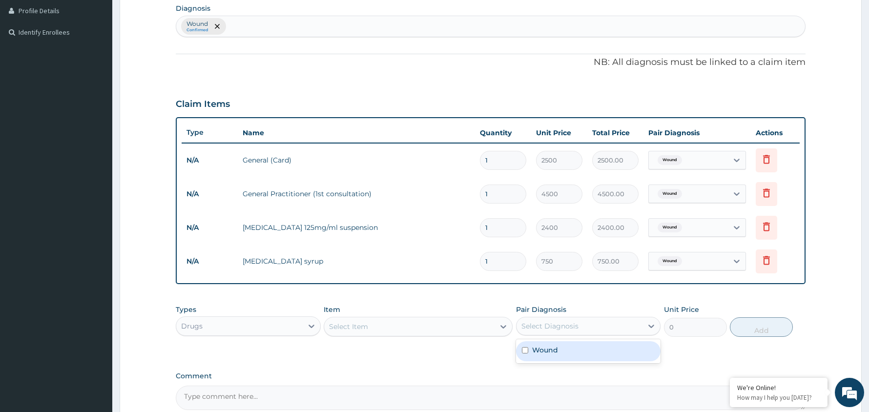
click at [612, 321] on div "Select Diagnosis" at bounding box center [580, 326] width 127 height 16
click at [603, 346] on div "Wound" at bounding box center [588, 351] width 145 height 20
checkbox input "true"
click at [451, 328] on div "Select Item" at bounding box center [409, 327] width 170 height 16
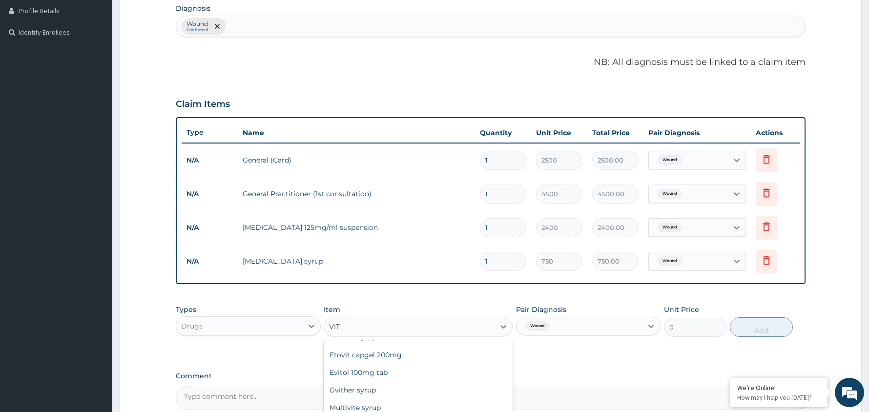
scroll to position [127, 0]
type input "VIT C"
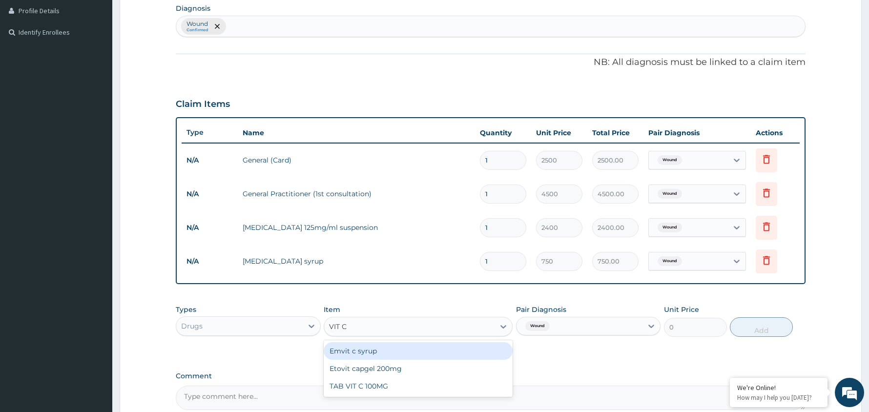
click at [428, 352] on div "Emvit c syrup" at bounding box center [418, 351] width 189 height 18
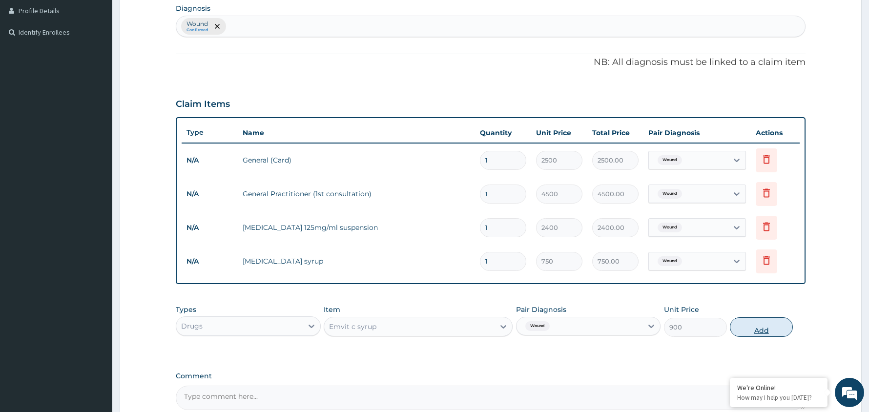
click at [759, 333] on button "Add" at bounding box center [761, 327] width 63 height 20
type input "0"
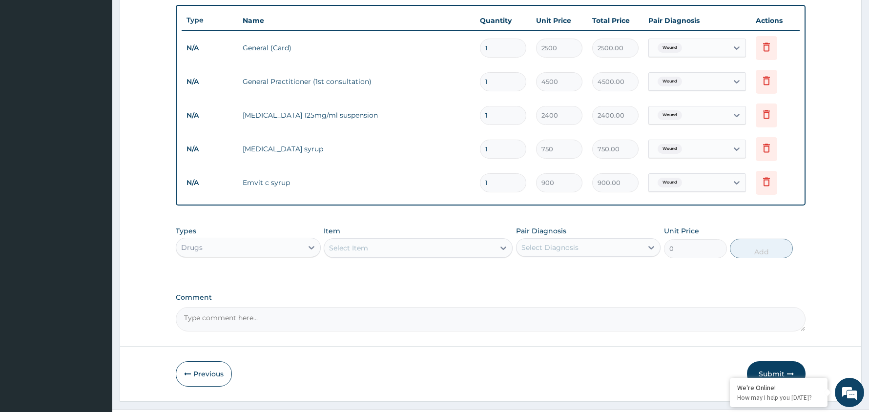
scroll to position [381, 0]
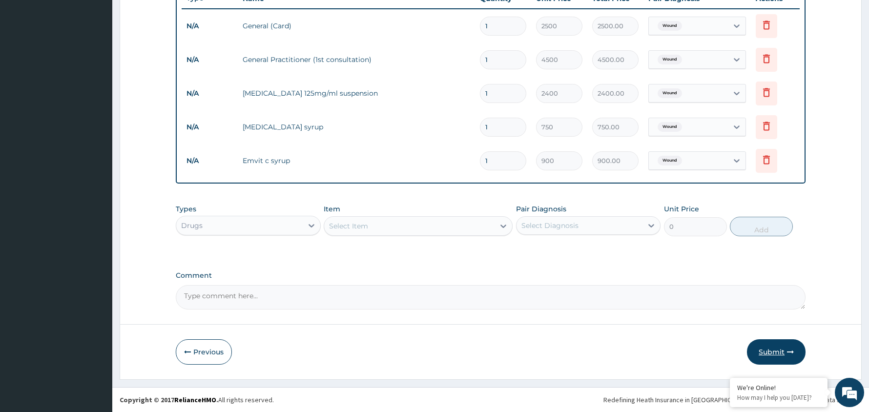
click at [777, 349] on button "Submit" at bounding box center [776, 351] width 59 height 25
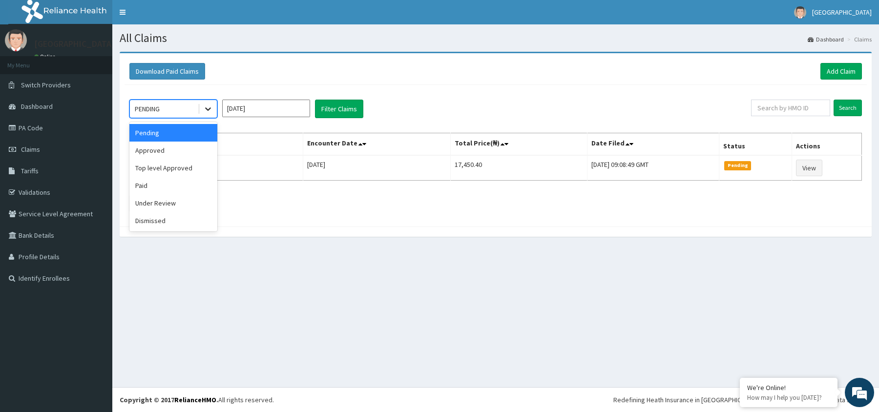
click at [206, 106] on icon at bounding box center [208, 109] width 10 height 10
click at [176, 154] on div "Approved" at bounding box center [173, 151] width 88 height 18
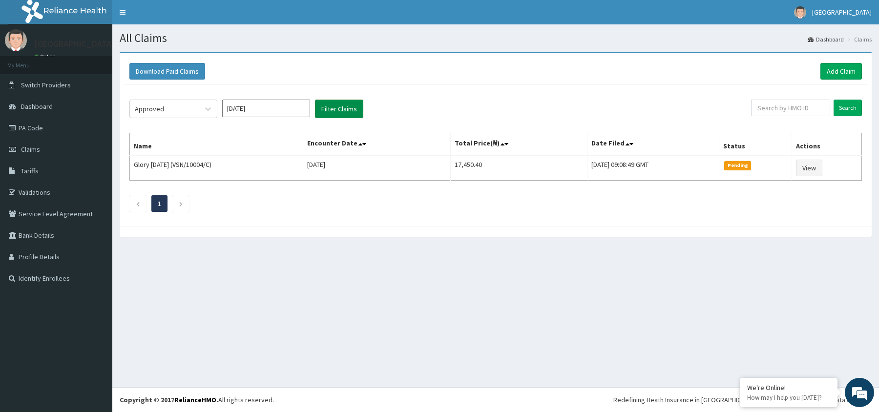
click at [340, 106] on button "Filter Claims" at bounding box center [339, 109] width 48 height 19
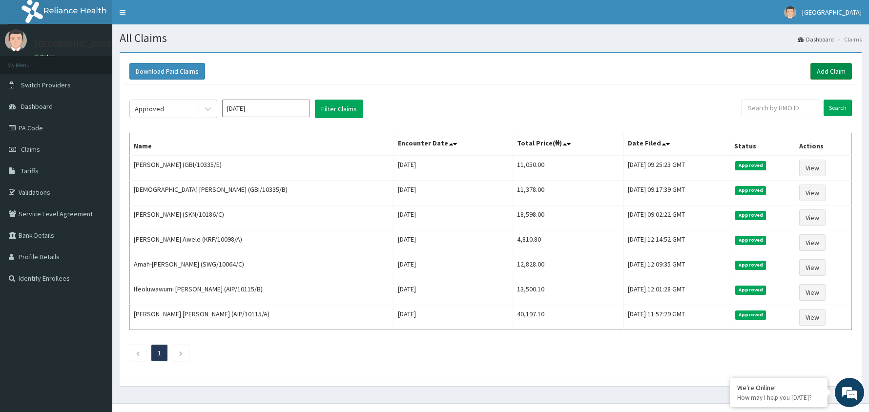
click at [839, 67] on link "Add Claim" at bounding box center [832, 71] width 42 height 17
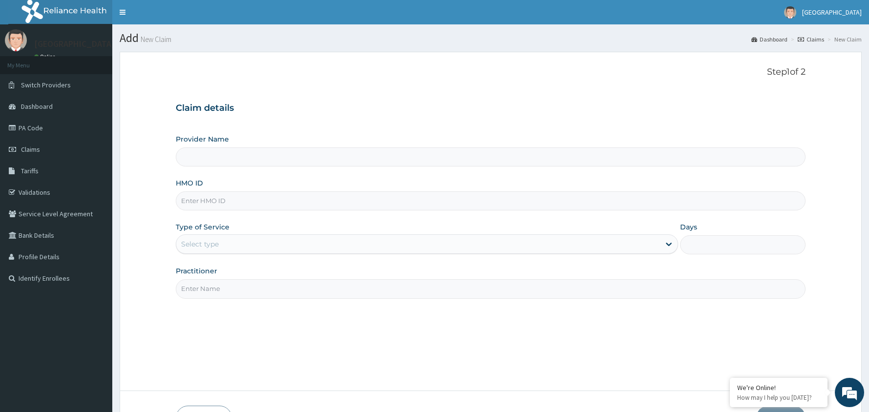
type input "[GEOGRAPHIC_DATA]"
click at [270, 198] on input "HMO ID" at bounding box center [491, 200] width 630 height 19
type input "SWG/10064/E"
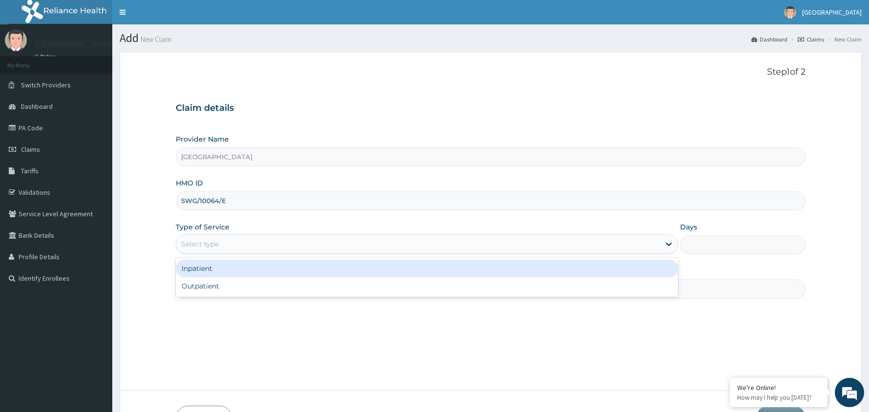
click at [279, 245] on div "Select type" at bounding box center [418, 244] width 484 height 16
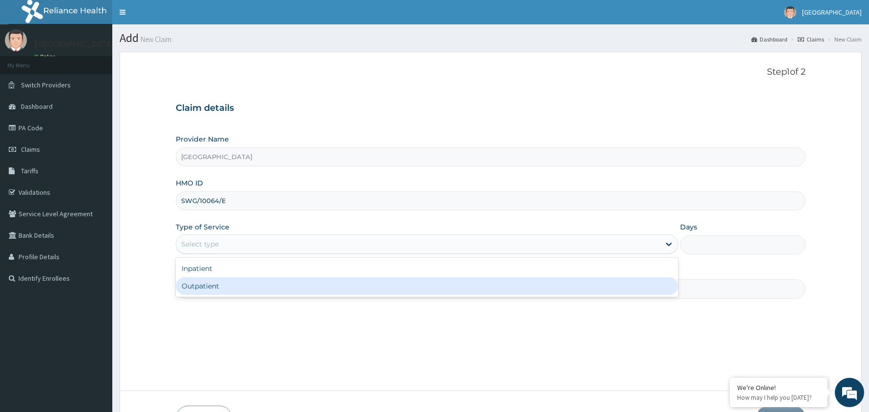
click at [264, 291] on div "Outpatient" at bounding box center [427, 286] width 503 height 18
type input "1"
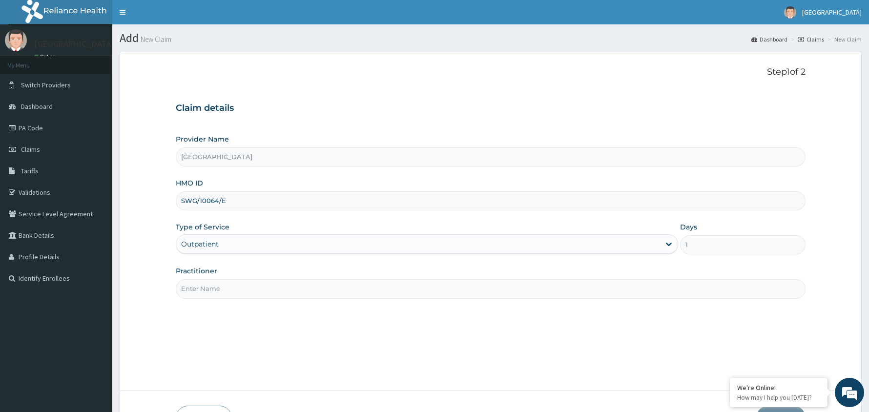
click at [262, 291] on input "Practitioner" at bounding box center [491, 288] width 630 height 19
type input "[PERSON_NAME]"
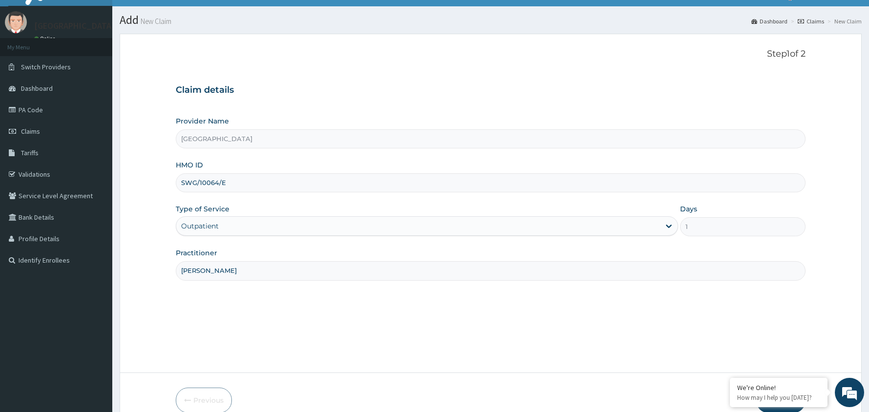
scroll to position [67, 0]
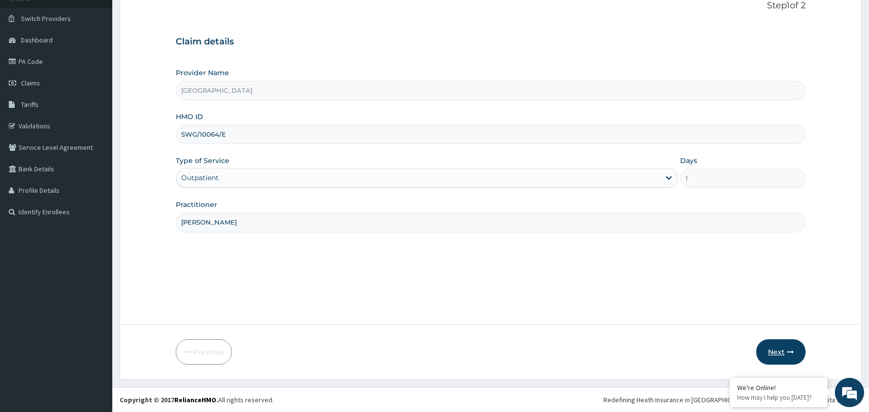
click at [780, 348] on button "Next" at bounding box center [781, 351] width 49 height 25
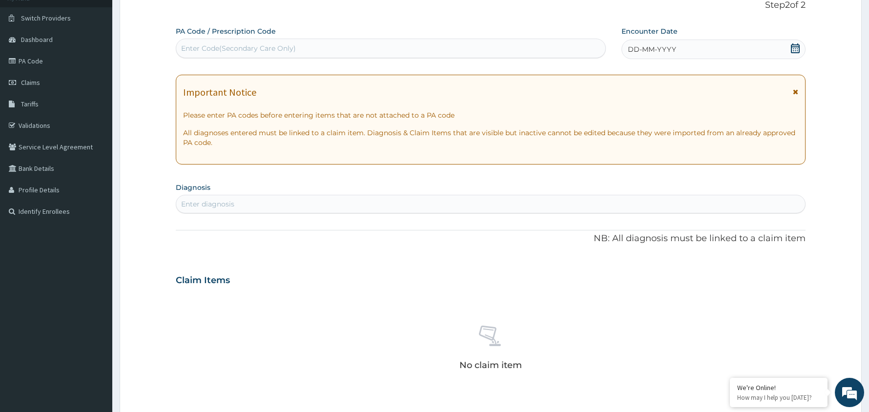
click at [793, 47] on icon at bounding box center [795, 48] width 9 height 10
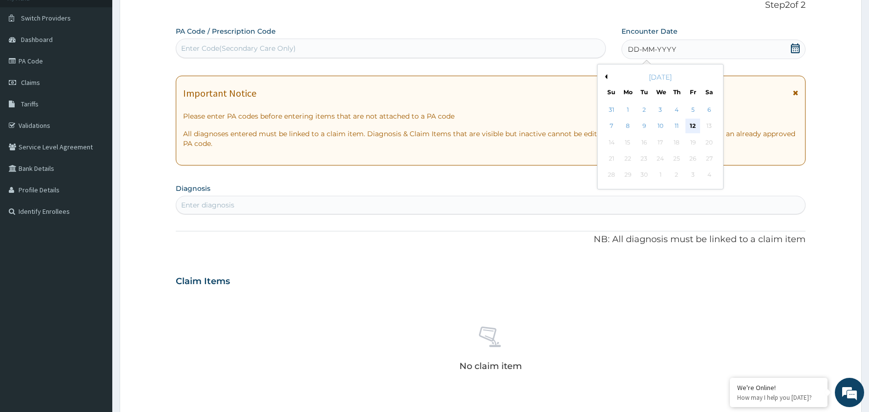
click at [695, 124] on div "12" at bounding box center [693, 126] width 15 height 15
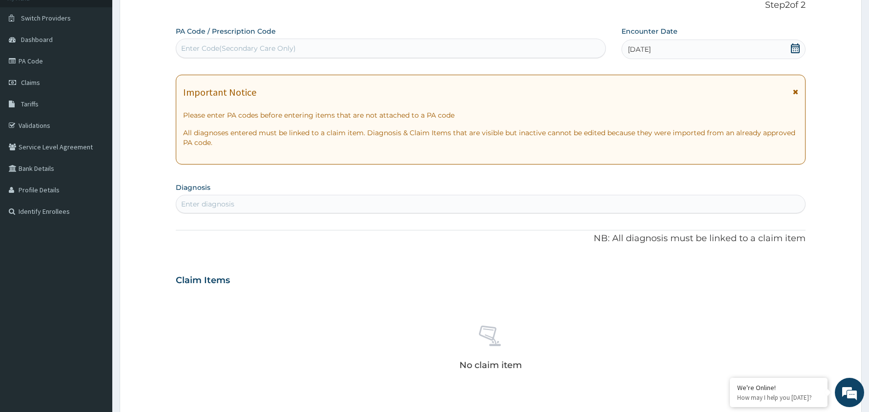
click at [366, 206] on div "Enter diagnosis" at bounding box center [490, 204] width 629 height 16
type input "[MEDICAL_DATA]"
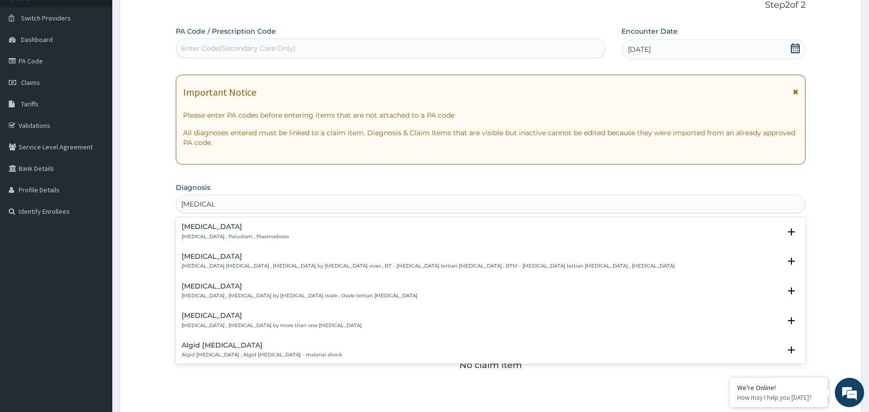
click at [266, 233] on div "[MEDICAL_DATA] [MEDICAL_DATA] , Paludism , Plasmodiosis" at bounding box center [491, 231] width 618 height 17
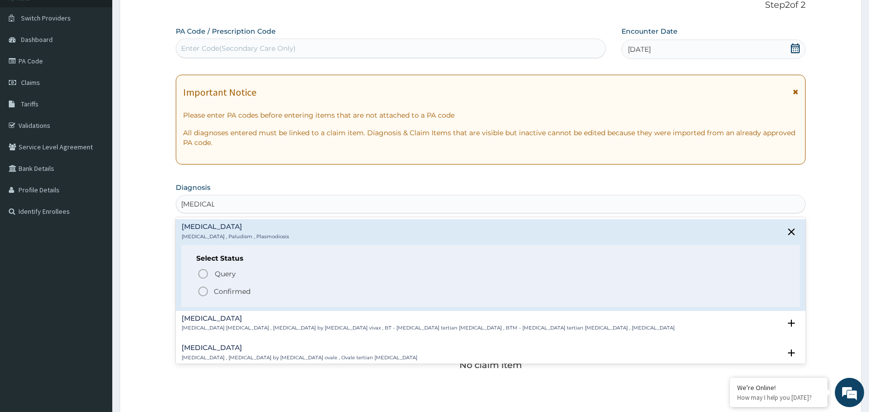
click at [204, 292] on icon "status option filled" at bounding box center [203, 292] width 12 height 12
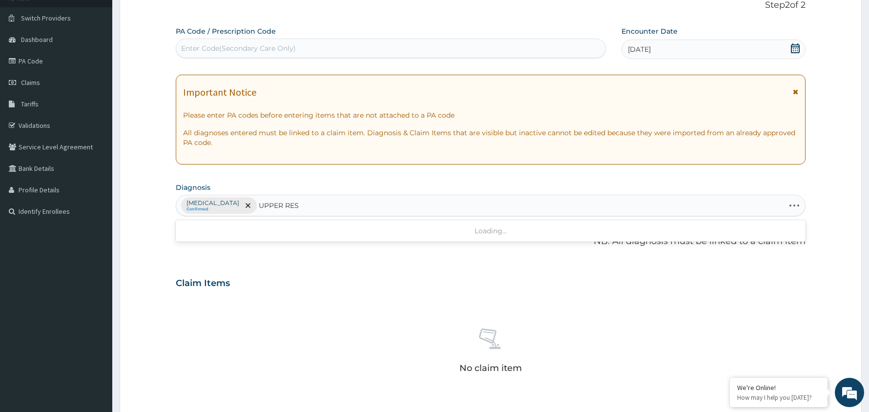
type input "UPPER RESP"
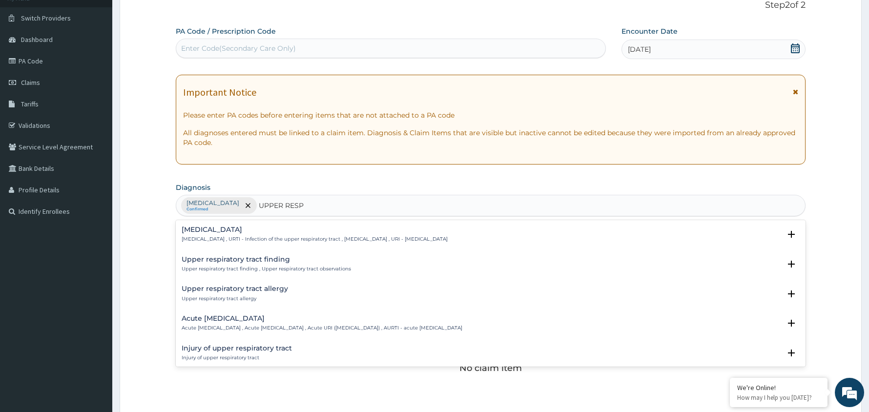
click at [236, 233] on h4 "[MEDICAL_DATA]" at bounding box center [315, 229] width 266 height 7
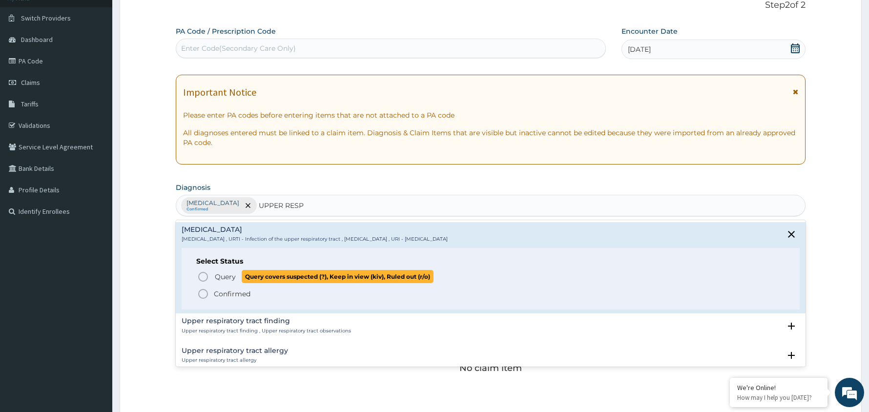
click at [204, 276] on icon "status option query" at bounding box center [203, 277] width 12 height 12
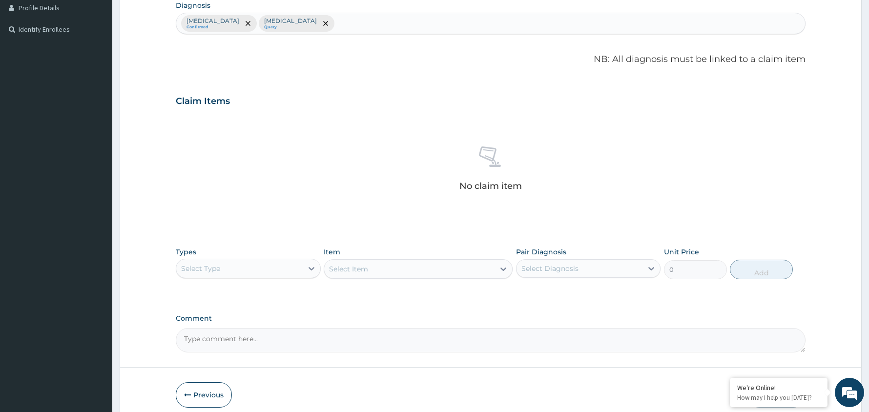
scroll to position [294, 0]
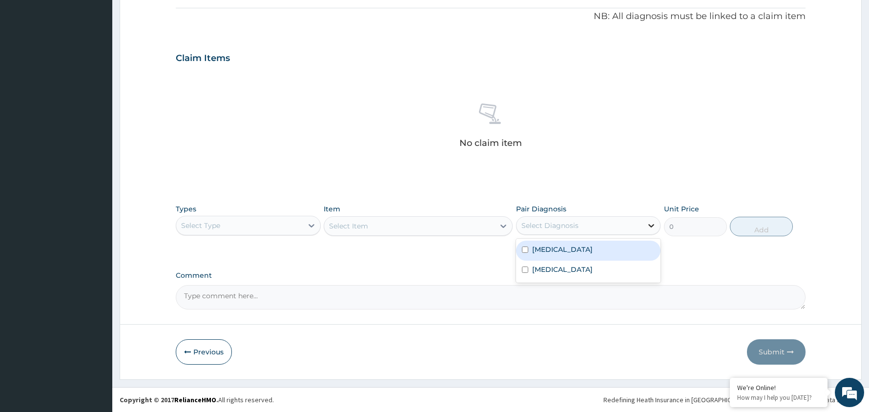
click at [647, 223] on icon at bounding box center [652, 226] width 10 height 10
click at [590, 250] on div "[MEDICAL_DATA]" at bounding box center [588, 251] width 145 height 20
checkbox input "true"
click at [287, 222] on div "Select Type" at bounding box center [239, 226] width 127 height 16
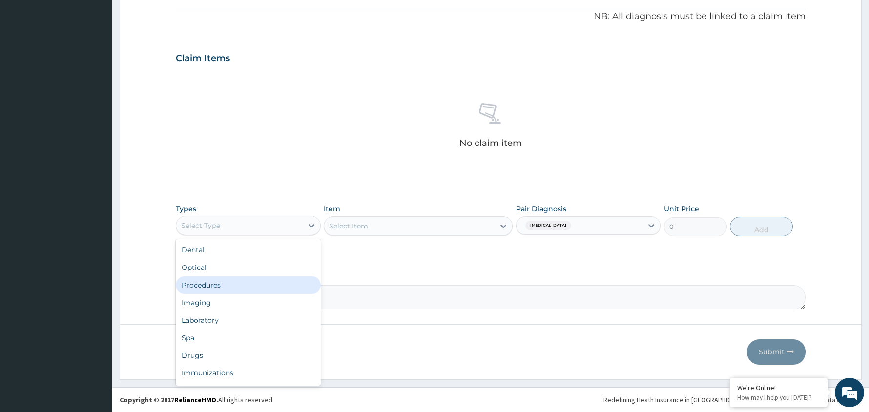
click at [265, 280] on div "Procedures" at bounding box center [248, 285] width 145 height 18
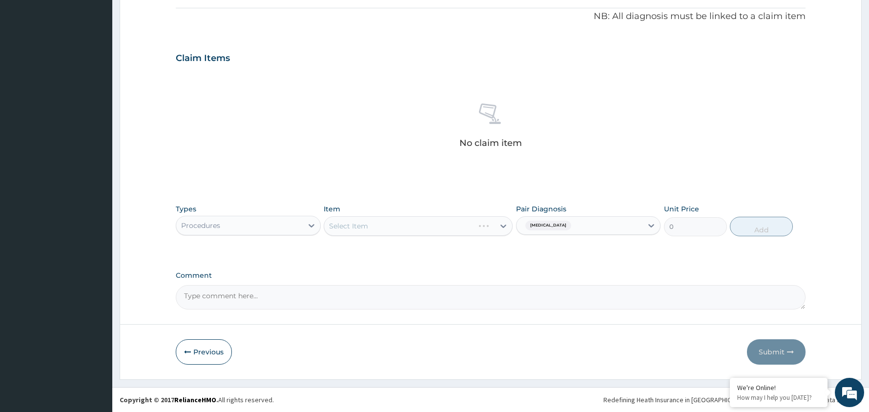
click at [466, 225] on div "Select Item" at bounding box center [418, 226] width 189 height 20
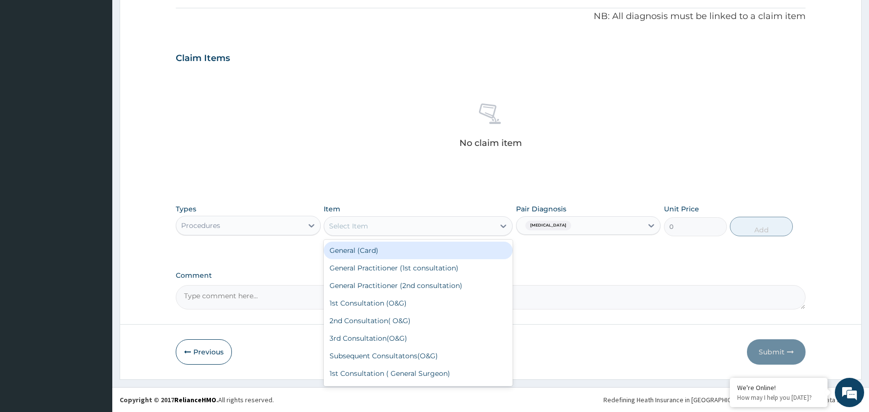
click at [439, 224] on div "Select Item" at bounding box center [409, 226] width 170 height 16
click at [428, 252] on div "General (Card)" at bounding box center [418, 251] width 189 height 18
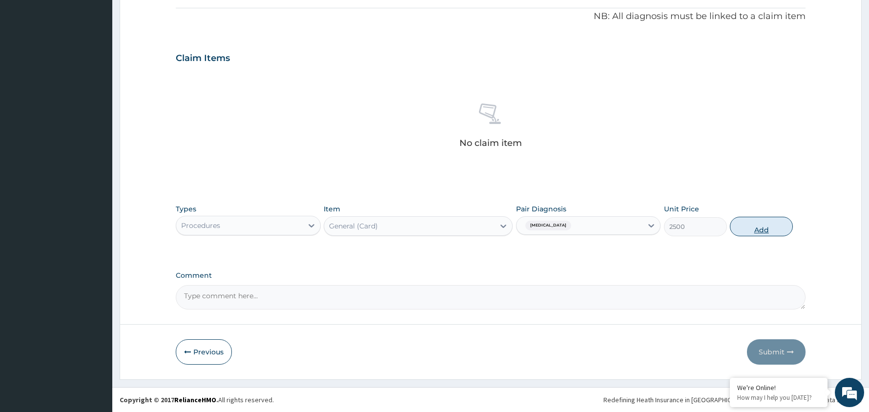
click at [764, 228] on button "Add" at bounding box center [761, 227] width 63 height 20
type input "0"
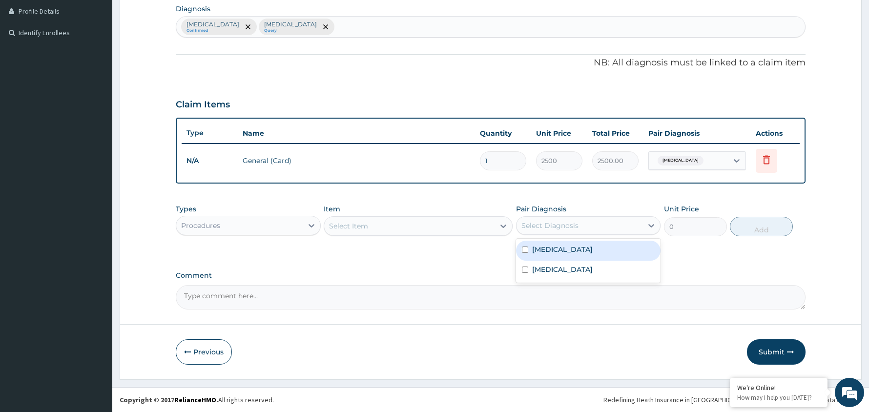
click at [613, 223] on div "Select Diagnosis" at bounding box center [580, 226] width 127 height 16
click at [581, 251] on div "[MEDICAL_DATA]" at bounding box center [588, 251] width 145 height 20
checkbox input "true"
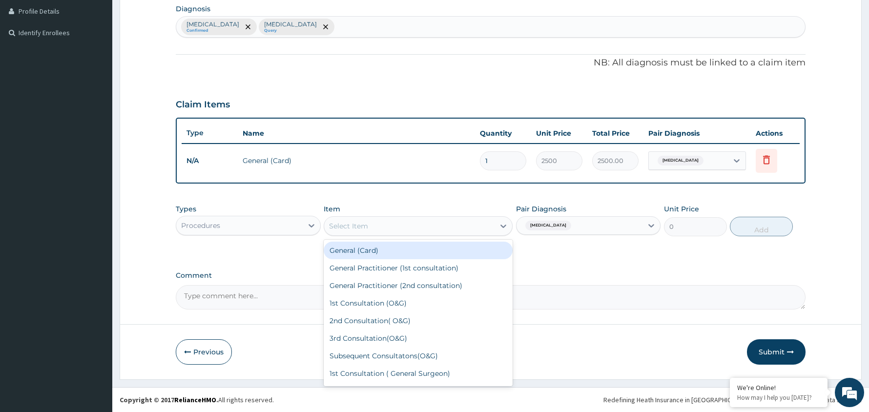
click at [409, 225] on div "Select Item" at bounding box center [409, 226] width 170 height 16
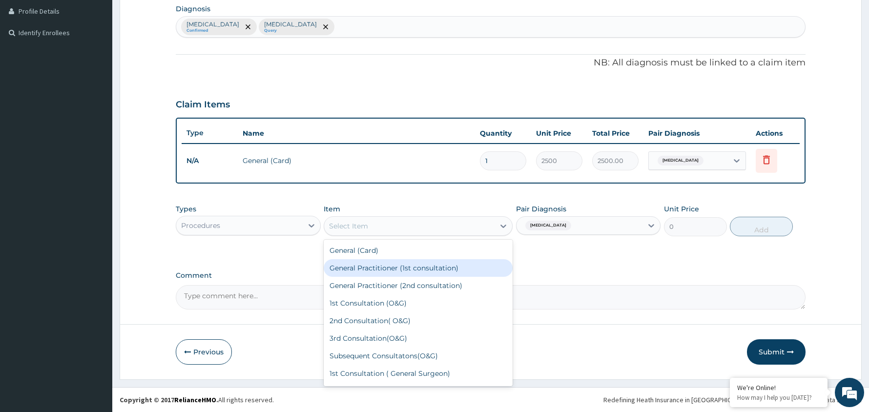
click at [401, 265] on div "General Practitioner (1st consultation)" at bounding box center [418, 268] width 189 height 18
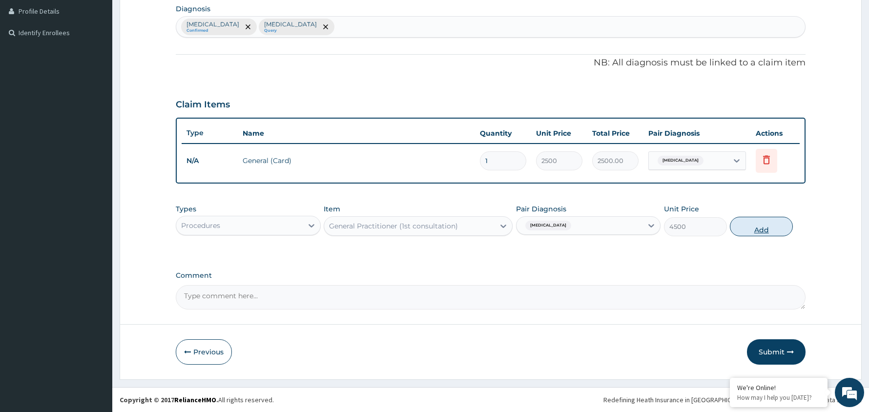
click at [762, 224] on button "Add" at bounding box center [761, 227] width 63 height 20
type input "0"
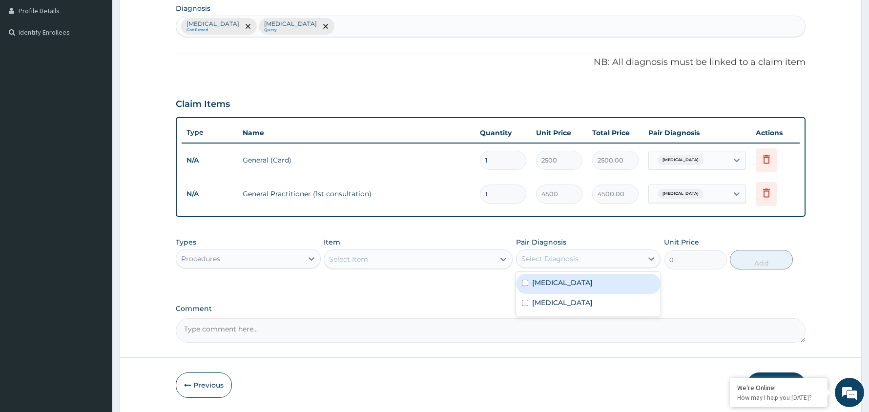
click at [609, 254] on div "Select Diagnosis" at bounding box center [580, 259] width 127 height 16
click at [602, 281] on div "[MEDICAL_DATA]" at bounding box center [588, 284] width 145 height 20
checkbox input "true"
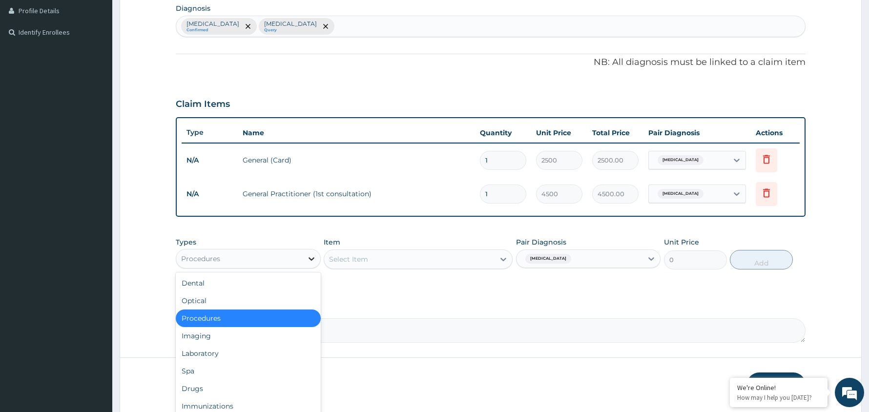
click at [313, 256] on icon at bounding box center [312, 259] width 10 height 10
click at [280, 383] on div "Drugs" at bounding box center [248, 389] width 145 height 18
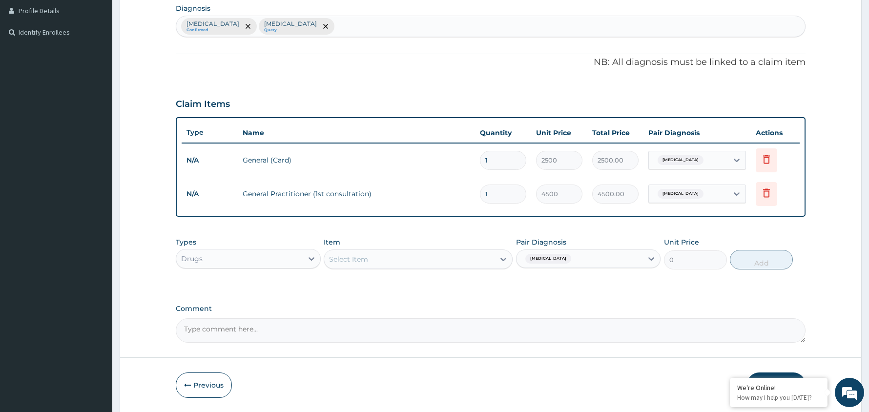
click at [484, 260] on div "Select Item" at bounding box center [409, 260] width 170 height 16
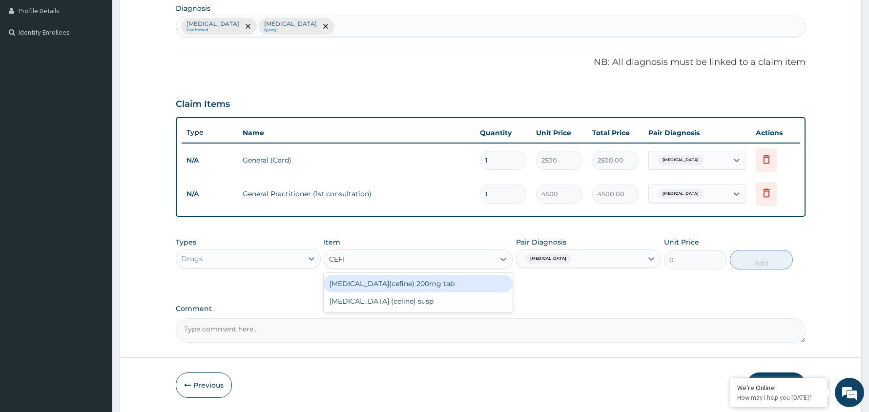
type input "CEFIX"
click at [417, 280] on div "[MEDICAL_DATA](cefine) 200mg tab" at bounding box center [418, 284] width 189 height 18
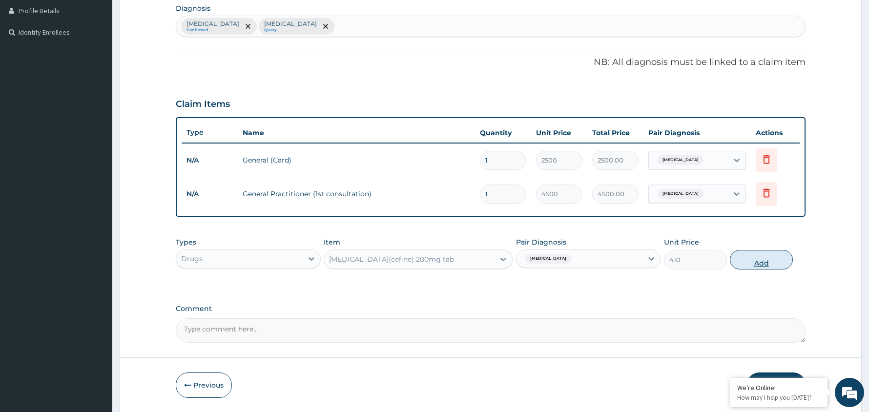
click at [767, 262] on button "Add" at bounding box center [761, 260] width 63 height 20
type input "0"
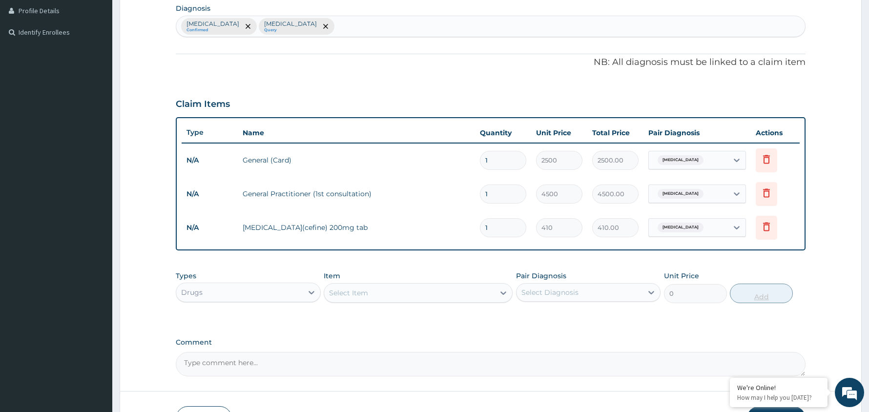
type input "10"
type input "4100.00"
type input "10"
click at [647, 291] on icon at bounding box center [652, 293] width 10 height 10
click at [602, 316] on div "[MEDICAL_DATA]" at bounding box center [588, 318] width 145 height 20
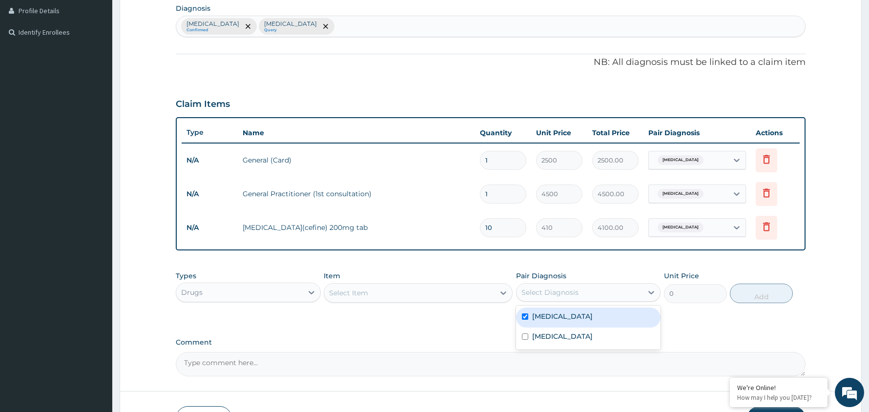
checkbox input "true"
click at [733, 227] on icon at bounding box center [737, 228] width 10 height 10
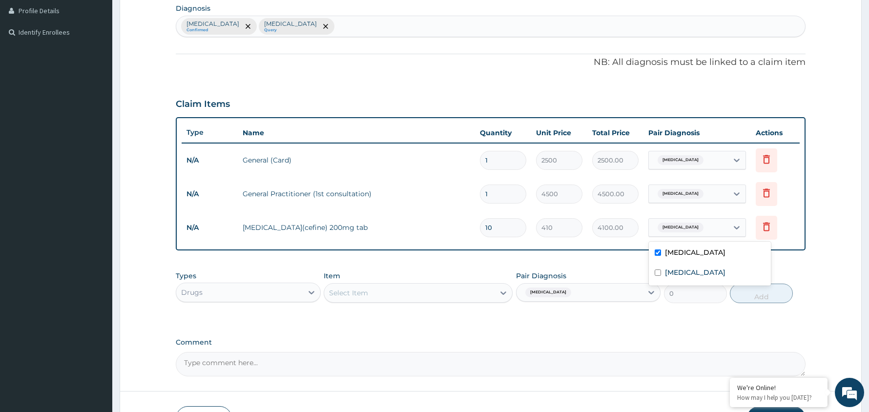
click at [665, 250] on label "[MEDICAL_DATA]" at bounding box center [695, 253] width 61 height 10
checkbox input "false"
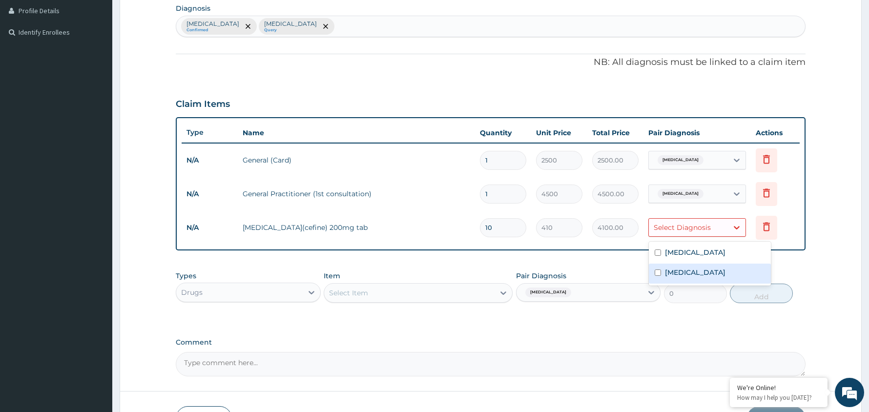
click at [656, 270] on input "checkbox" at bounding box center [658, 273] width 6 height 6
checkbox input "true"
click at [620, 266] on div "Types Drugs Item Select Item Pair Diagnosis [MEDICAL_DATA] Unit Price 0 Add" at bounding box center [491, 287] width 630 height 42
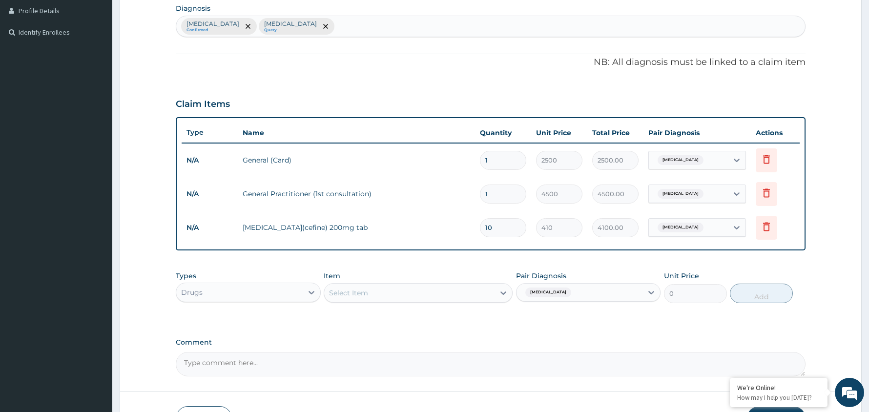
click at [485, 291] on div "Select Item" at bounding box center [409, 293] width 170 height 16
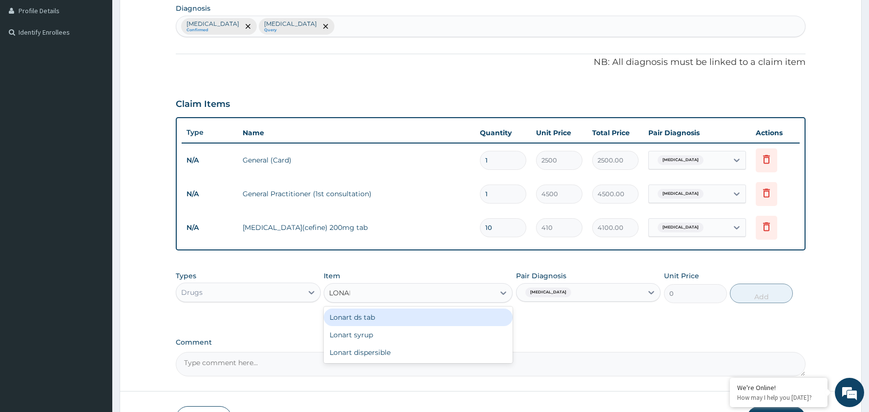
type input "LONART"
click at [430, 315] on div "Lonart ds tab" at bounding box center [418, 318] width 189 height 18
type input "2100"
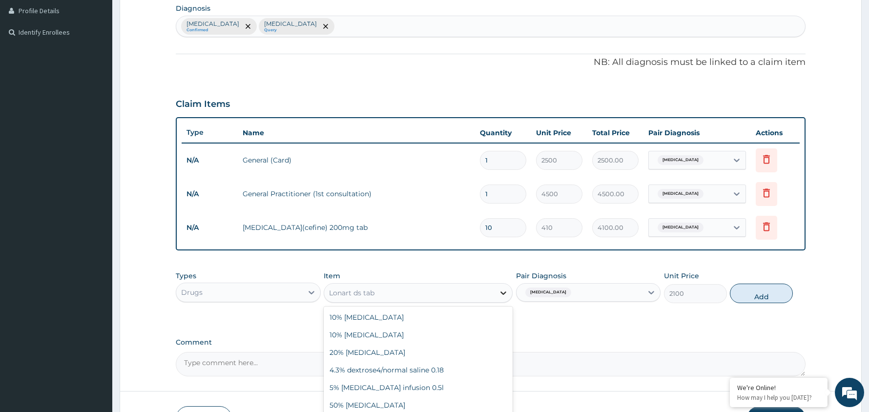
click at [503, 291] on icon at bounding box center [504, 293] width 10 height 10
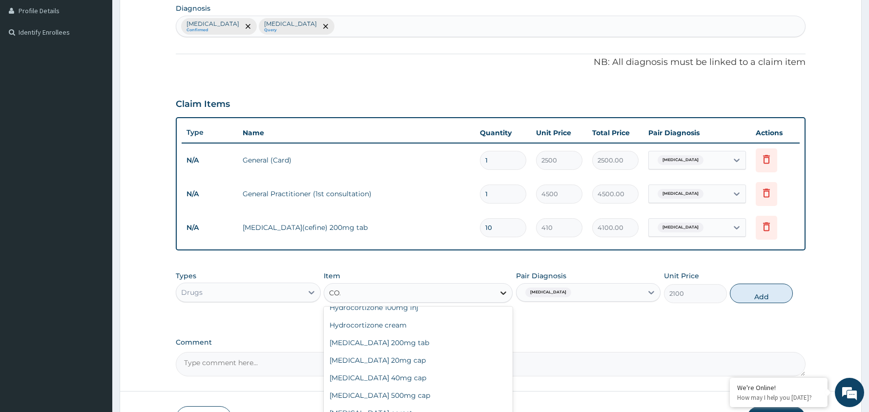
scroll to position [0, 0]
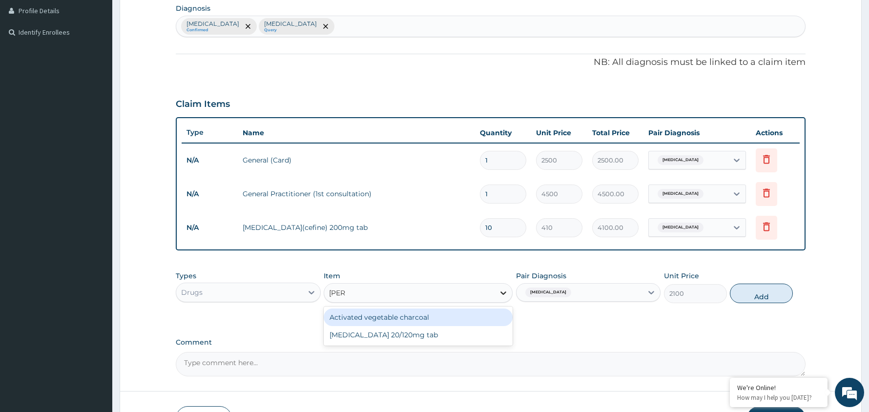
type input "COART"
click at [425, 320] on div "[MEDICAL_DATA] 20/120mg tab" at bounding box center [418, 318] width 189 height 18
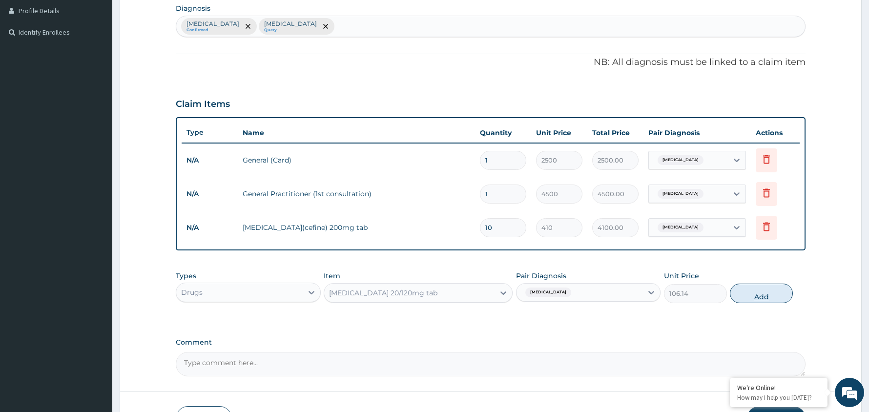
click at [762, 297] on button "Add" at bounding box center [761, 294] width 63 height 20
type input "0"
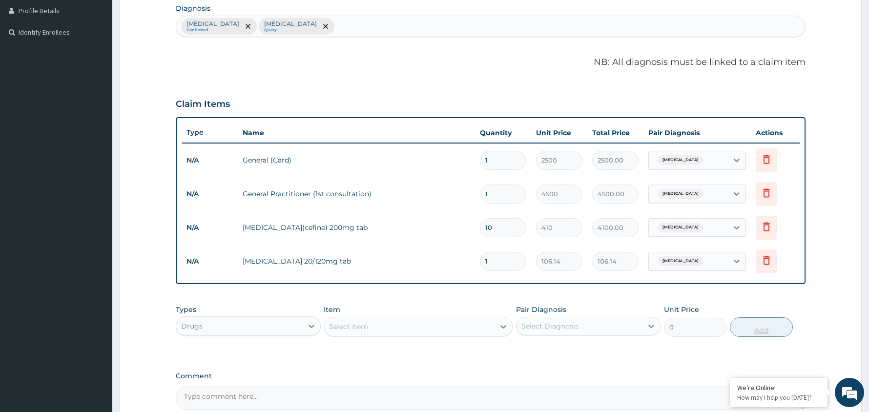
type input "0.00"
type input "2"
type input "212.28"
type input "24"
type input "2547.36"
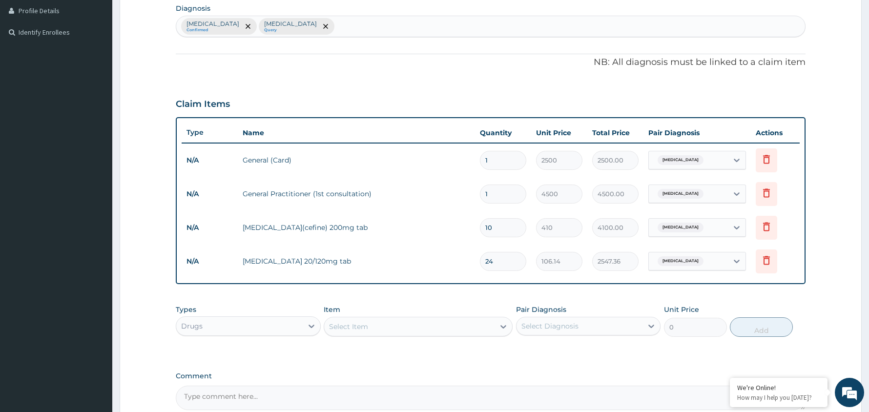
type input "24"
click at [641, 325] on div "Select Diagnosis" at bounding box center [580, 326] width 127 height 16
click at [590, 353] on div "[MEDICAL_DATA]" at bounding box center [588, 351] width 145 height 20
checkbox input "true"
click at [413, 325] on div "Select Item" at bounding box center [409, 327] width 170 height 16
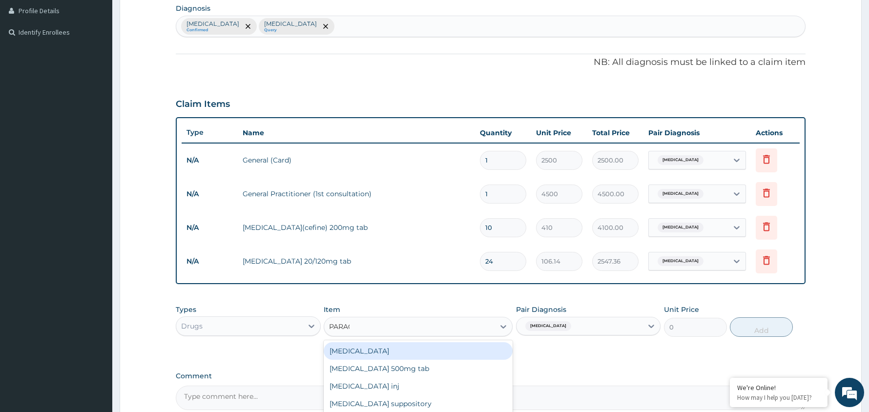
type input "PARACE"
click at [394, 348] on div "[MEDICAL_DATA] 500mg tab" at bounding box center [418, 351] width 189 height 18
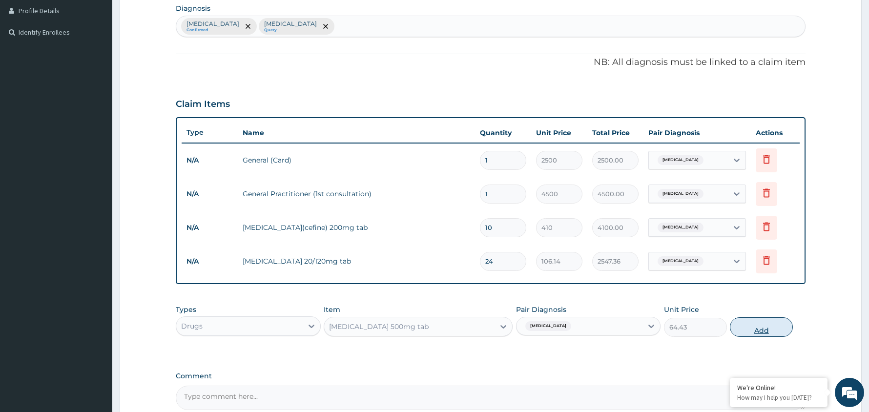
click at [761, 330] on button "Add" at bounding box center [761, 327] width 63 height 20
type input "0"
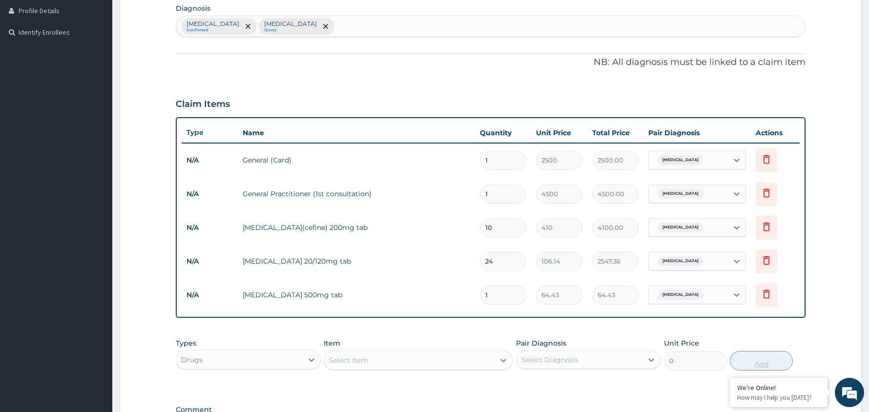
type input "0.00"
type input "1"
type input "64.43"
type input "18"
type input "1159.74"
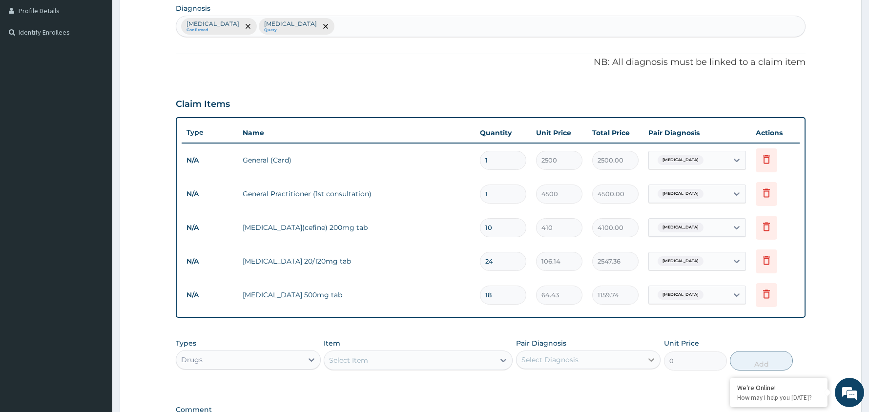
type input "18"
click at [643, 360] on div at bounding box center [652, 360] width 18 height 18
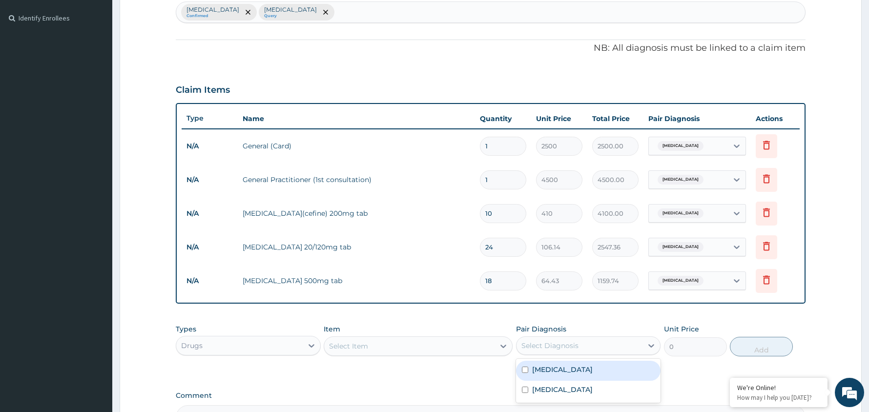
scroll to position [272, 0]
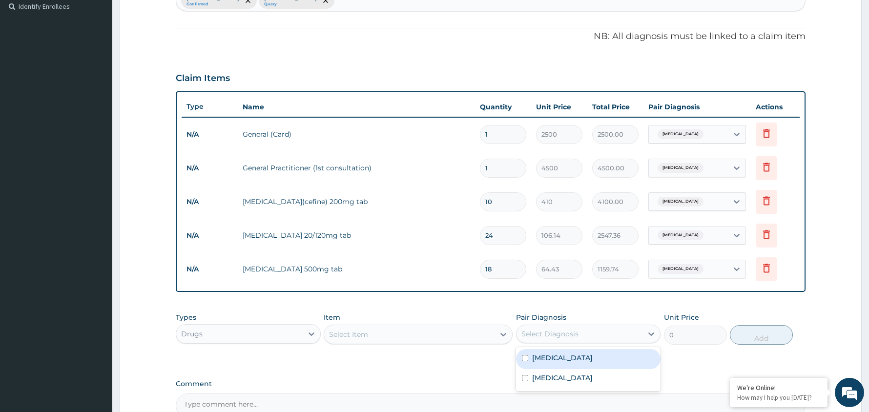
click at [583, 362] on div "[MEDICAL_DATA]" at bounding box center [588, 359] width 145 height 20
checkbox input "true"
click at [436, 332] on div "Select Item" at bounding box center [409, 335] width 170 height 16
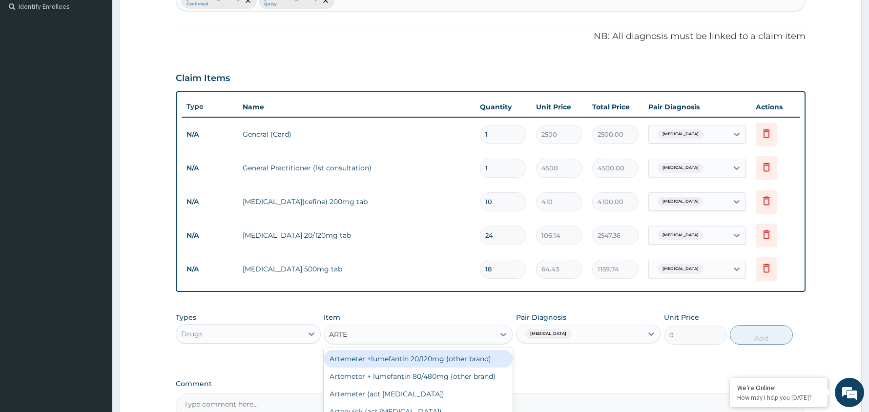
type input "ARTEM"
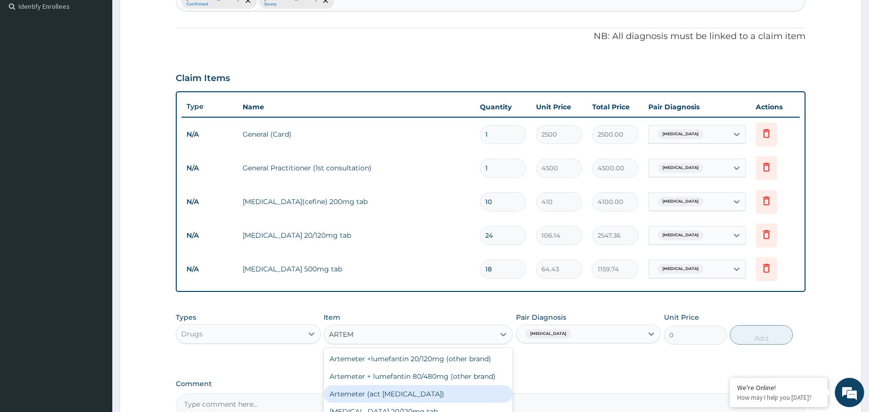
click at [403, 395] on div "Artemeter (act [MEDICAL_DATA])" at bounding box center [418, 394] width 189 height 18
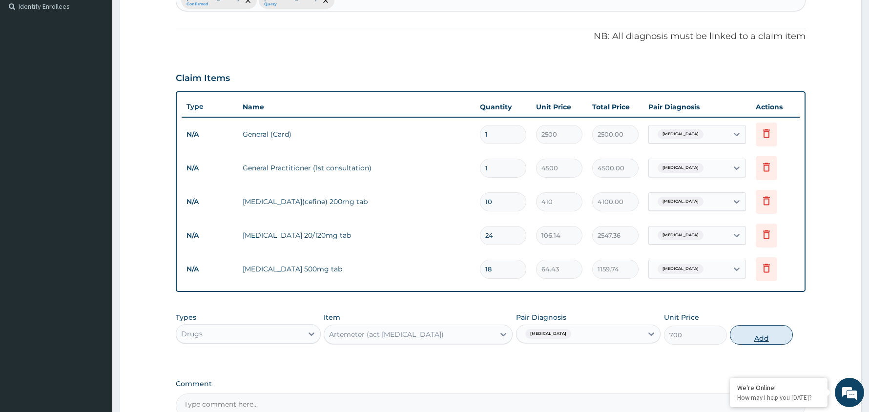
click at [759, 338] on button "Add" at bounding box center [761, 335] width 63 height 20
type input "0"
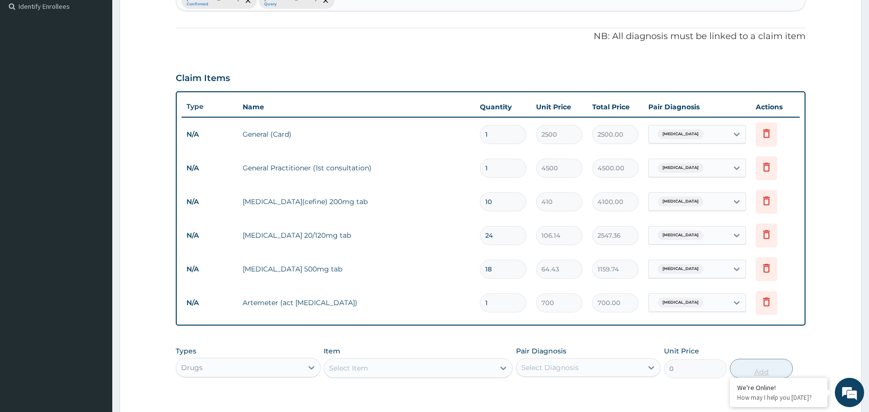
type input "0.00"
type input "6"
type input "4200.00"
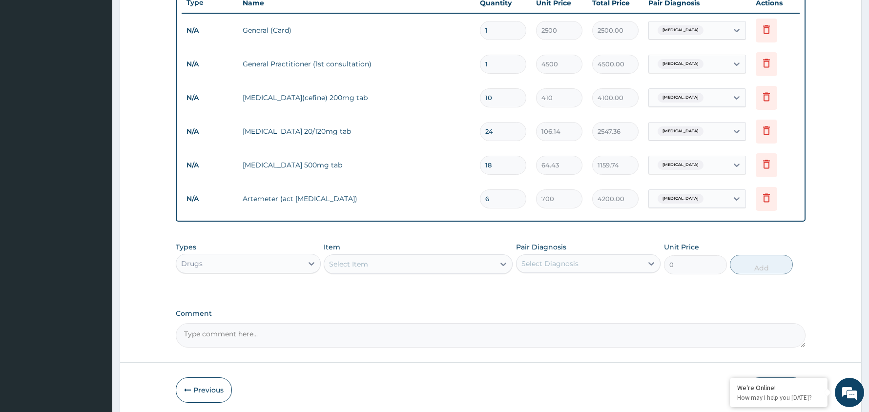
scroll to position [415, 0]
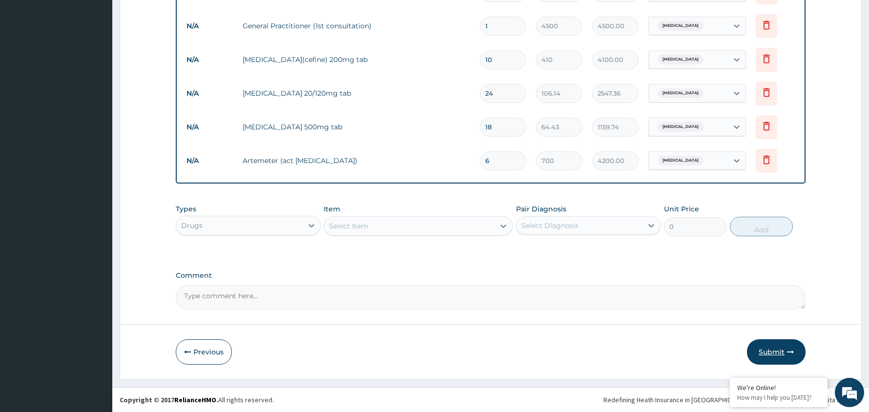
type input "6"
click at [775, 348] on button "Submit" at bounding box center [776, 351] width 59 height 25
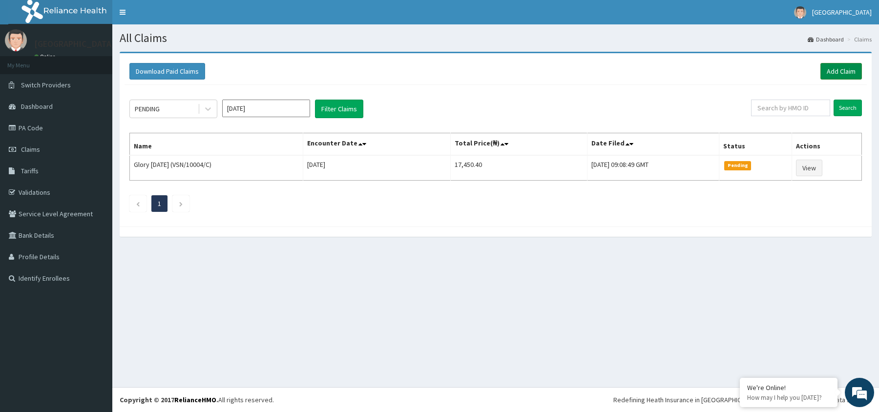
click at [840, 70] on link "Add Claim" at bounding box center [842, 71] width 42 height 17
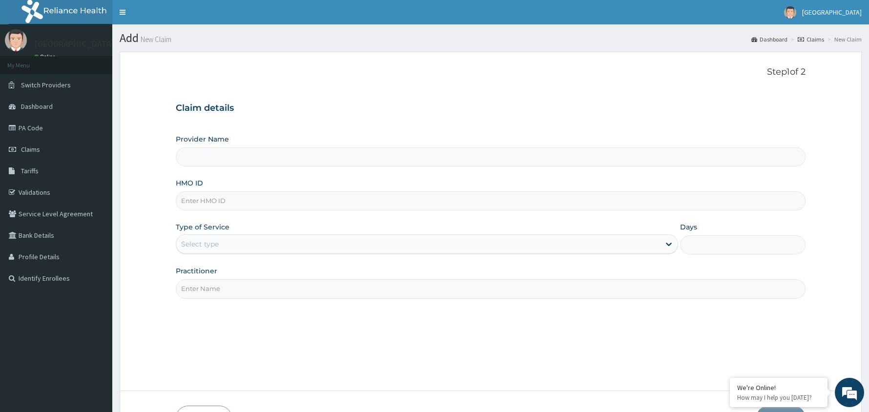
type input "[GEOGRAPHIC_DATA]"
type input "MUL/10044/A"
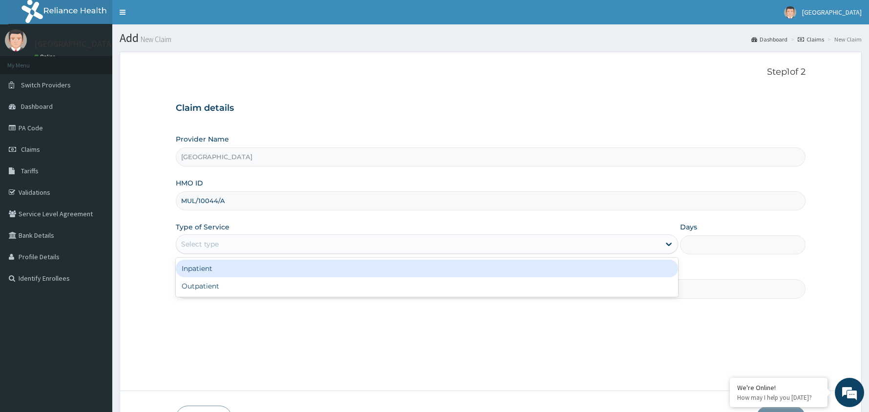
click at [208, 241] on div "Select type" at bounding box center [200, 244] width 38 height 10
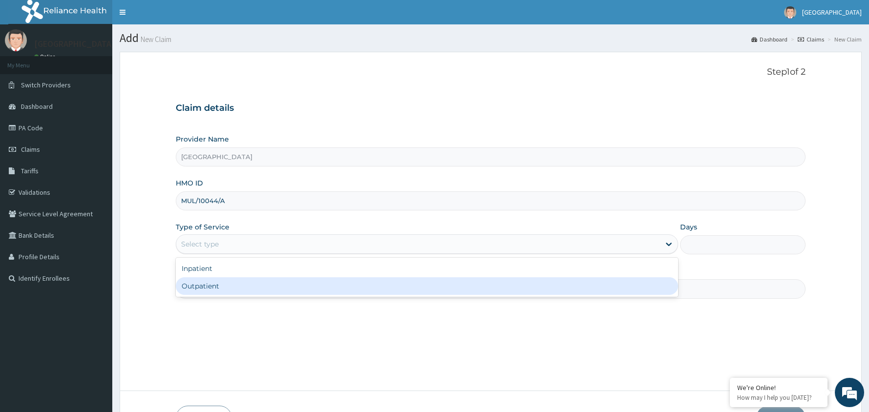
click at [215, 286] on div "Outpatient" at bounding box center [427, 286] width 503 height 18
type input "1"
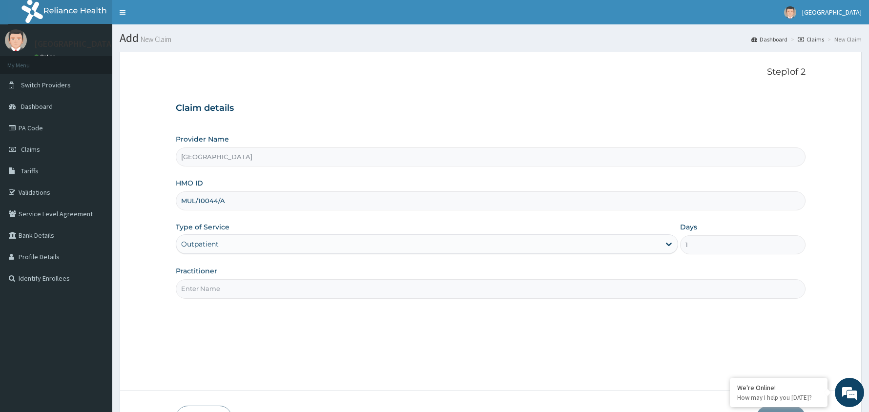
click at [215, 286] on input "Practitioner" at bounding box center [491, 288] width 630 height 19
type input "[PERSON_NAME]"
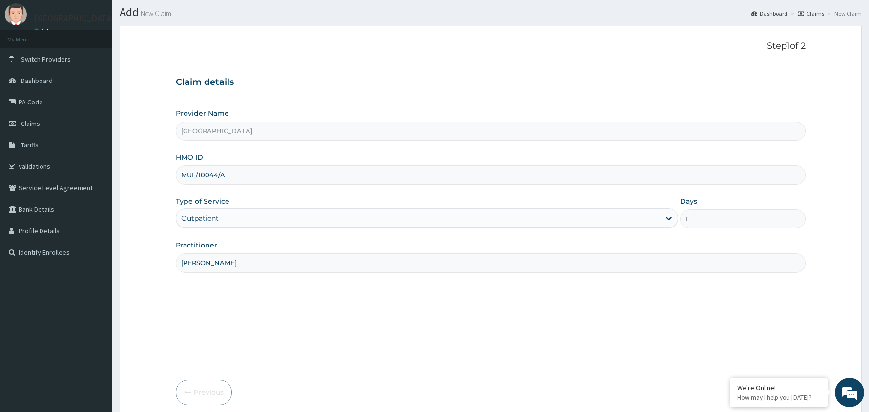
scroll to position [67, 0]
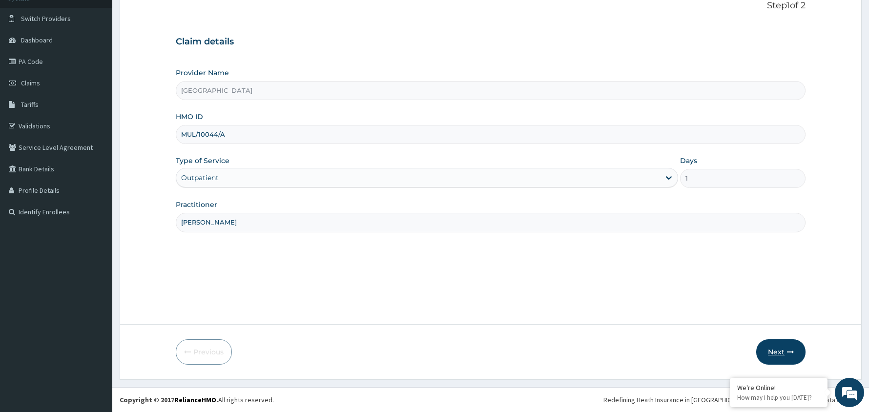
click at [778, 353] on button "Next" at bounding box center [781, 351] width 49 height 25
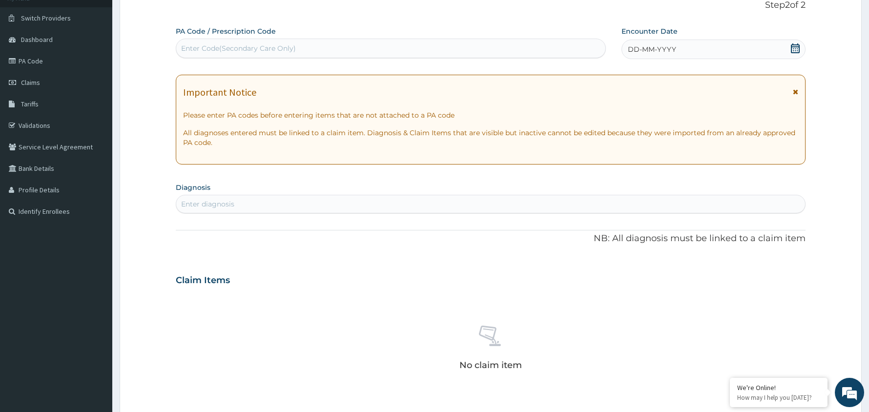
click at [798, 48] on icon at bounding box center [795, 48] width 9 height 10
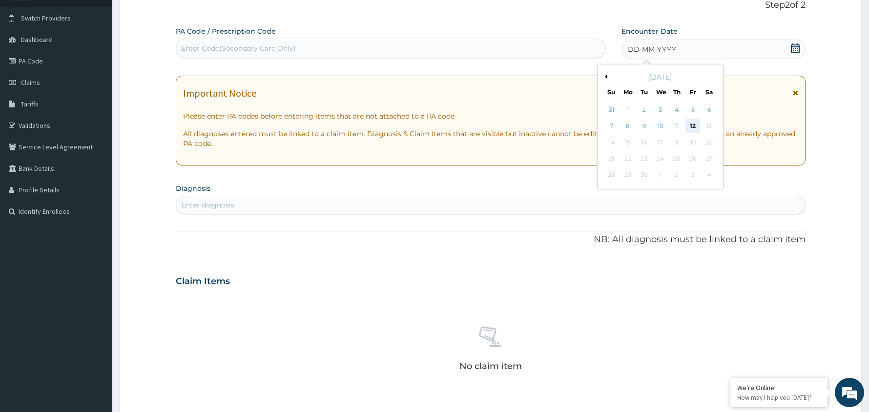
click at [696, 126] on div "12" at bounding box center [693, 126] width 15 height 15
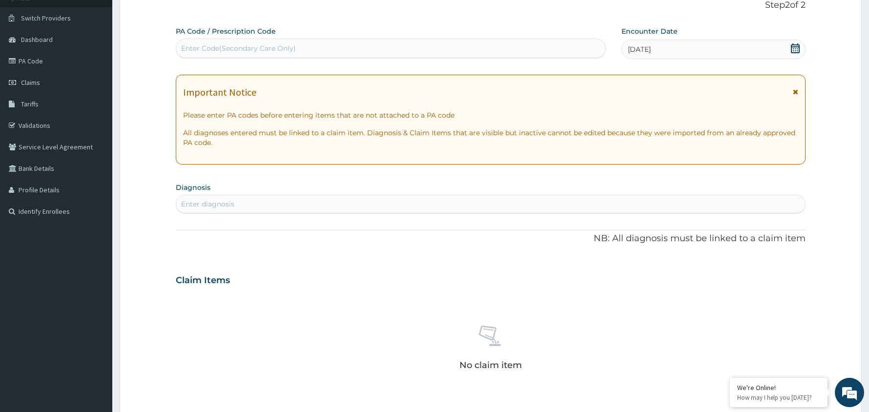
click at [306, 203] on div "Enter diagnosis" at bounding box center [490, 204] width 629 height 16
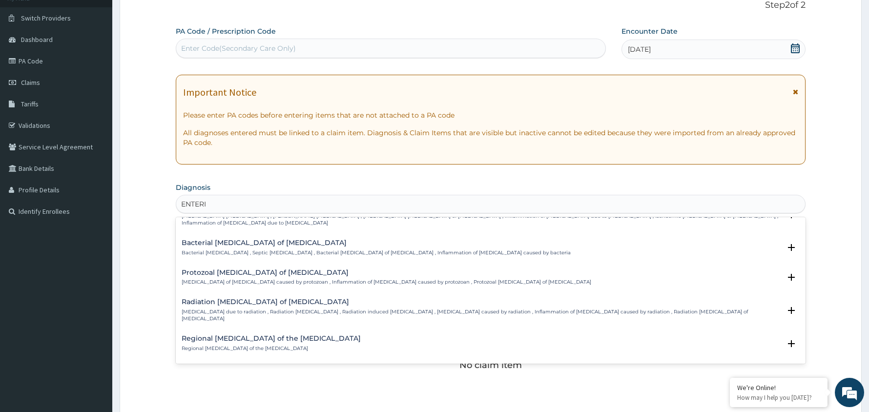
scroll to position [1353, 0]
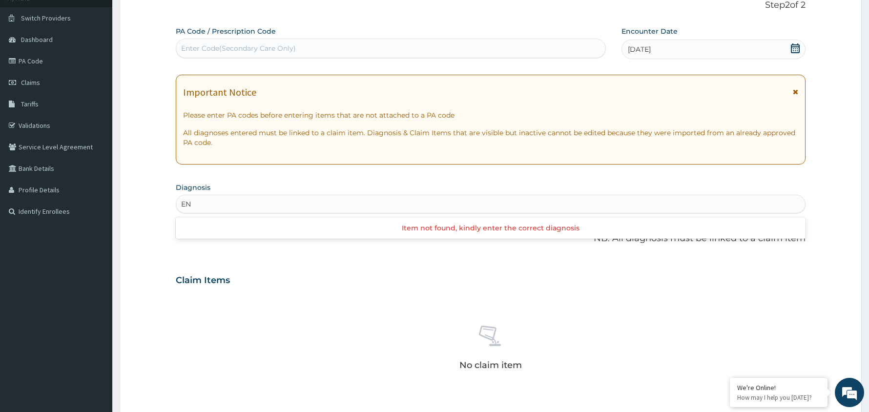
type input "E"
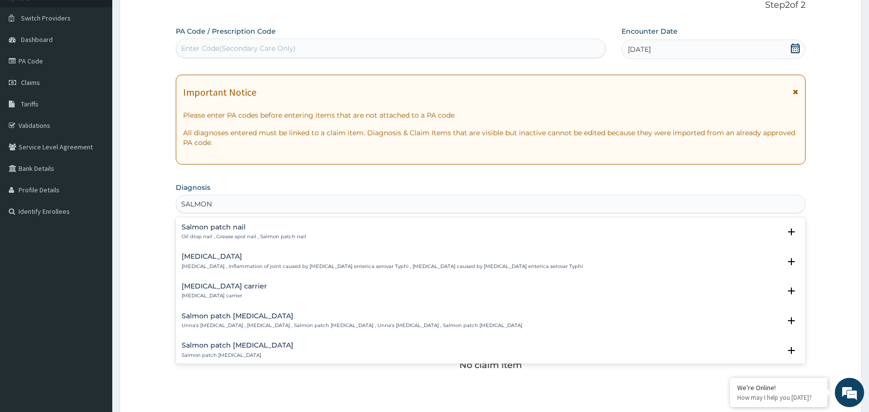
scroll to position [33, 0]
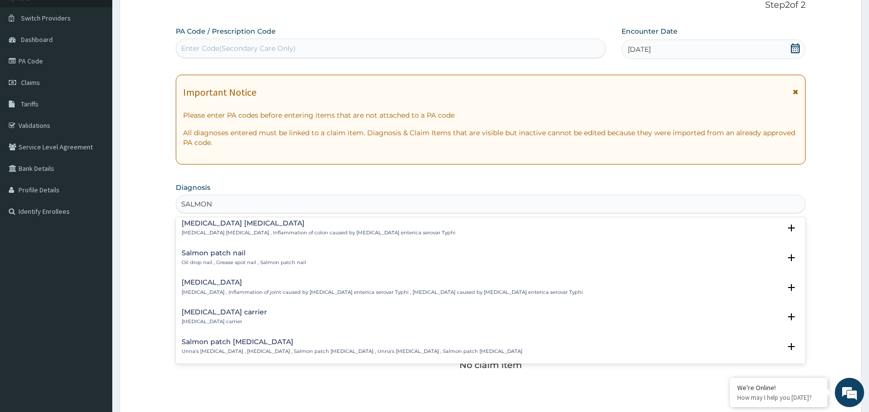
type input "SALMON"
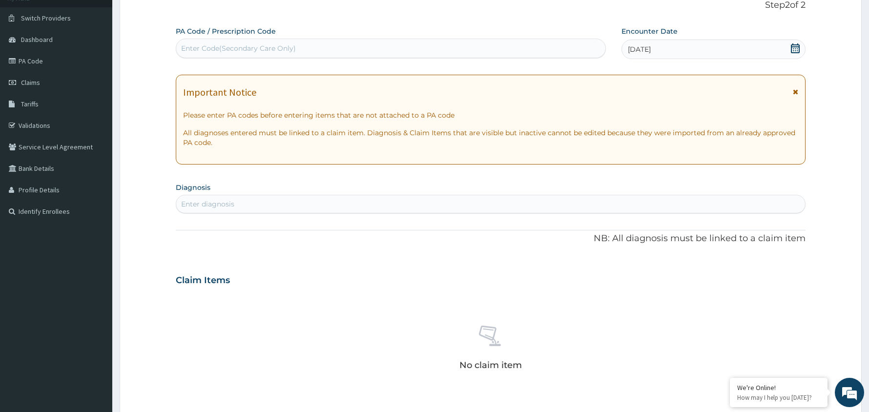
click at [413, 207] on div "Enter diagnosis" at bounding box center [490, 204] width 629 height 16
click at [410, 202] on div "Enter diagnosis" at bounding box center [490, 204] width 629 height 16
type input "[MEDICAL_DATA]"
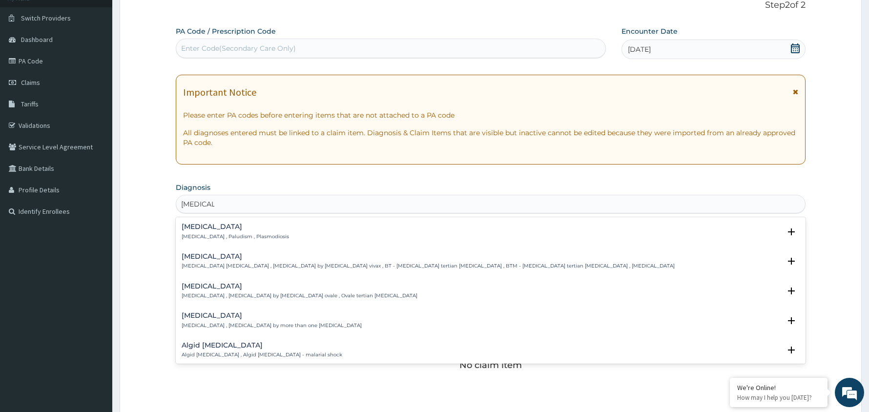
click at [219, 233] on p "[MEDICAL_DATA] , Paludism , Plasmodiosis" at bounding box center [235, 236] width 107 height 7
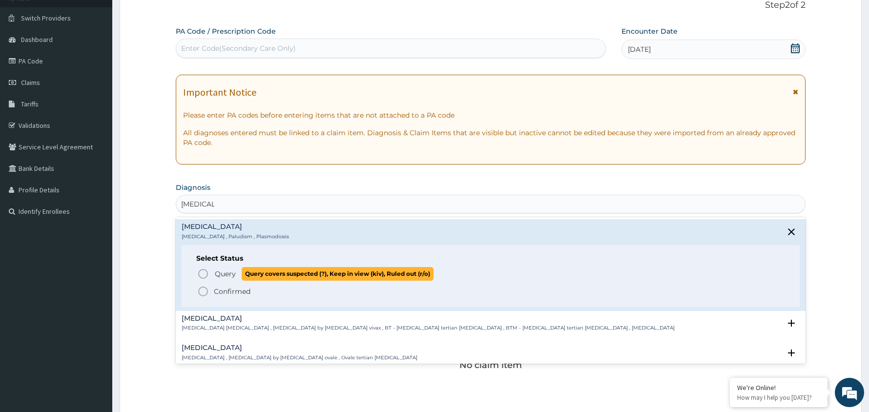
click at [199, 273] on circle "status option query" at bounding box center [203, 274] width 9 height 9
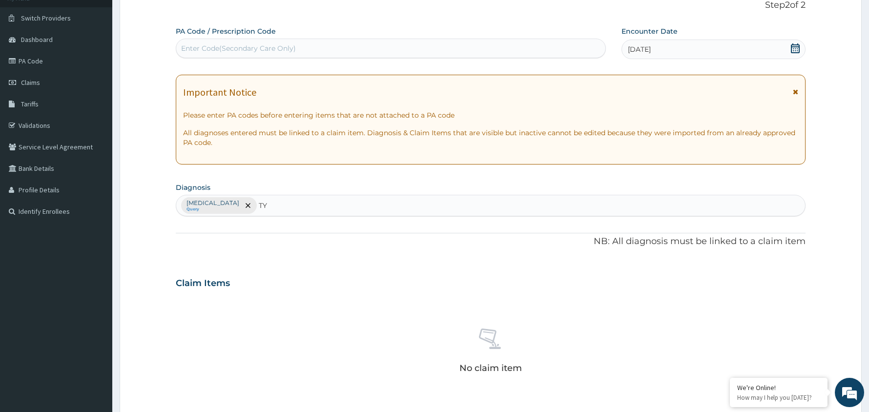
type input "T"
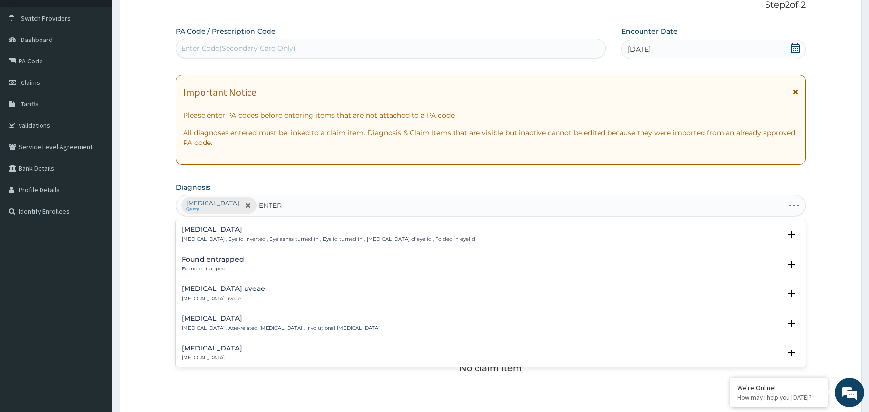
type input "ENTERI"
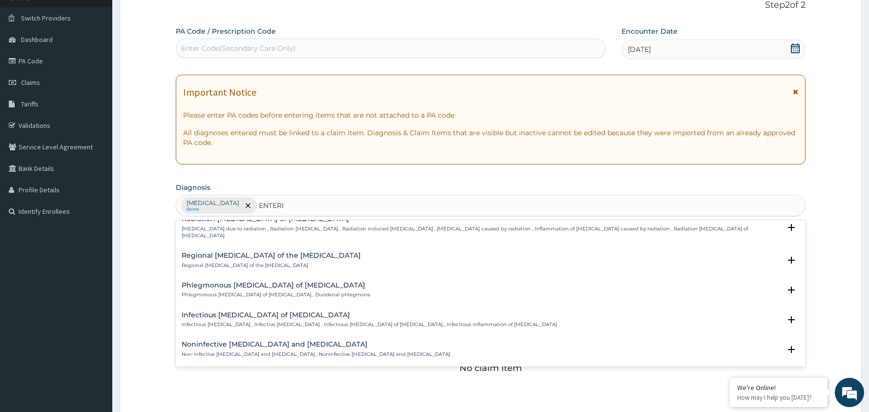
scroll to position [1353, 0]
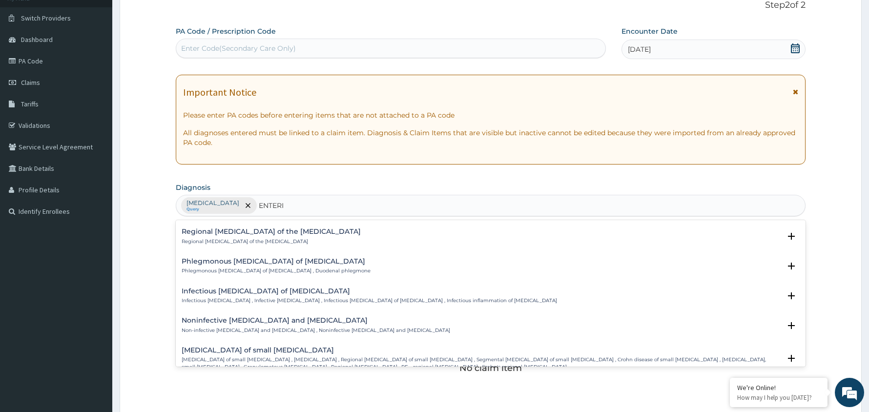
click at [285, 317] on h4 "Noninfective [MEDICAL_DATA] and [MEDICAL_DATA]" at bounding box center [316, 320] width 269 height 7
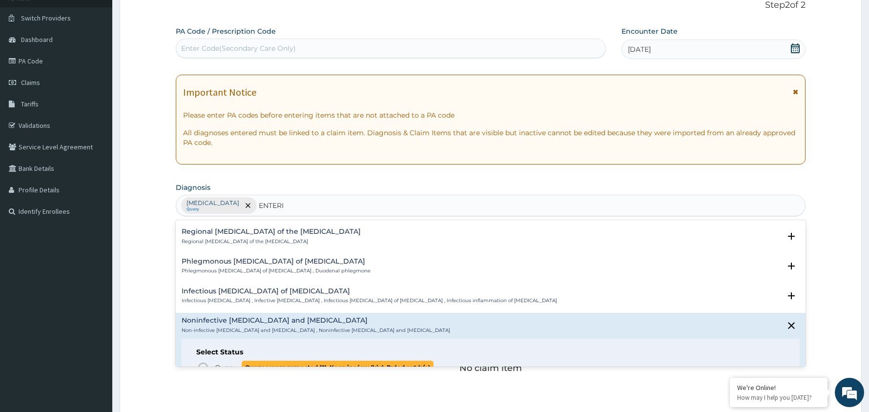
click at [202, 362] on icon "status option query" at bounding box center [203, 368] width 12 height 12
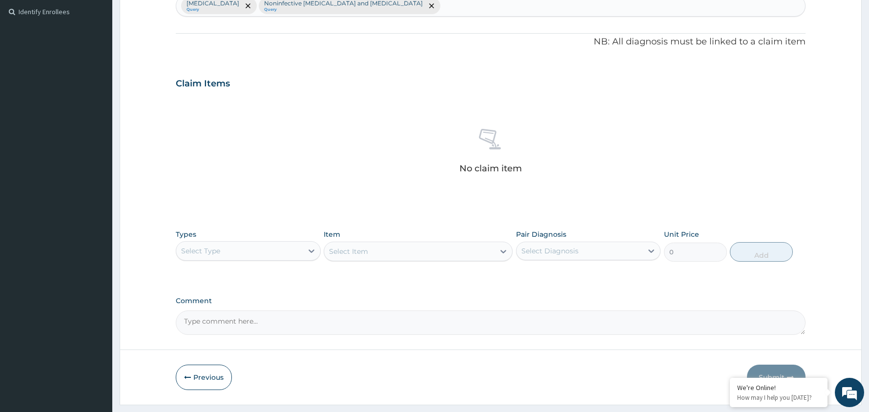
scroll to position [294, 0]
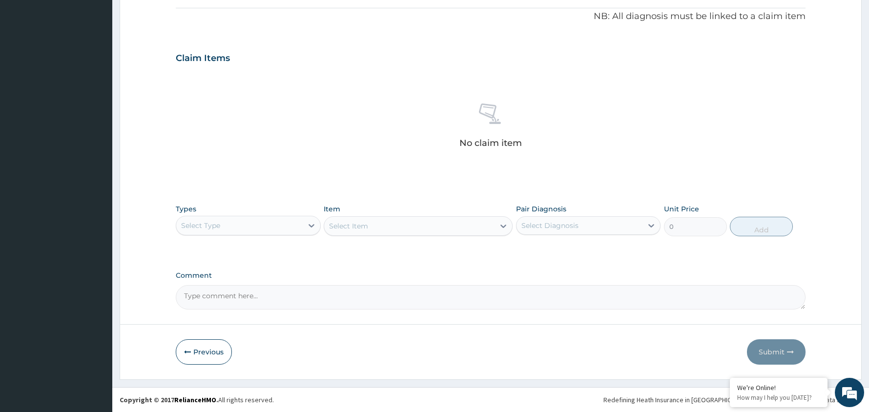
click at [637, 231] on div "Select Diagnosis" at bounding box center [580, 226] width 127 height 16
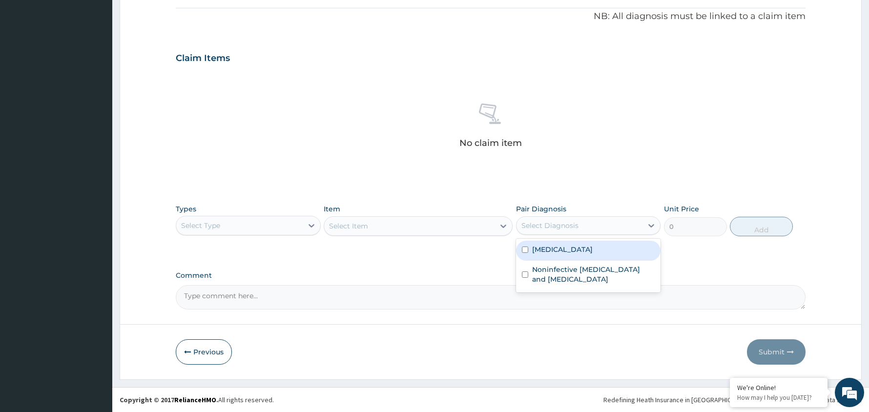
click at [610, 248] on div "[MEDICAL_DATA]" at bounding box center [588, 251] width 145 height 20
checkbox input "true"
click at [304, 216] on div at bounding box center [312, 225] width 18 height 19
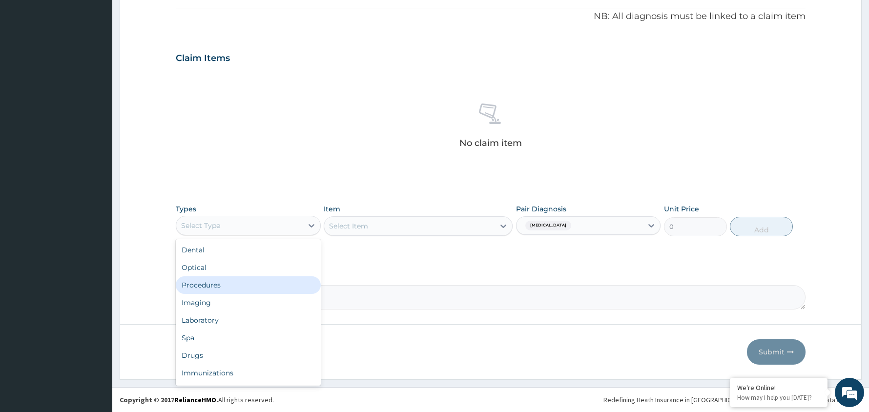
click at [270, 286] on div "Procedures" at bounding box center [248, 285] width 145 height 18
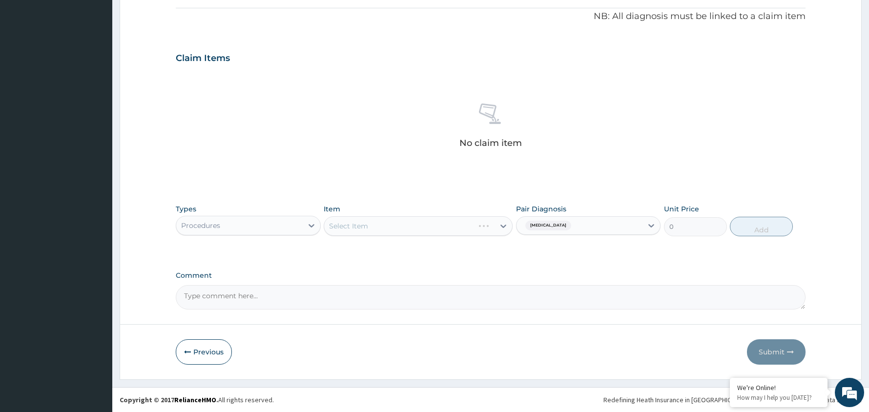
click at [471, 219] on div "Select Item" at bounding box center [418, 226] width 189 height 20
click at [462, 223] on div "Select Item" at bounding box center [418, 226] width 189 height 20
click at [446, 225] on div "Select Item" at bounding box center [418, 226] width 189 height 20
click at [462, 223] on div "Select Item" at bounding box center [418, 226] width 189 height 20
click at [456, 224] on div "Select Item" at bounding box center [418, 226] width 189 height 20
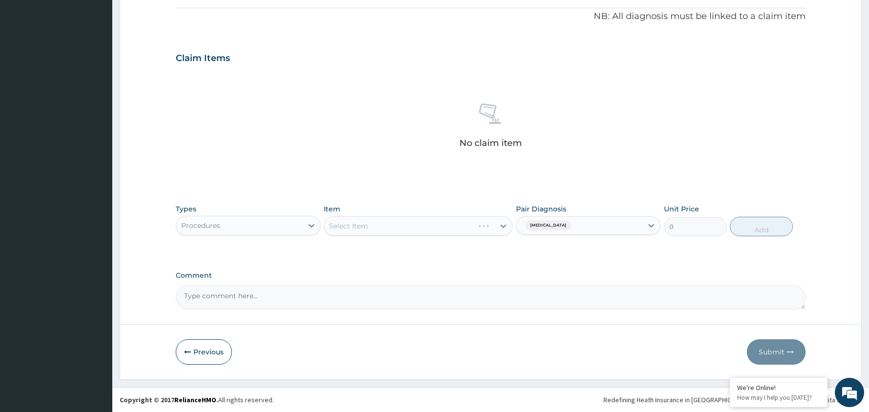
click at [501, 225] on div "Select Item" at bounding box center [418, 226] width 189 height 20
click at [446, 225] on div "Select Item" at bounding box center [418, 226] width 189 height 20
click at [448, 224] on div "Select Item" at bounding box center [418, 226] width 189 height 20
click at [446, 227] on div "Select Item" at bounding box center [418, 226] width 189 height 20
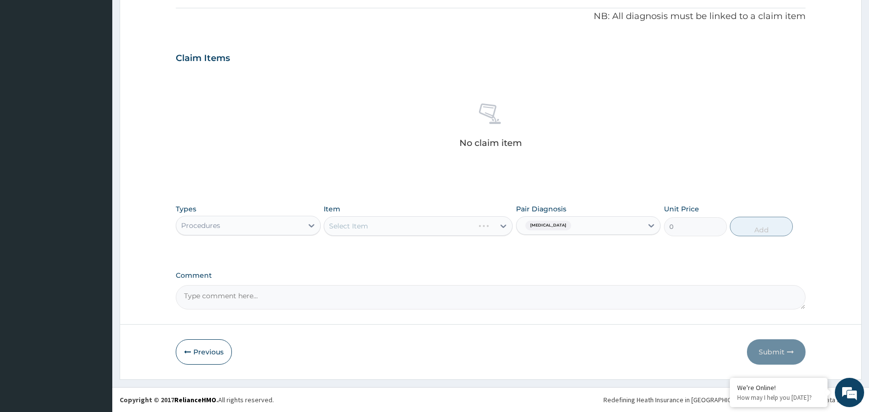
click at [466, 229] on div "Select Item" at bounding box center [418, 226] width 189 height 20
click at [446, 225] on div "Select Item" at bounding box center [418, 226] width 189 height 20
click at [462, 225] on div "Select Item" at bounding box center [418, 226] width 189 height 20
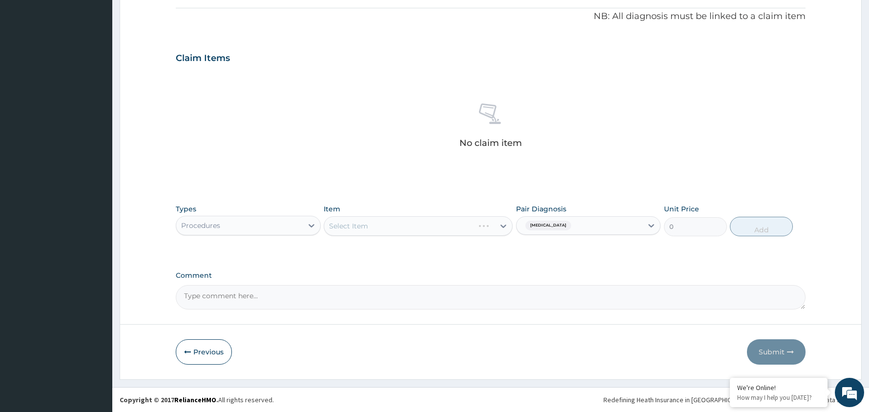
click at [467, 225] on div "Select Item" at bounding box center [418, 226] width 189 height 20
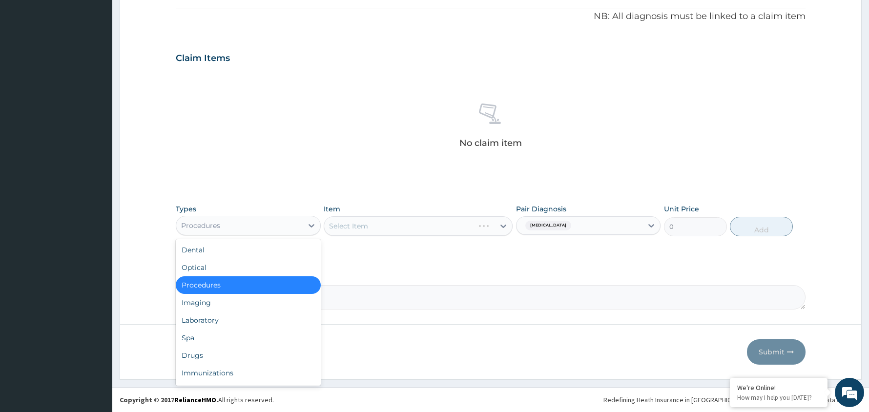
click at [271, 220] on div "Procedures" at bounding box center [239, 226] width 127 height 16
click at [243, 350] on div "Drugs" at bounding box center [248, 356] width 145 height 18
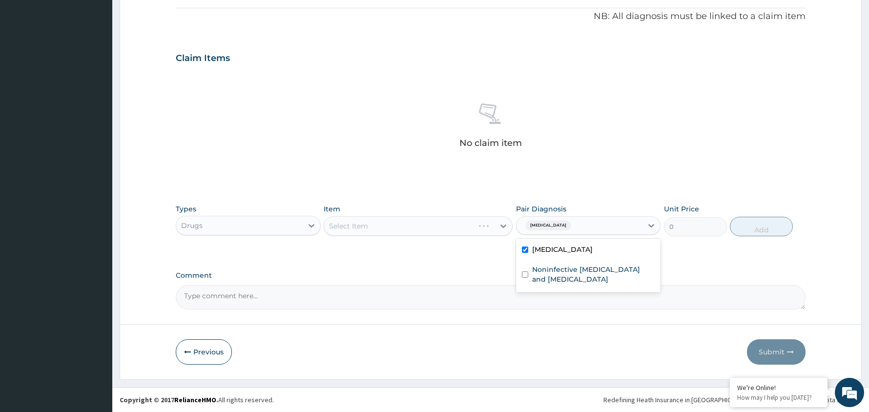
click at [628, 216] on div "[MEDICAL_DATA]" at bounding box center [588, 225] width 145 height 19
click at [536, 268] on label "Noninfective [MEDICAL_DATA] and [MEDICAL_DATA]" at bounding box center [593, 275] width 123 height 20
checkbox input "true"
click at [527, 245] on div "[MEDICAL_DATA]" at bounding box center [588, 251] width 145 height 20
checkbox input "false"
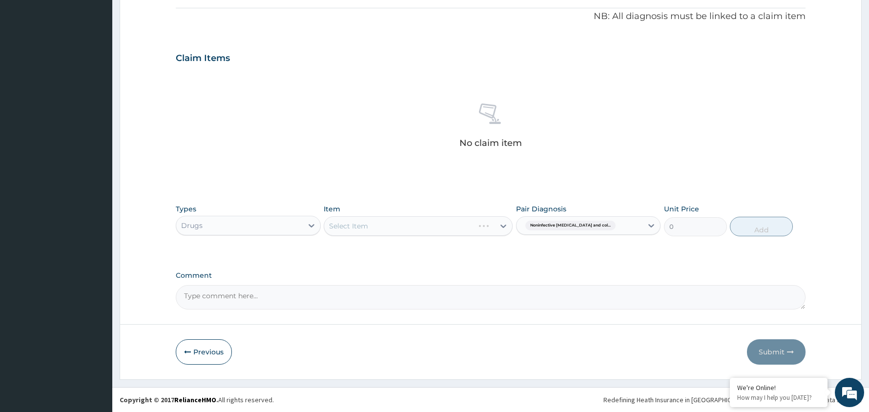
click at [464, 221] on div "Select Item" at bounding box center [418, 226] width 189 height 20
click at [463, 221] on div "Select Item" at bounding box center [418, 226] width 189 height 20
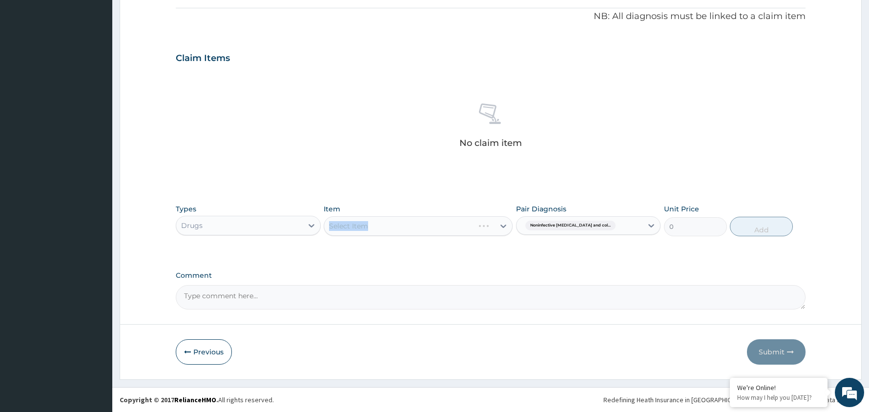
click at [463, 221] on div "Select Item" at bounding box center [418, 226] width 189 height 20
